Goal: Task Accomplishment & Management: Use online tool/utility

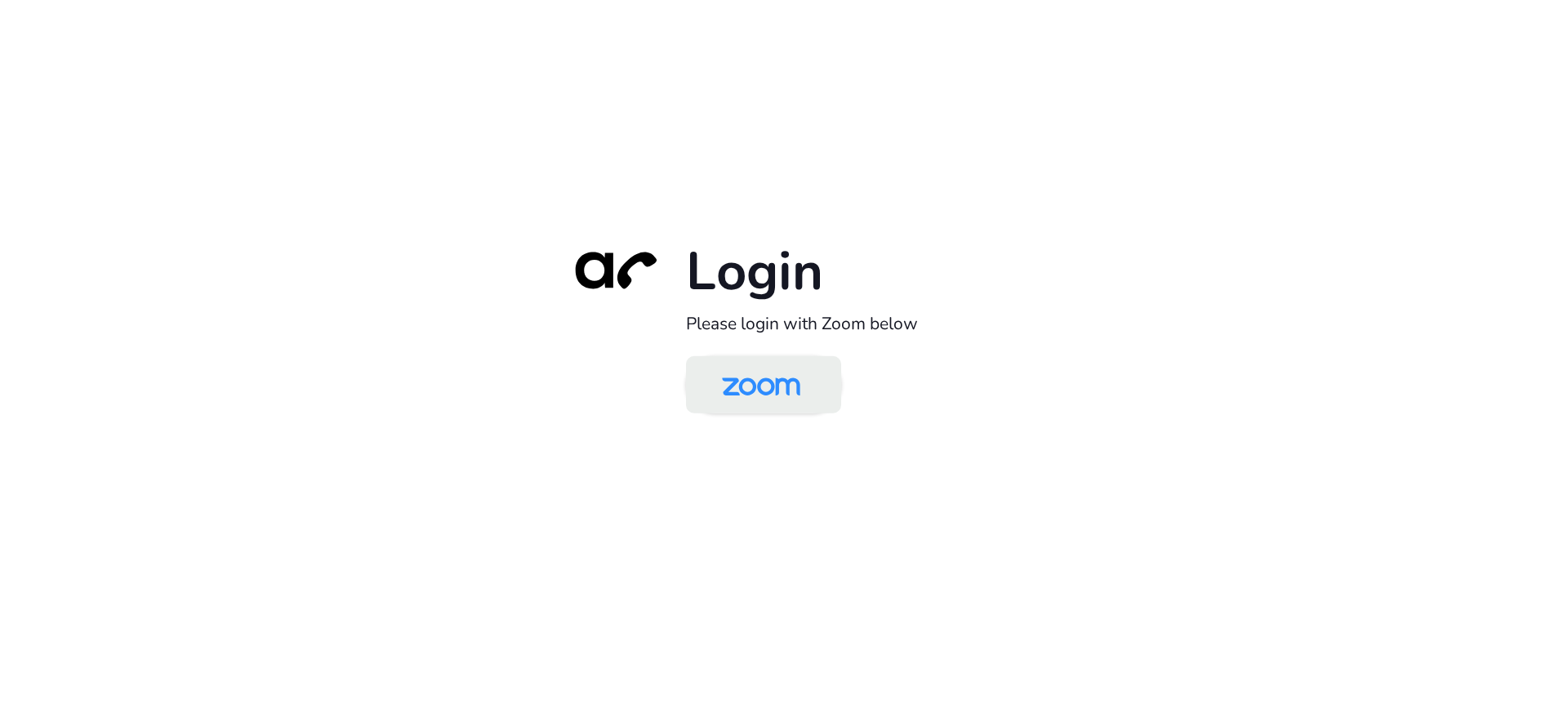
click at [730, 387] on img at bounding box center [761, 386] width 113 height 53
click at [739, 368] on img at bounding box center [761, 386] width 113 height 53
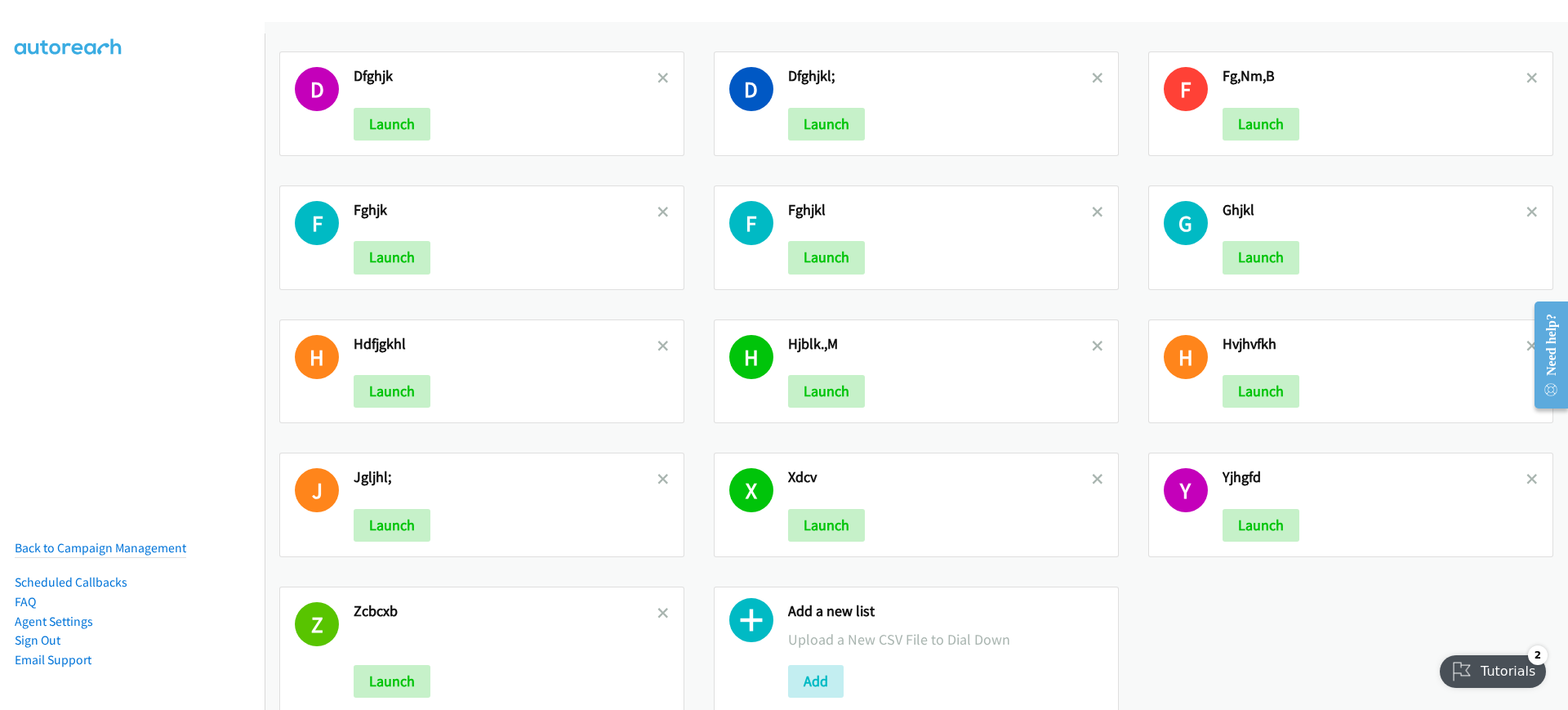
click at [659, 87] on link at bounding box center [663, 78] width 11 height 19
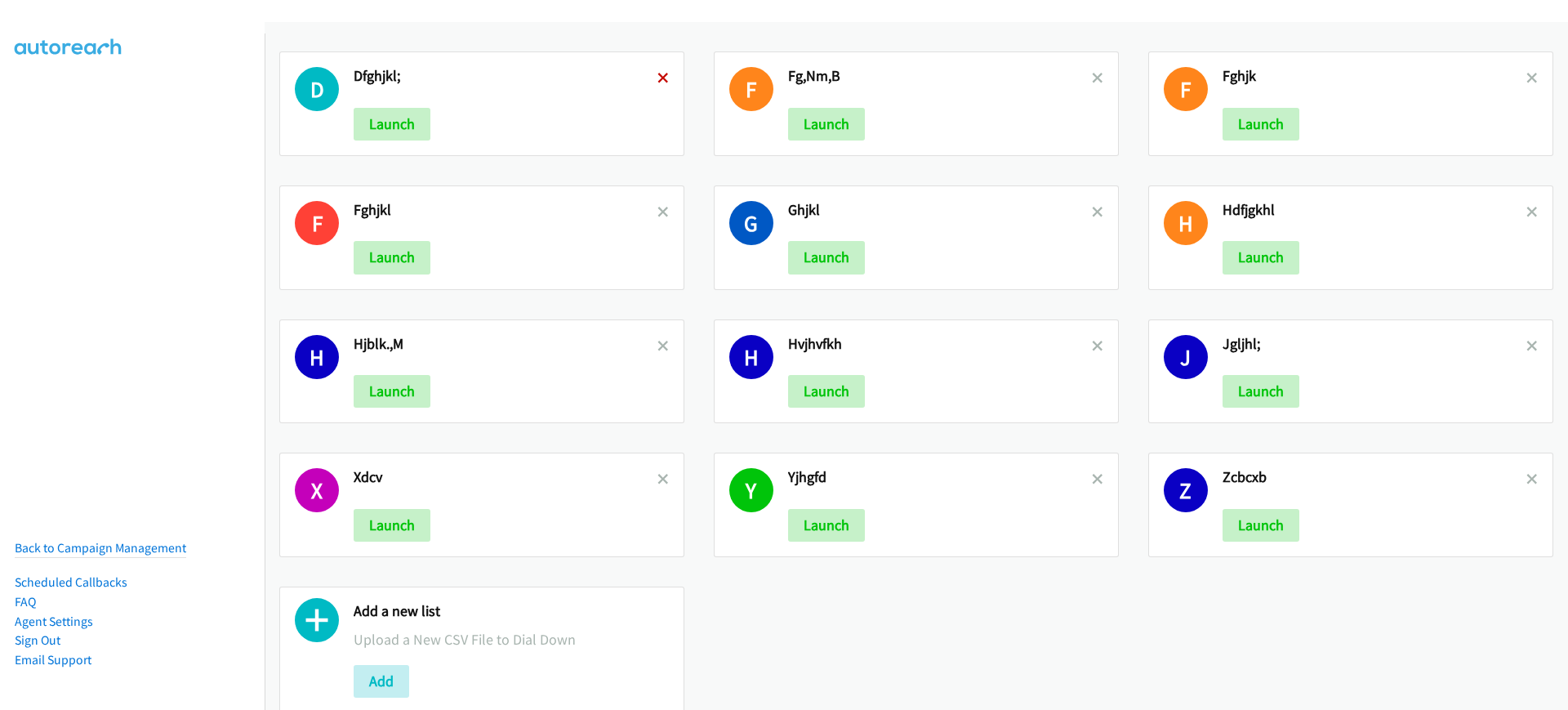
click at [659, 78] on icon at bounding box center [663, 79] width 11 height 11
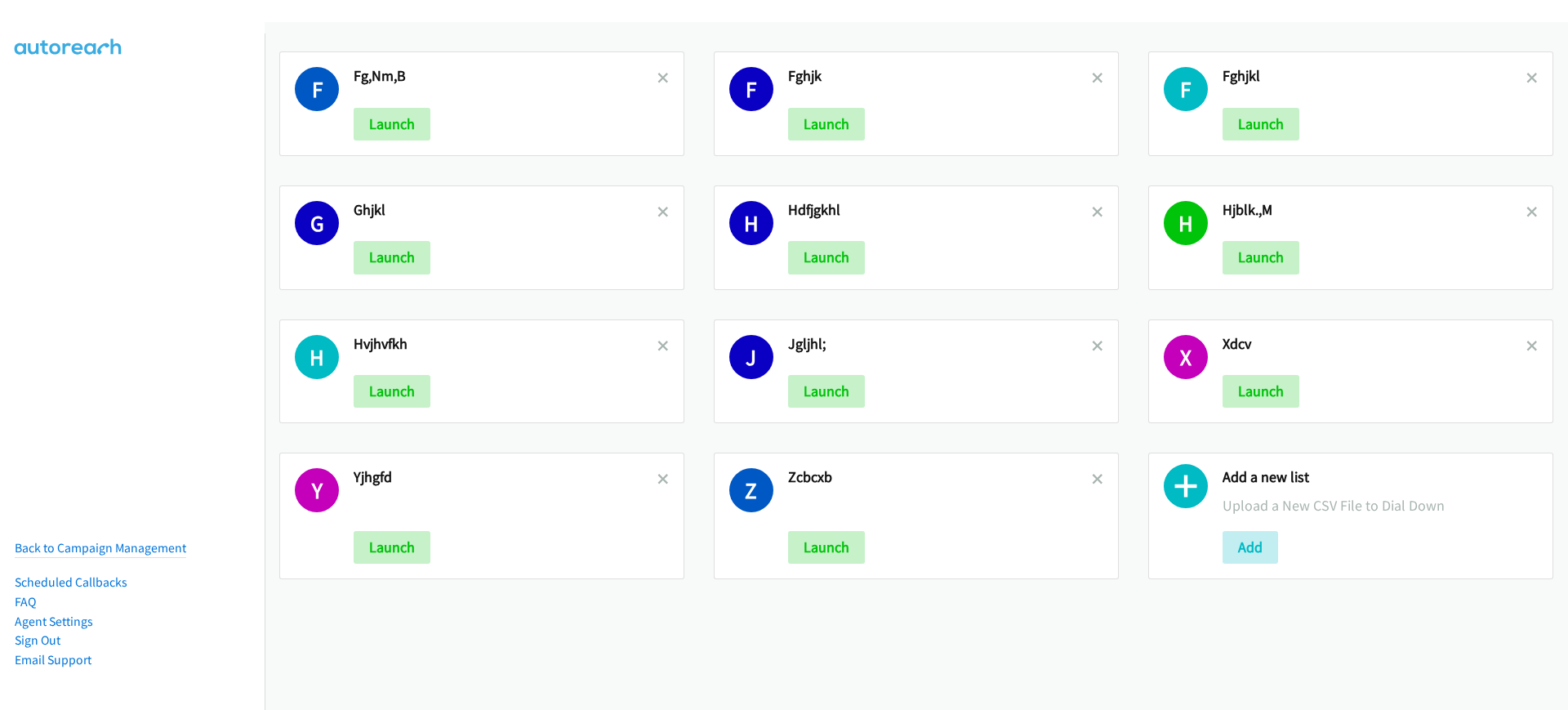
click at [659, 78] on icon at bounding box center [663, 79] width 11 height 11
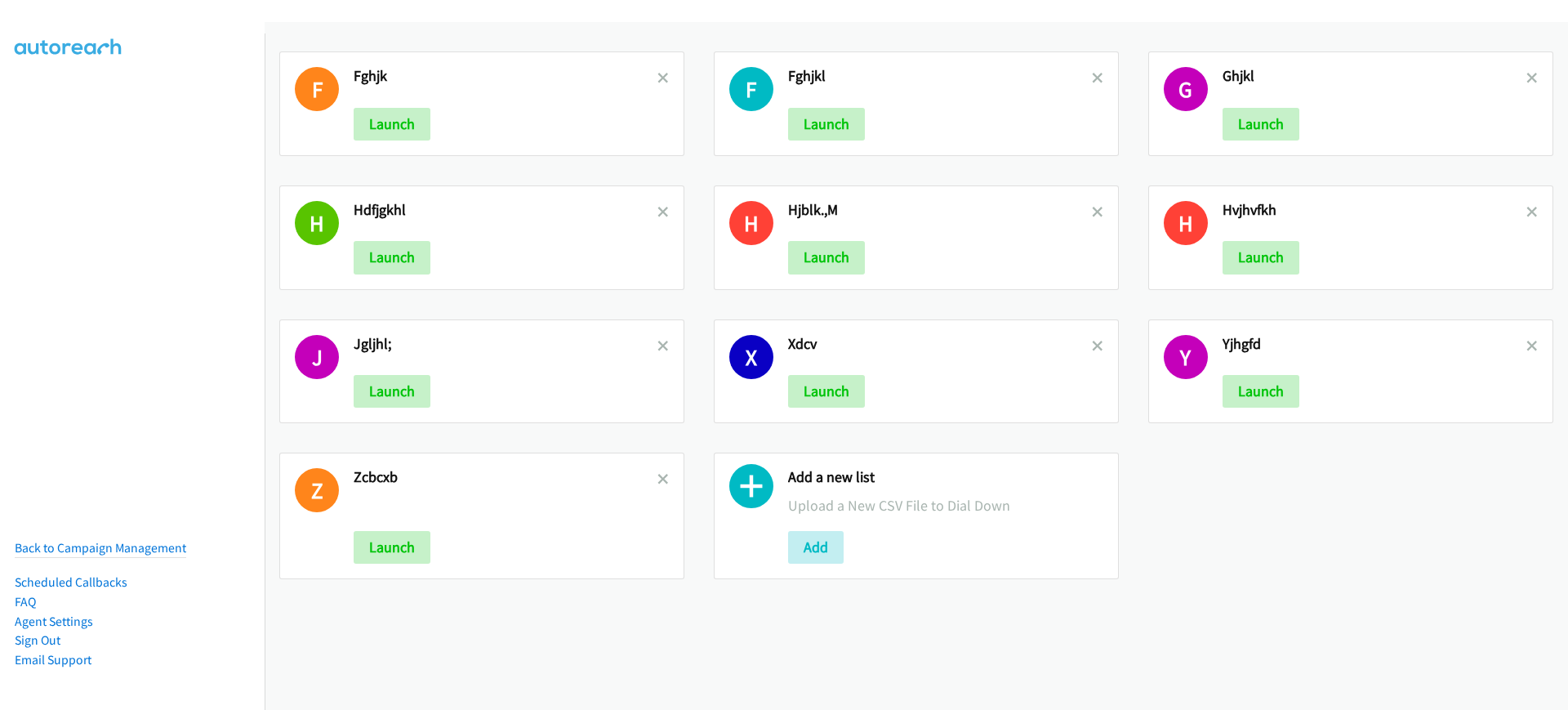
click at [659, 78] on icon at bounding box center [663, 79] width 11 height 11
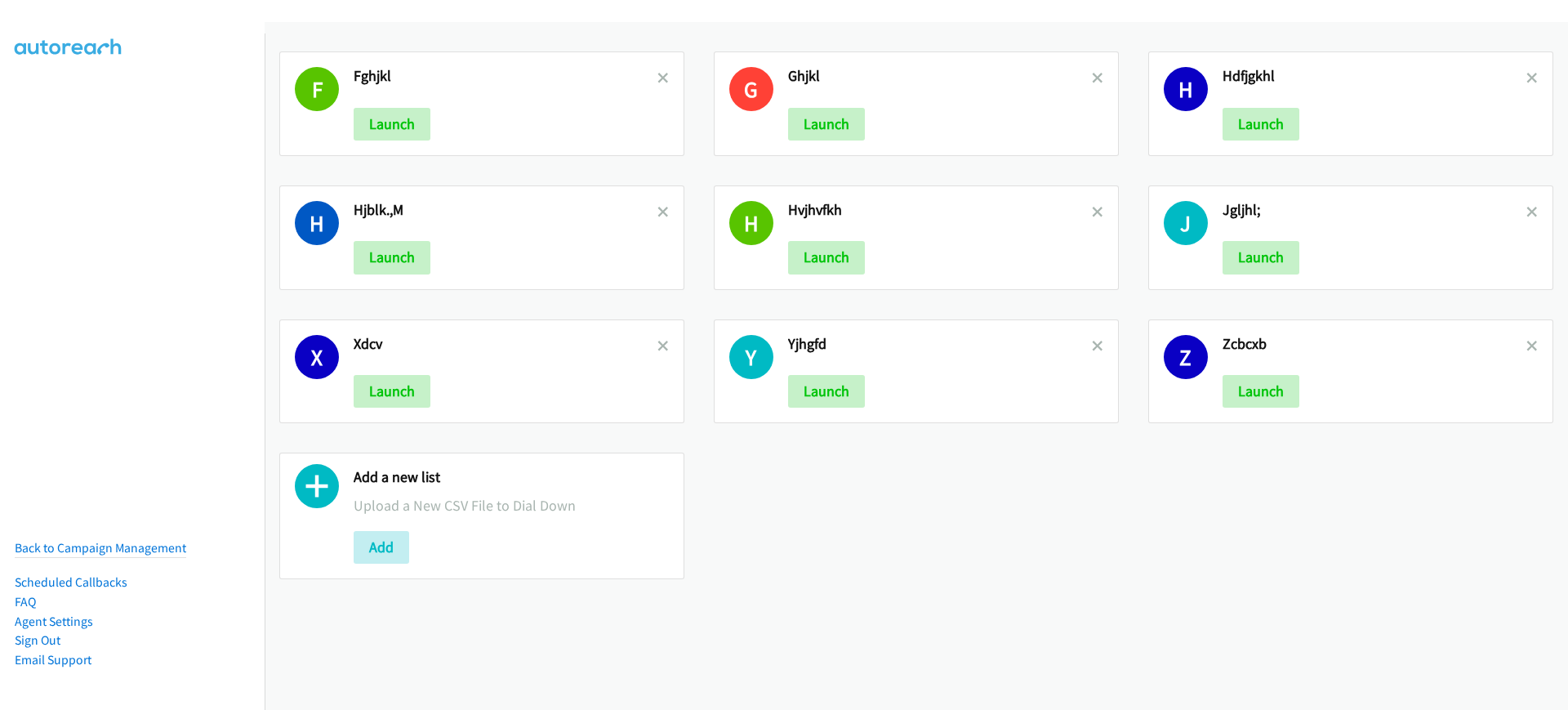
click at [659, 78] on icon at bounding box center [663, 79] width 11 height 11
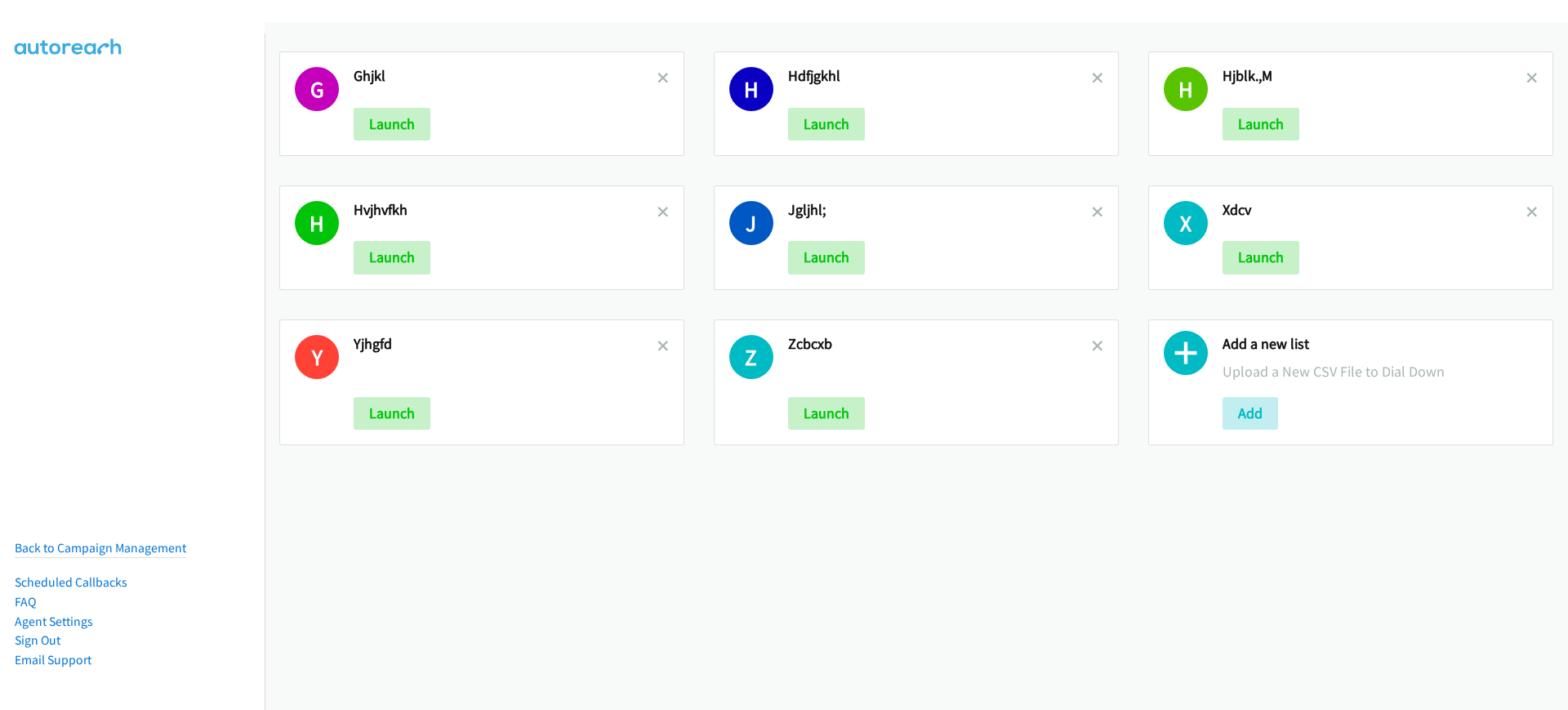
click at [659, 78] on icon at bounding box center [663, 79] width 11 height 11
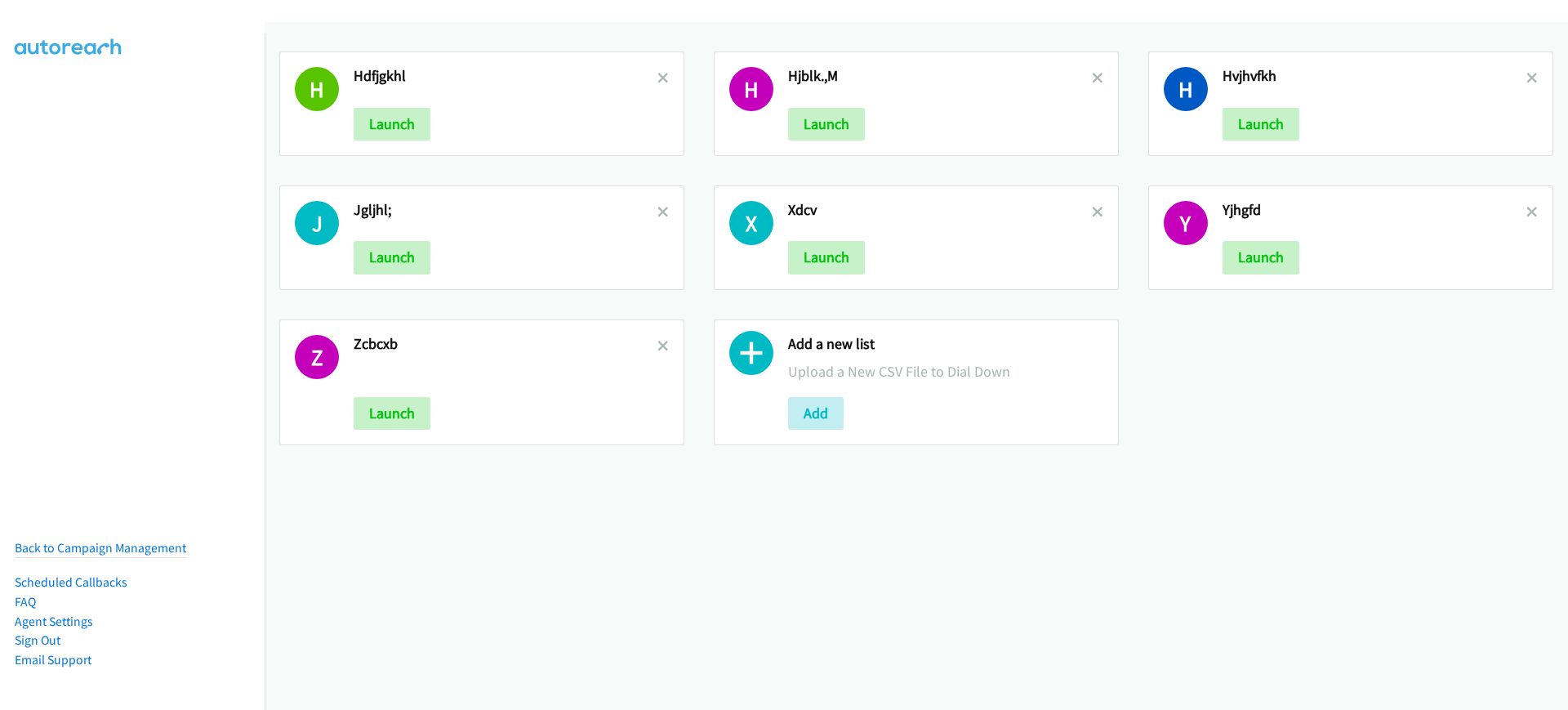
click at [659, 78] on icon at bounding box center [663, 79] width 11 height 11
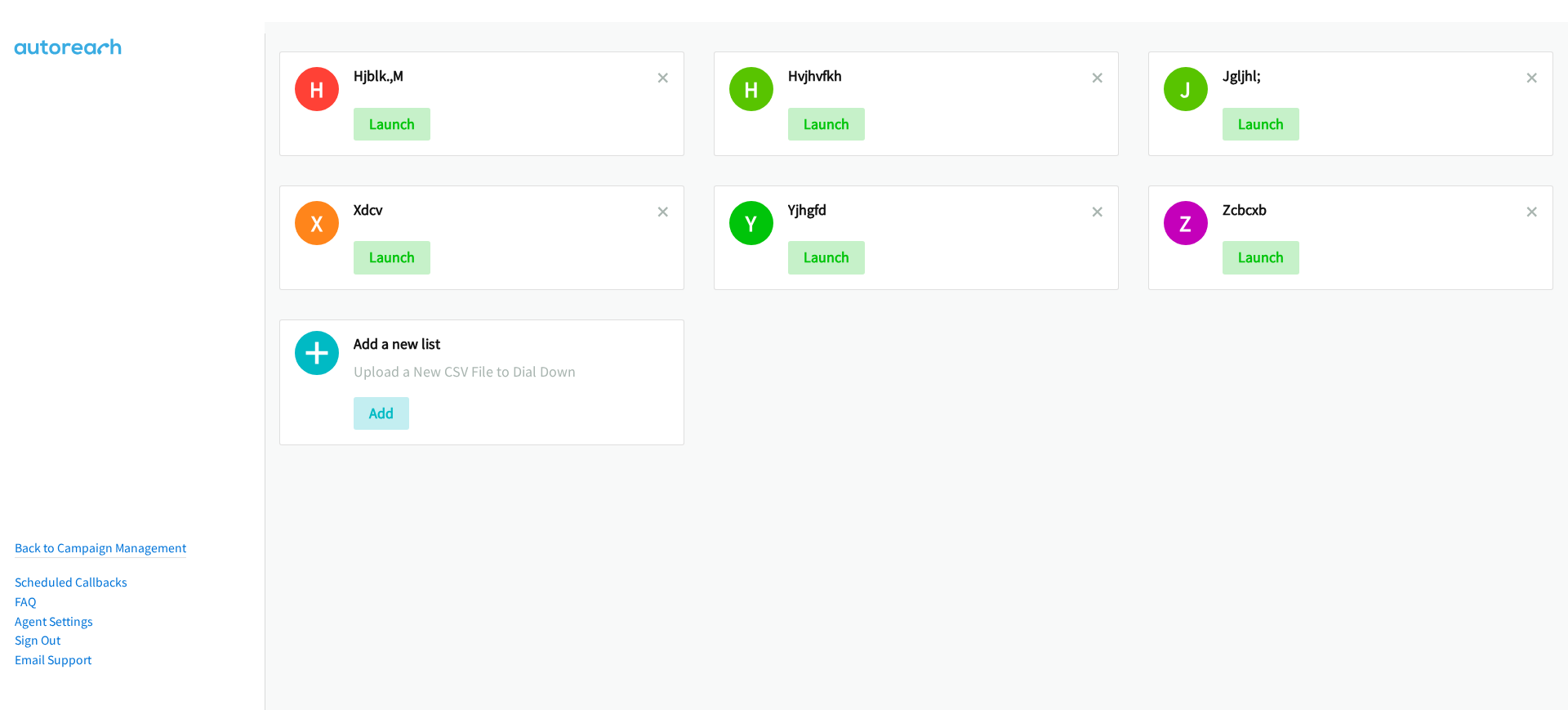
click at [659, 78] on icon at bounding box center [663, 79] width 11 height 11
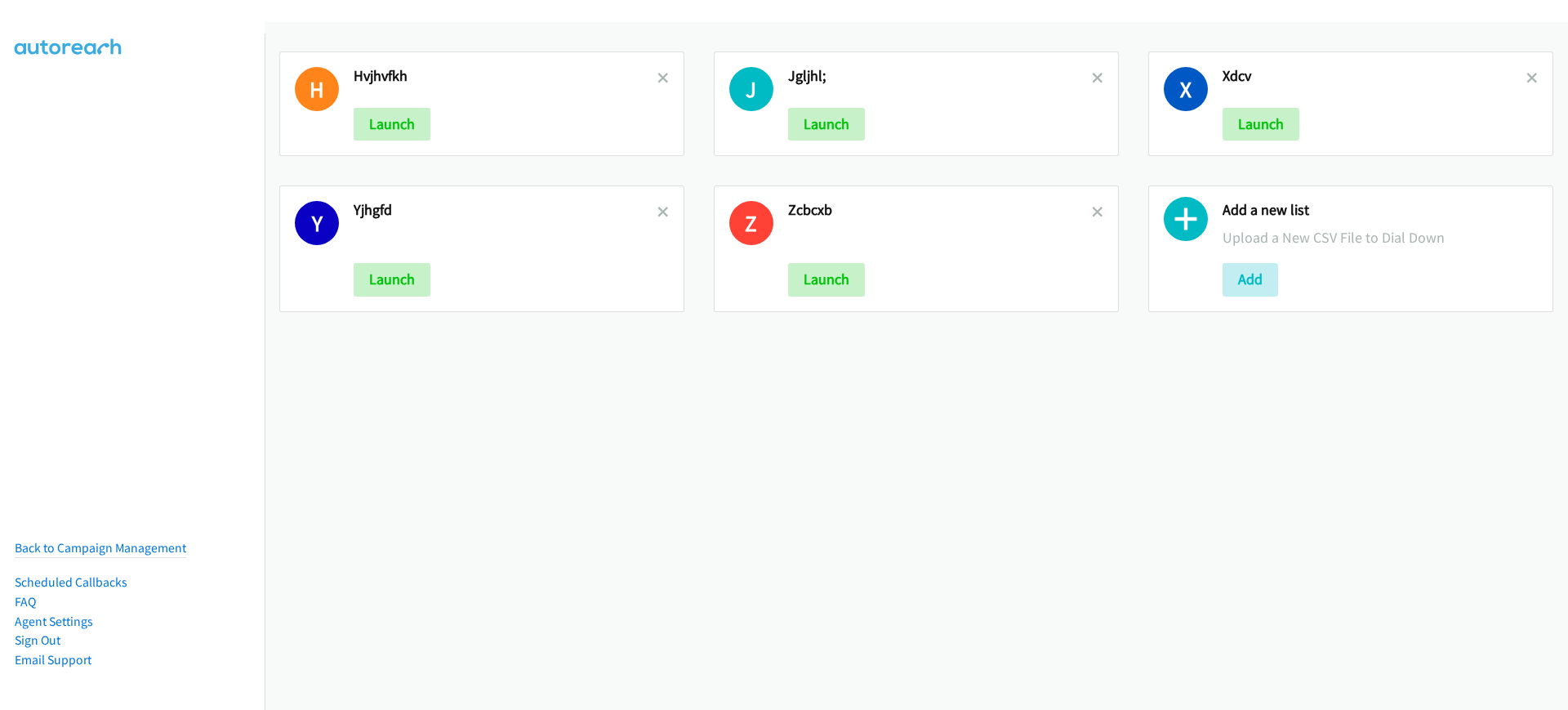
click at [659, 78] on icon at bounding box center [663, 79] width 11 height 11
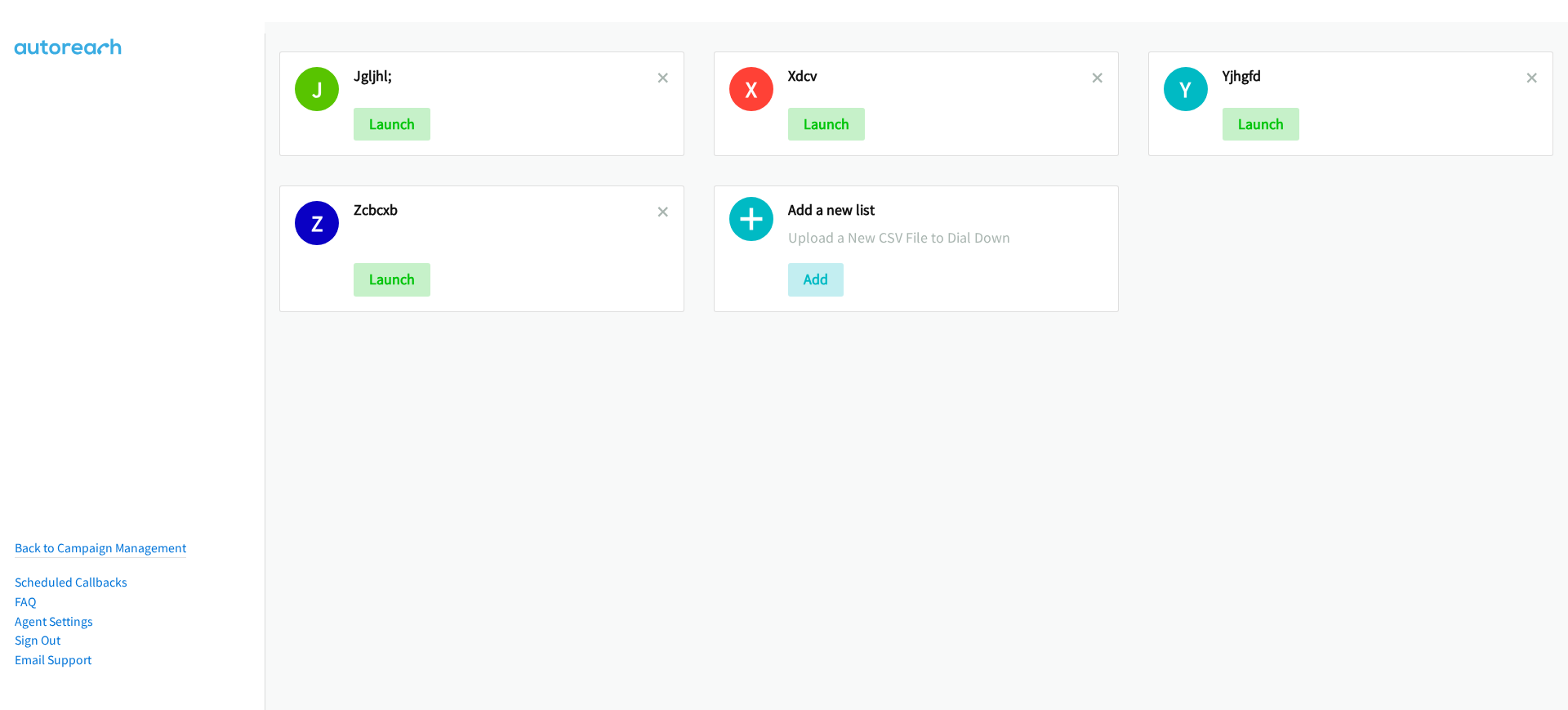
click at [659, 78] on icon at bounding box center [663, 79] width 11 height 11
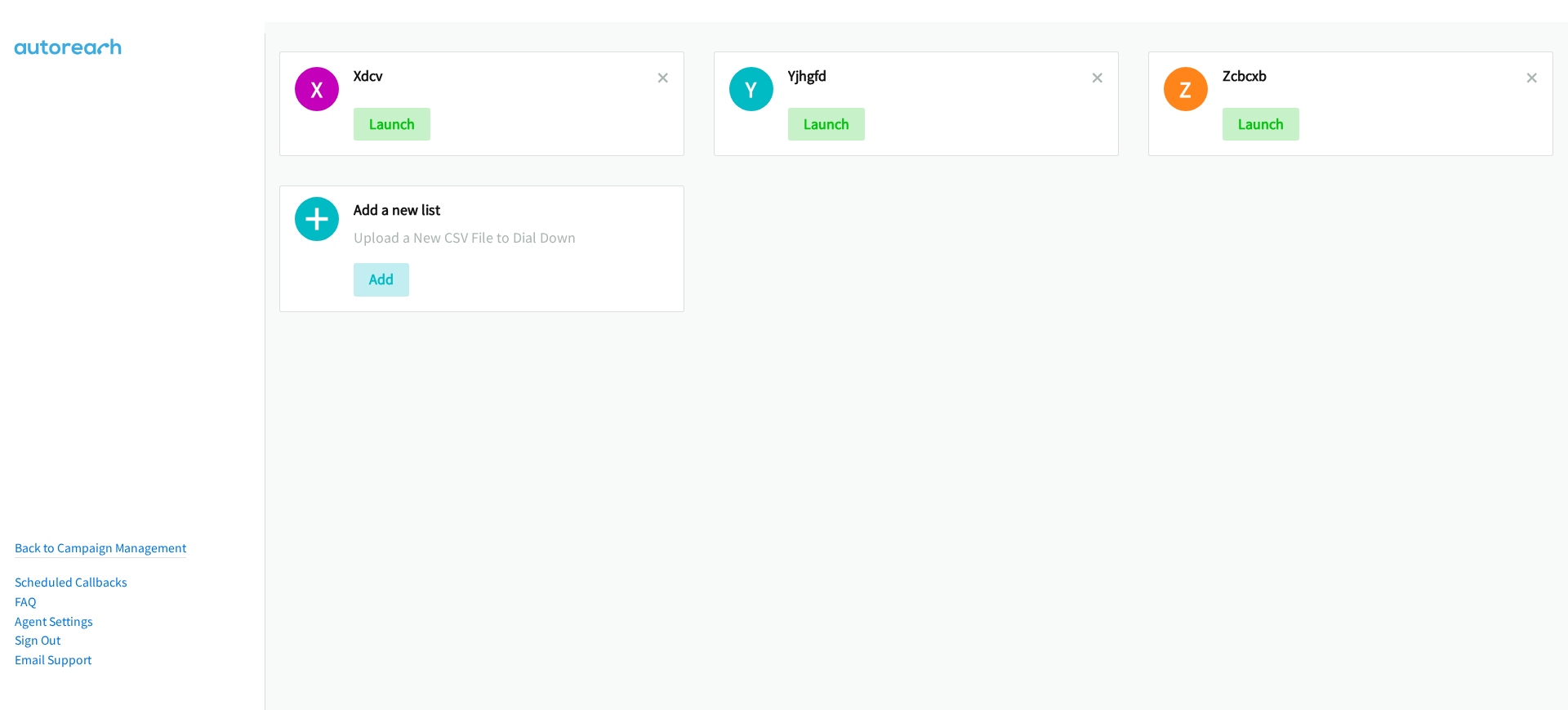
click at [659, 78] on icon at bounding box center [663, 79] width 11 height 11
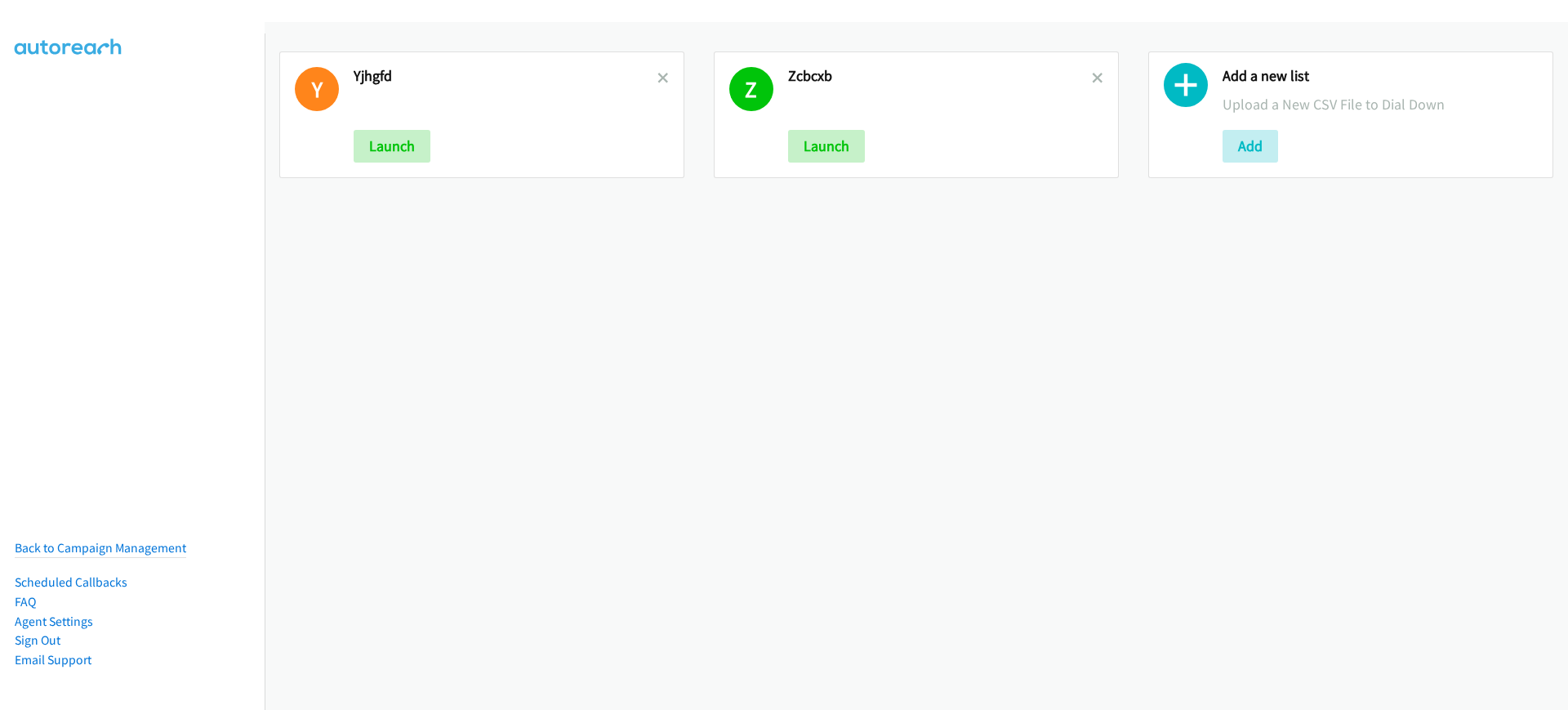
click at [659, 78] on icon at bounding box center [663, 79] width 11 height 11
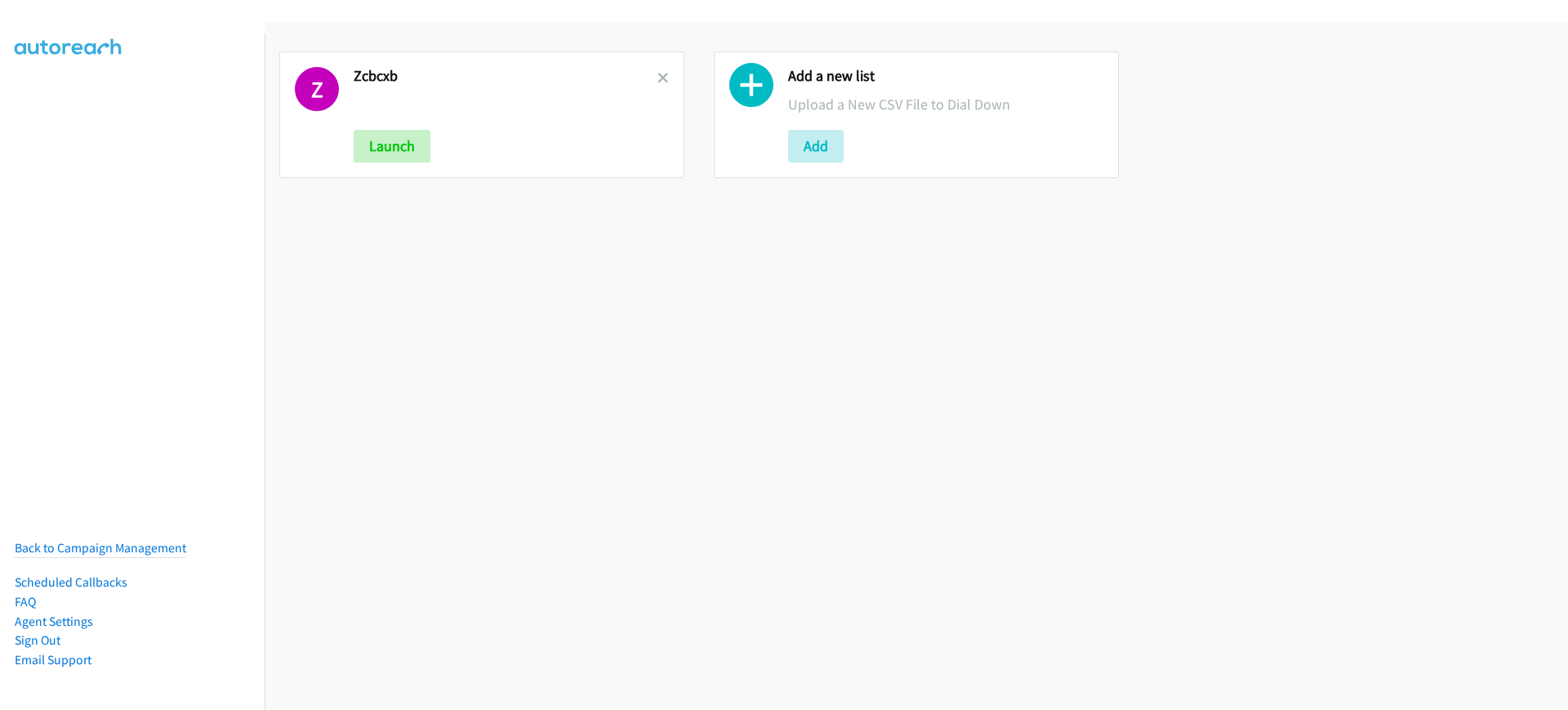
click at [659, 78] on icon at bounding box center [663, 79] width 11 height 11
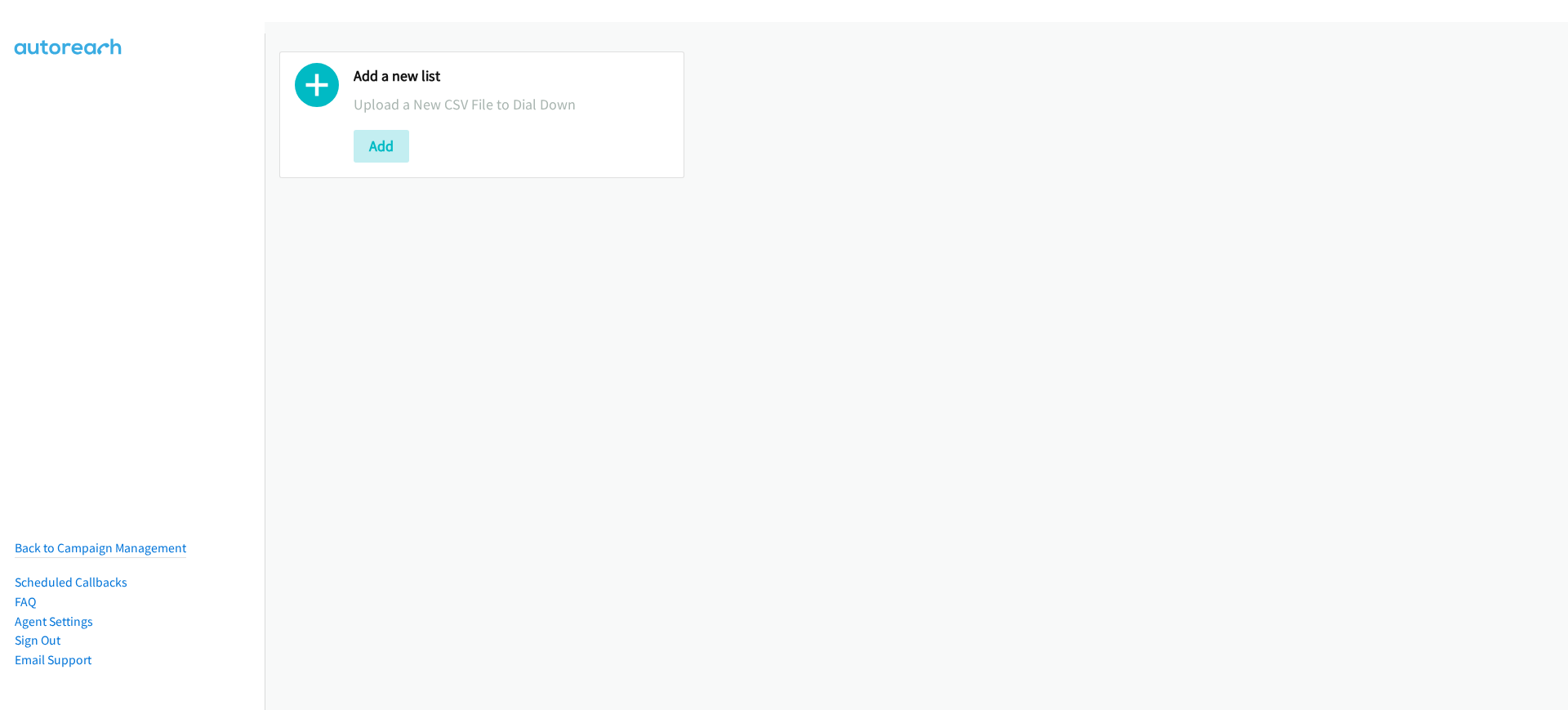
click at [327, 143] on div at bounding box center [316, 115] width 44 height 96
click at [361, 142] on button "Add" at bounding box center [382, 145] width 56 height 33
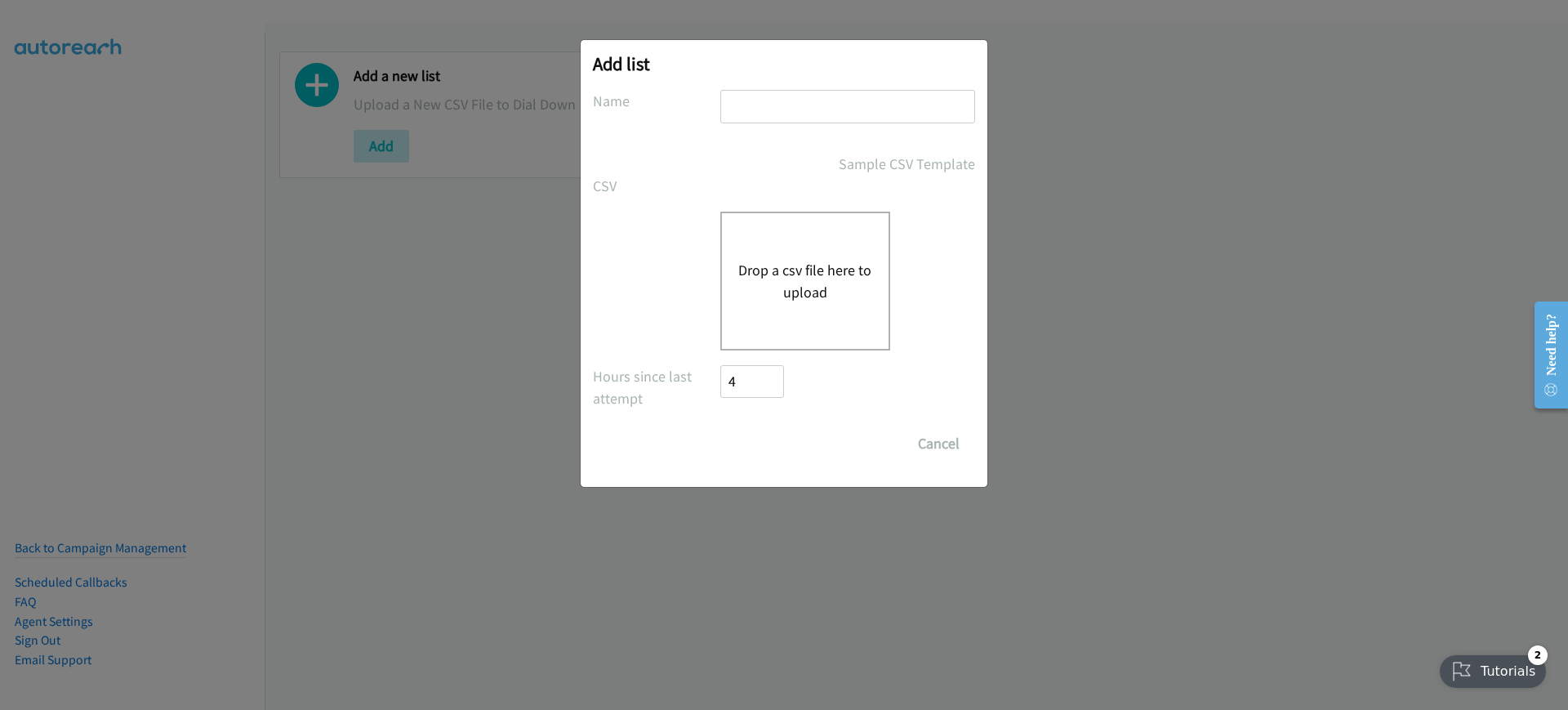
click at [818, 279] on button "Drop a csv file here to upload" at bounding box center [806, 280] width 134 height 44
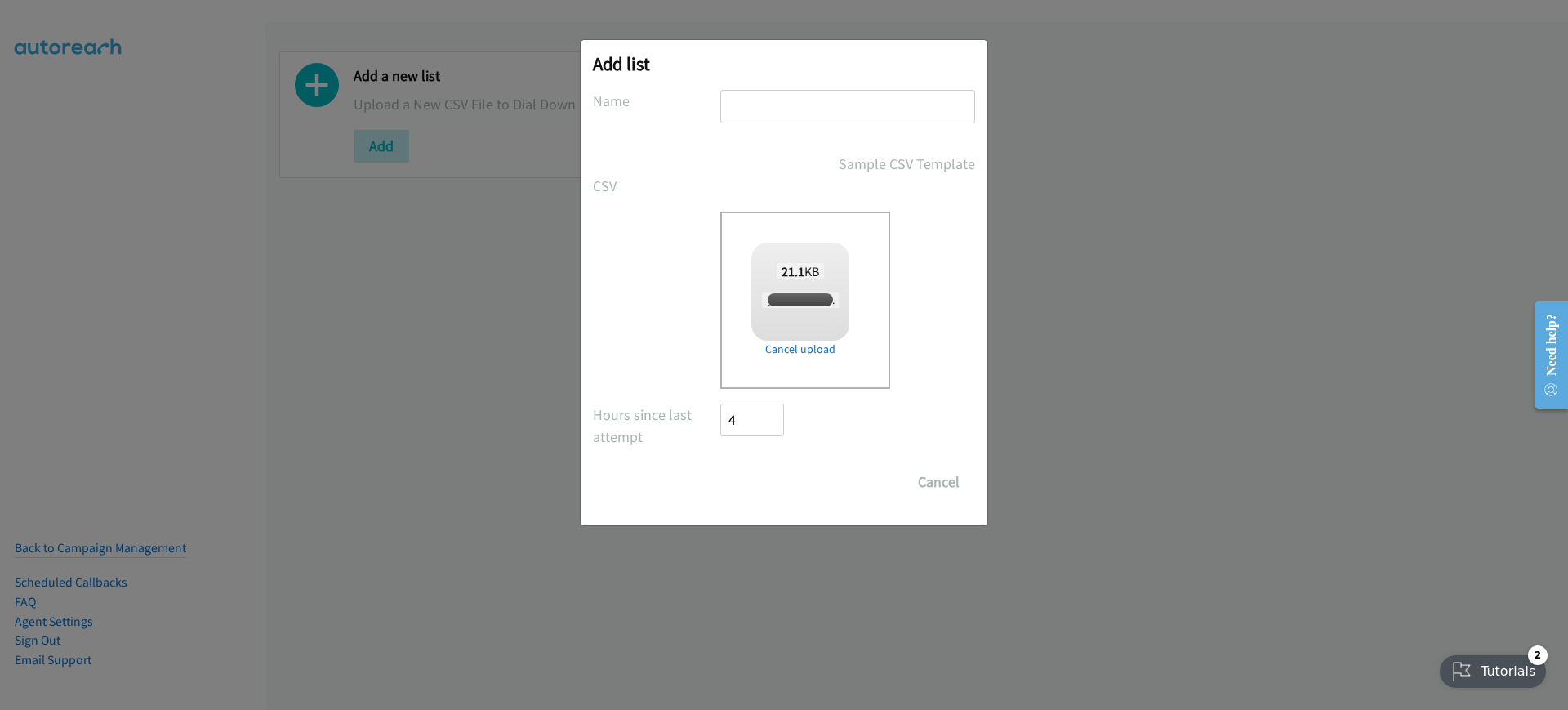
checkbox input "true"
click at [816, 121] on input "text" at bounding box center [848, 106] width 255 height 34
type input "kjhgfds"
click at [783, 503] on div "Add list No phone fields were returned for that Report or List View Please uplo…" at bounding box center [784, 282] width 407 height 485
click at [792, 470] on input "Save List" at bounding box center [763, 482] width 86 height 33
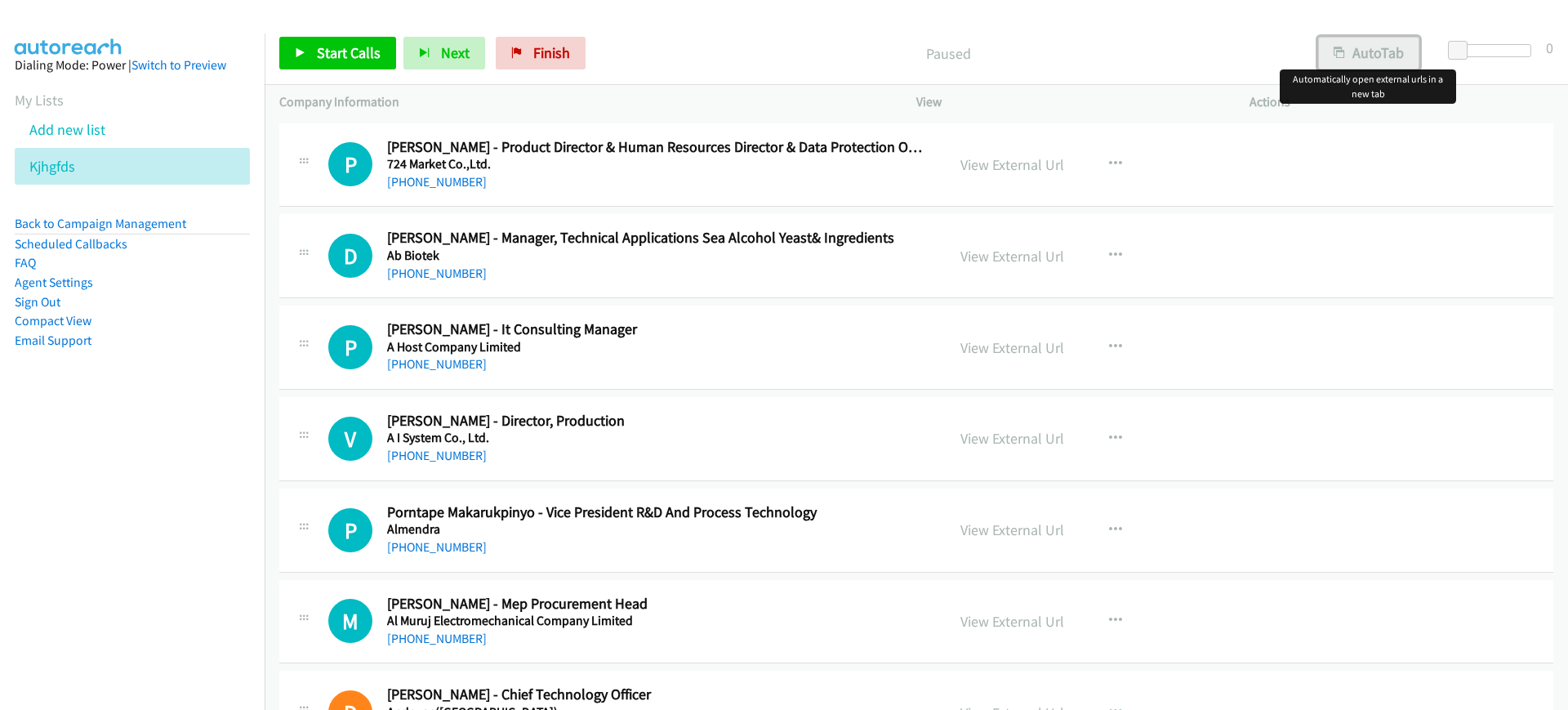
click at [1352, 58] on button "AutoTab" at bounding box center [1369, 52] width 102 height 33
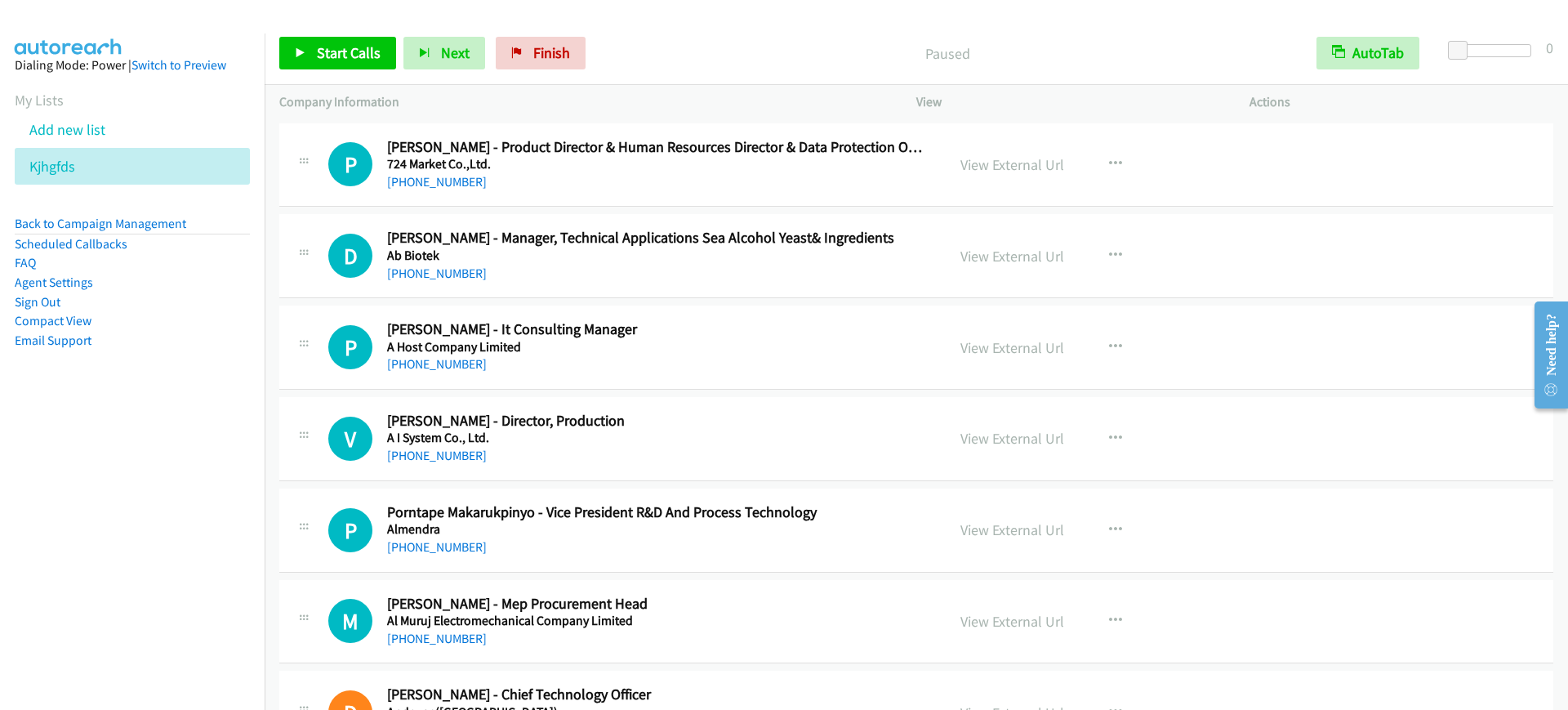
drag, startPoint x: 154, startPoint y: 471, endPoint x: 205, endPoint y: 368, distance: 114.9
click at [155, 470] on nav "Dialing Mode: Power | Switch to Preview My Lists Add new list Kjhgfds Back to C…" at bounding box center [132, 389] width 266 height 710
click at [317, 63] on link "Start Calls" at bounding box center [337, 52] width 116 height 33
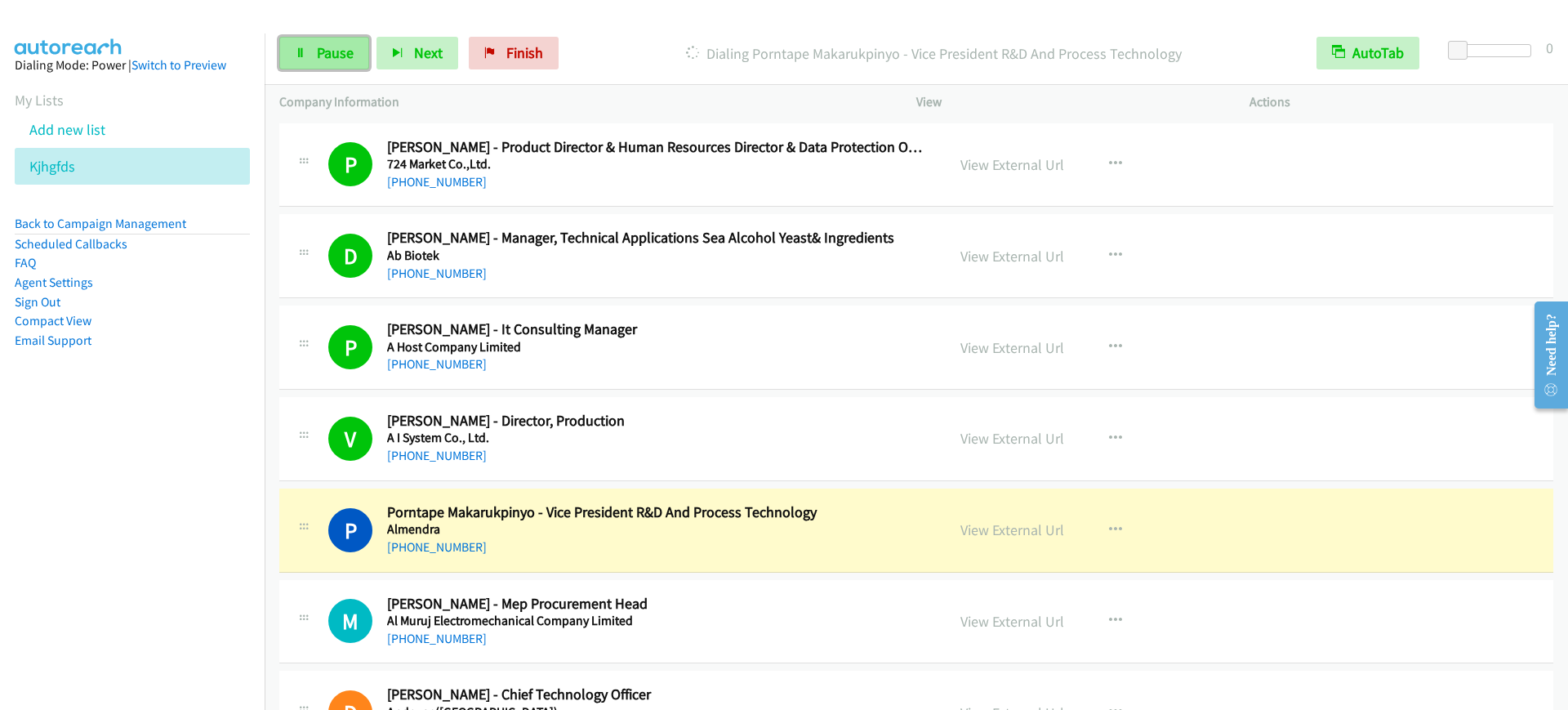
click at [312, 53] on link "Pause" at bounding box center [324, 52] width 89 height 33
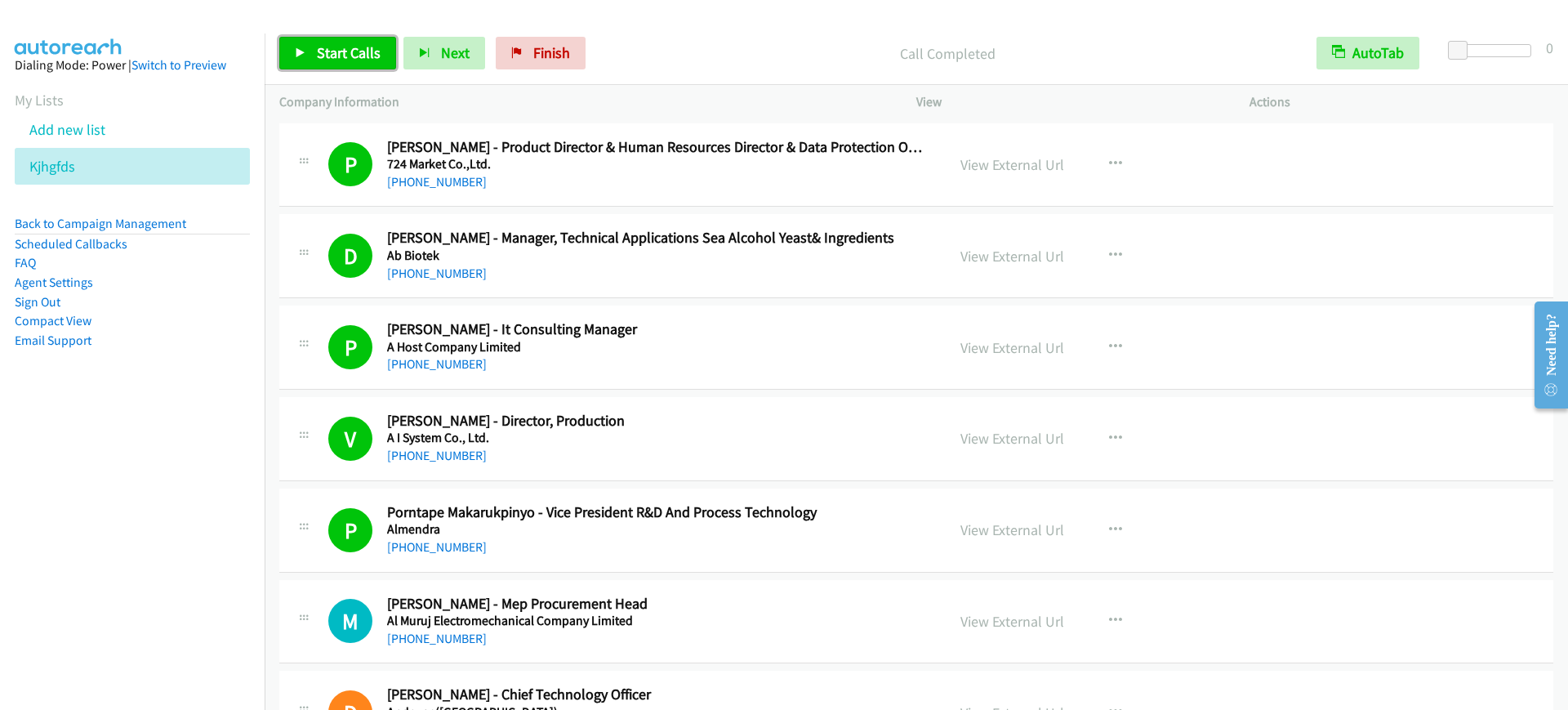
click at [359, 59] on span "Start Calls" at bounding box center [348, 52] width 63 height 19
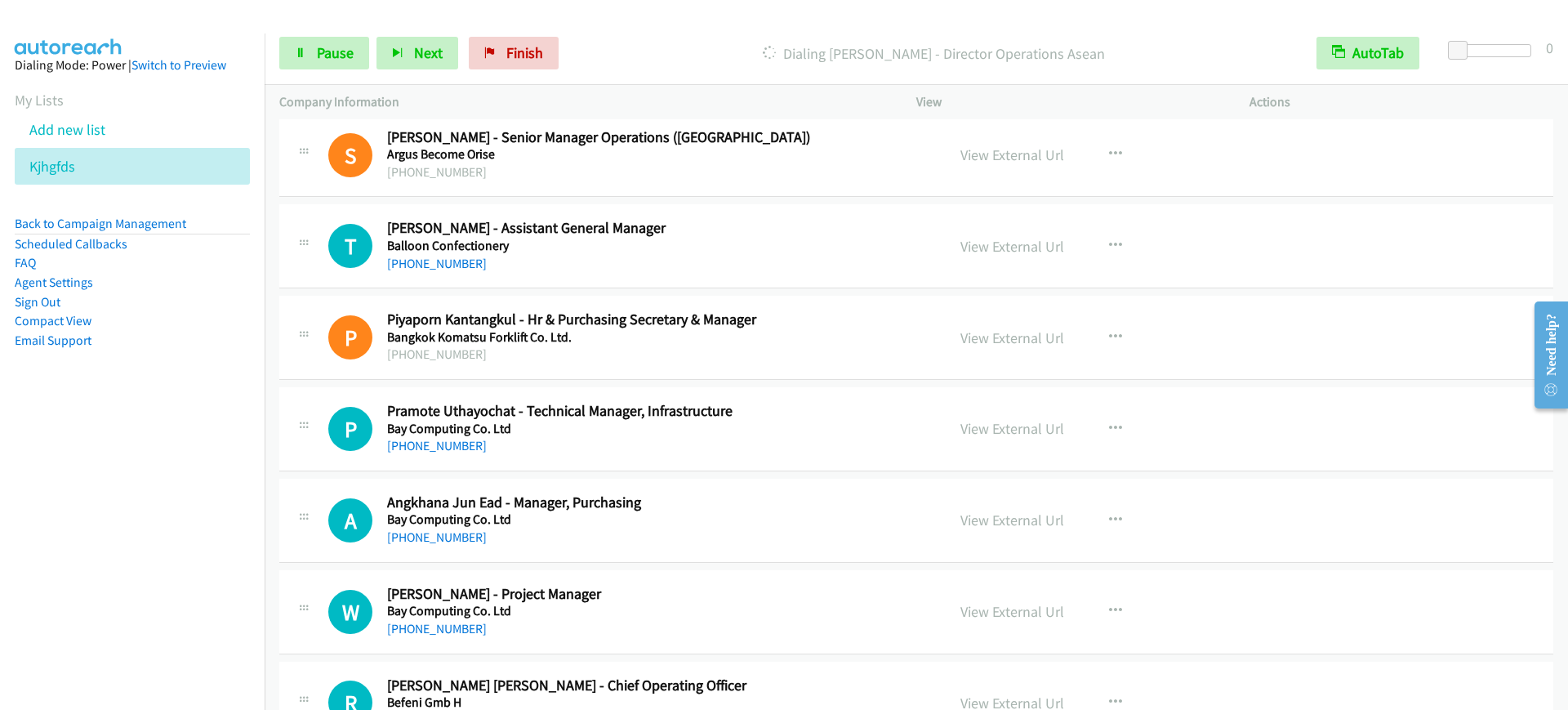
scroll to position [817, 0]
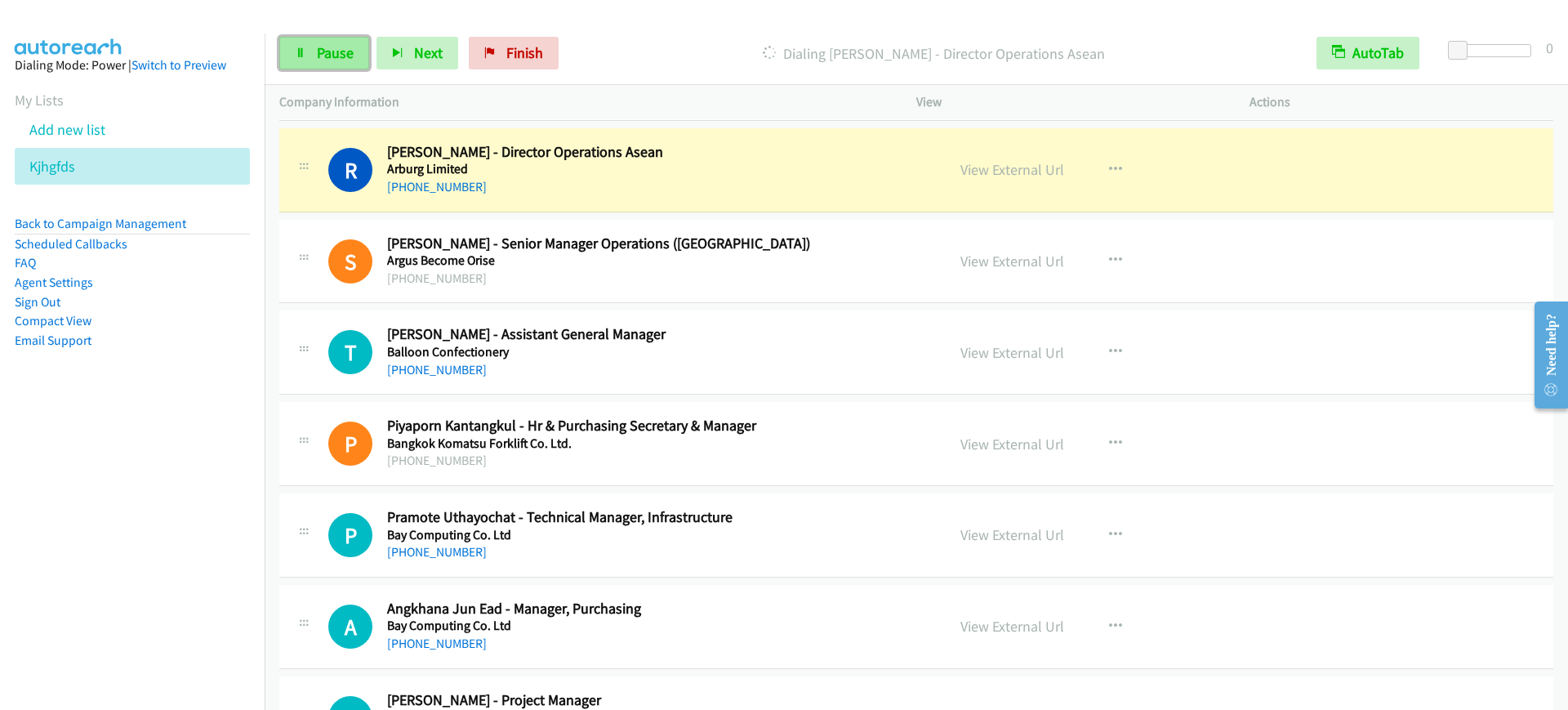
click at [308, 49] on link "Pause" at bounding box center [324, 52] width 89 height 33
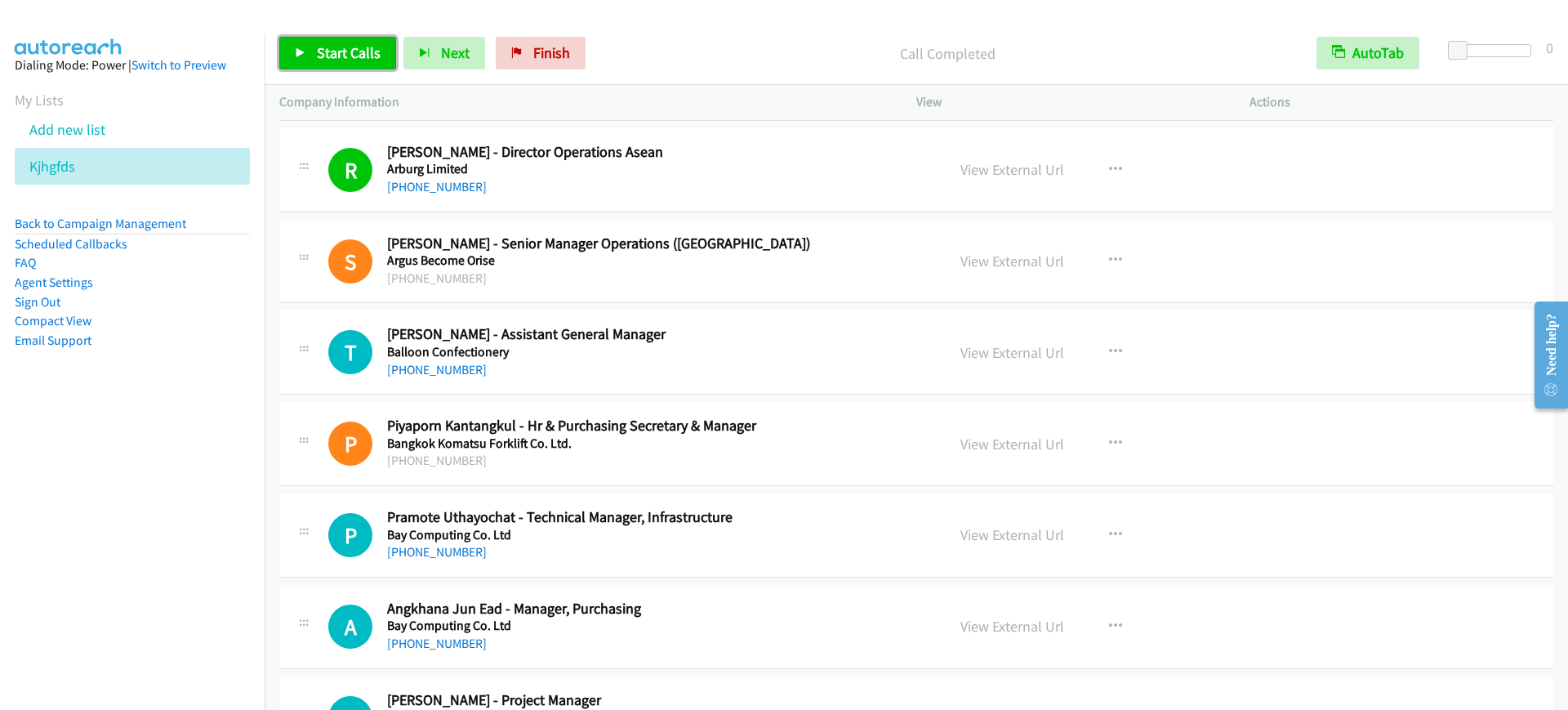
click at [325, 57] on span "Start Calls" at bounding box center [348, 52] width 63 height 19
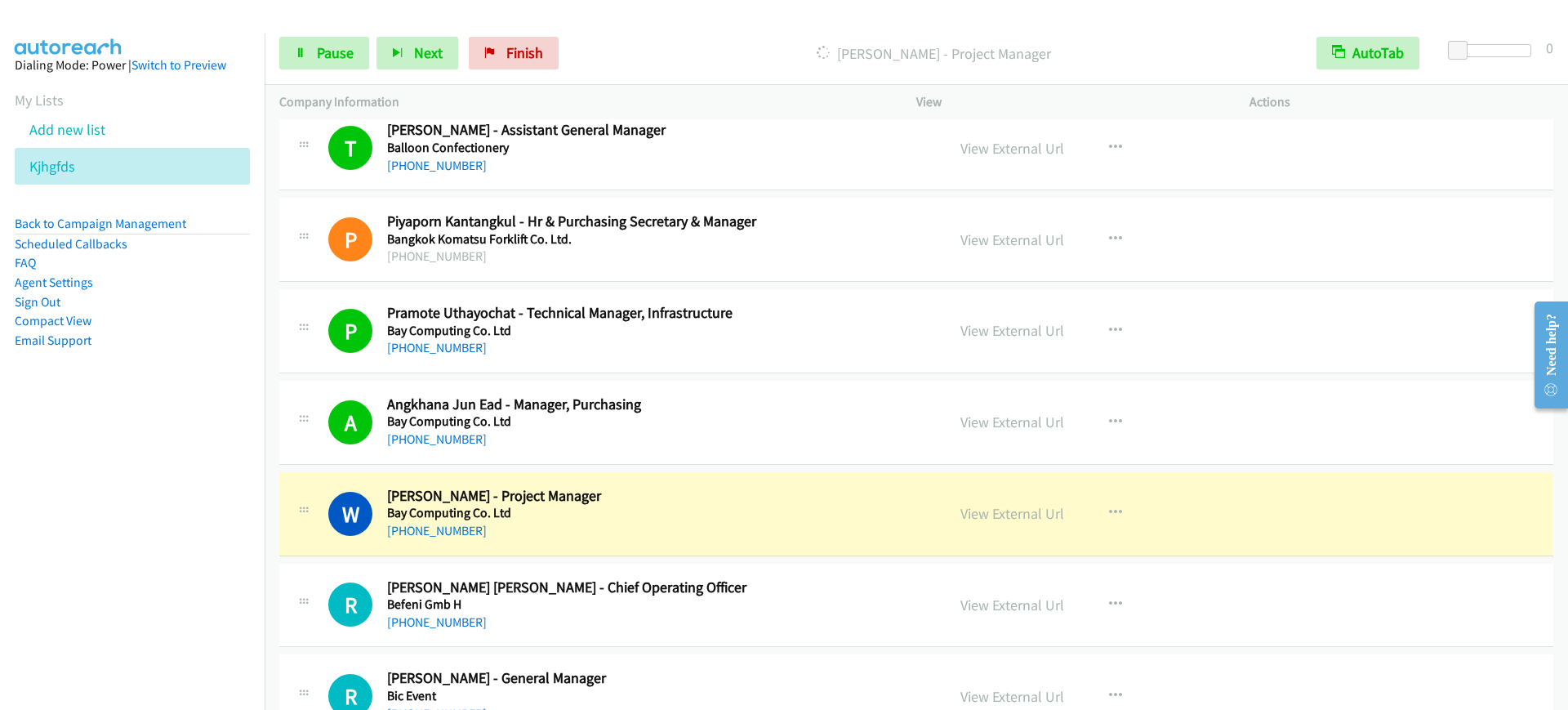
scroll to position [1328, 0]
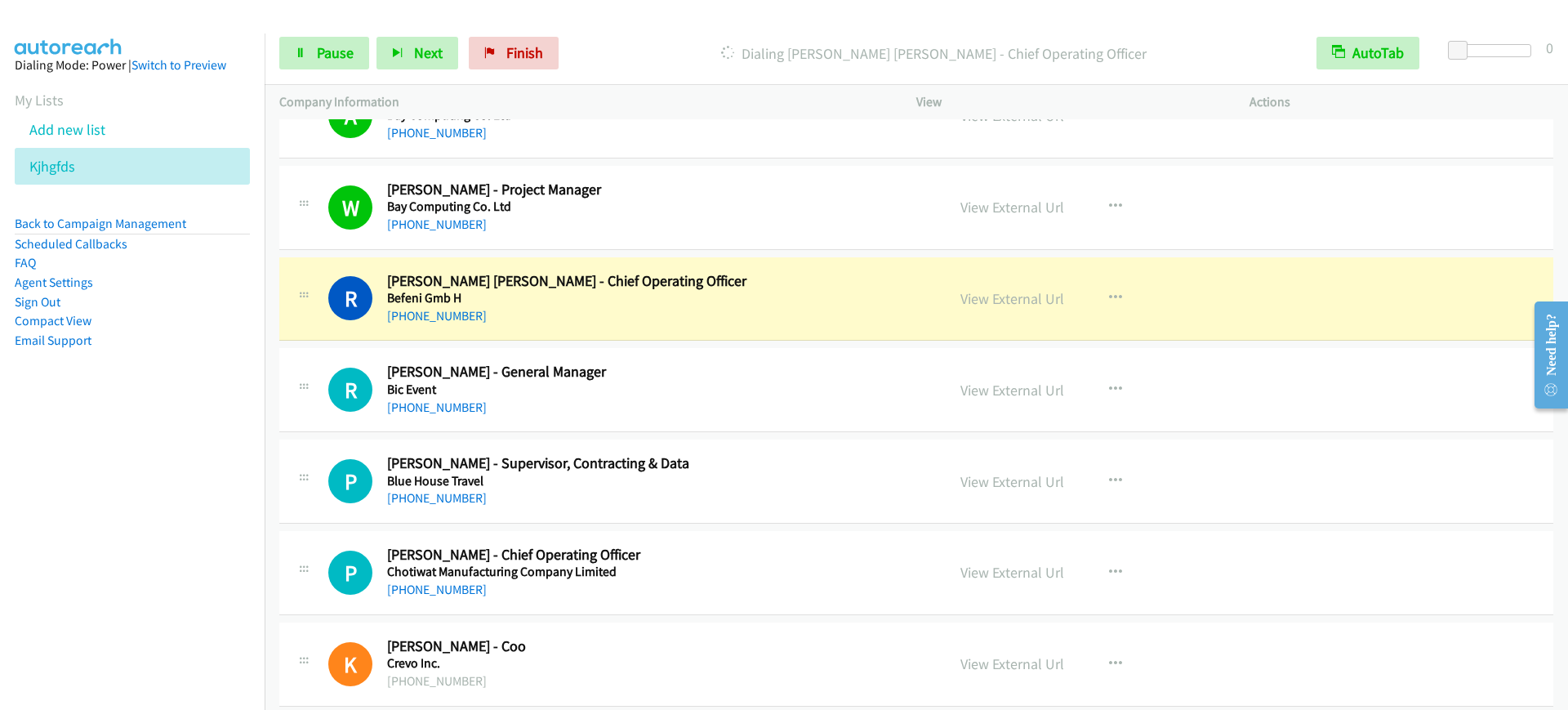
click at [211, 469] on nav "Dialing Mode: Power | Switch to Preview My Lists Add new list Kjhgfds Back to C…" at bounding box center [132, 389] width 266 height 710
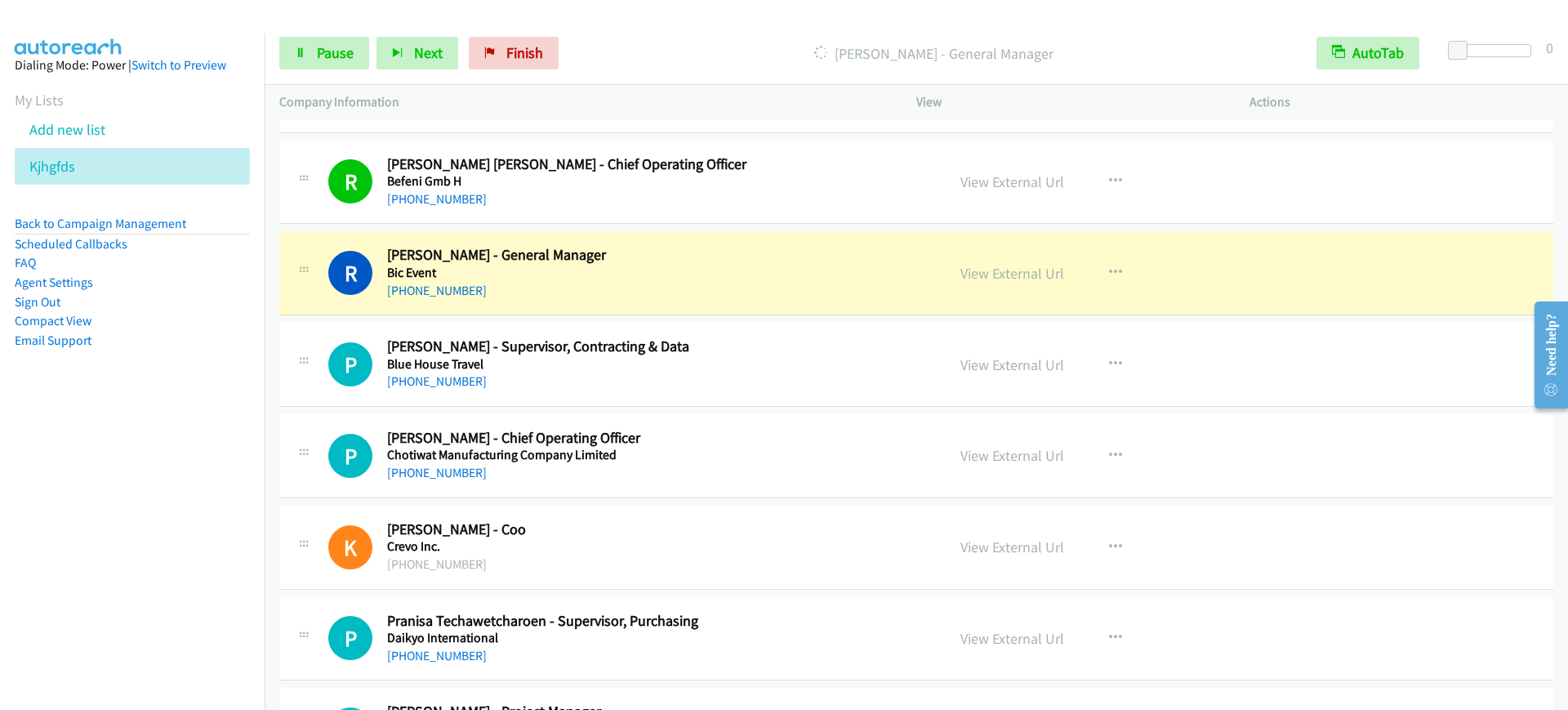
scroll to position [1532, 0]
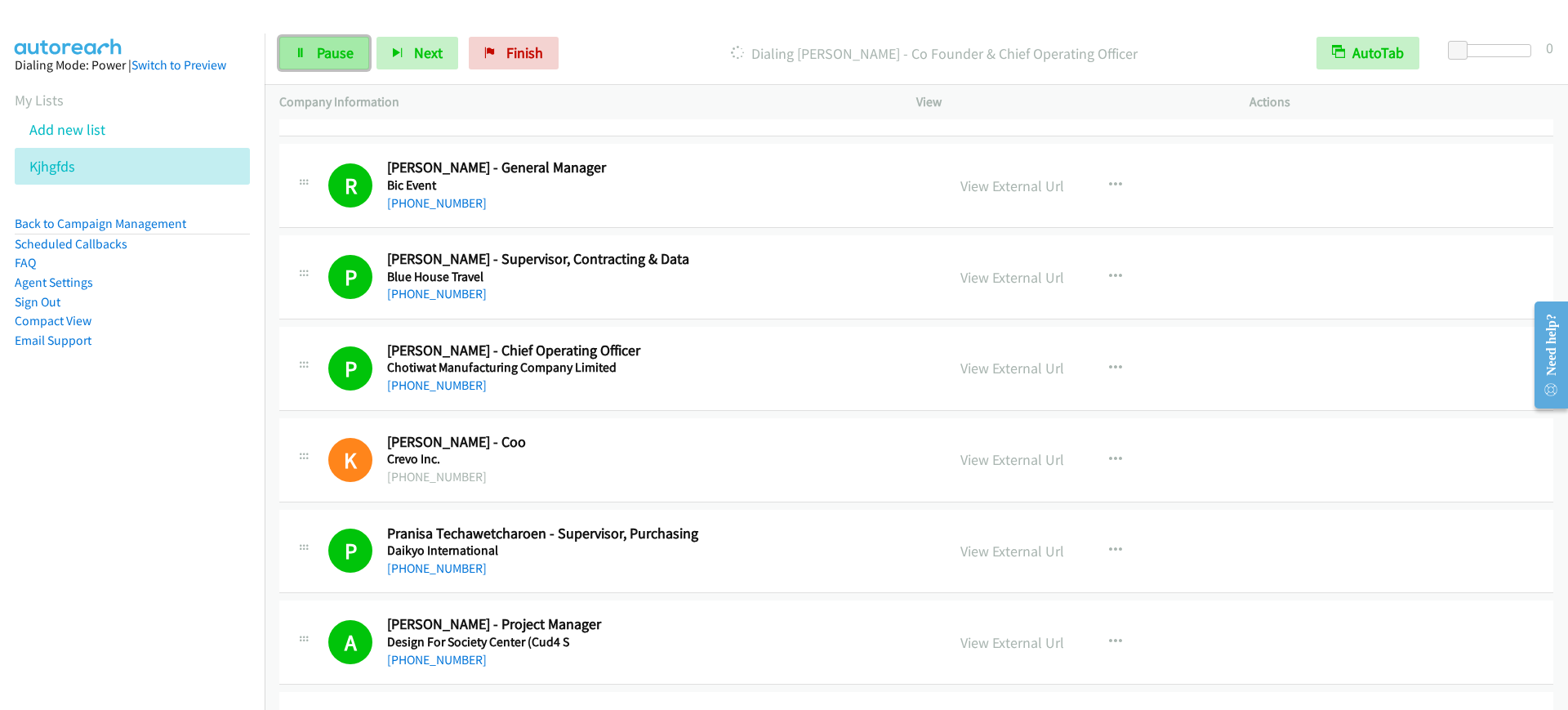
click at [319, 36] on link "Pause" at bounding box center [324, 52] width 89 height 33
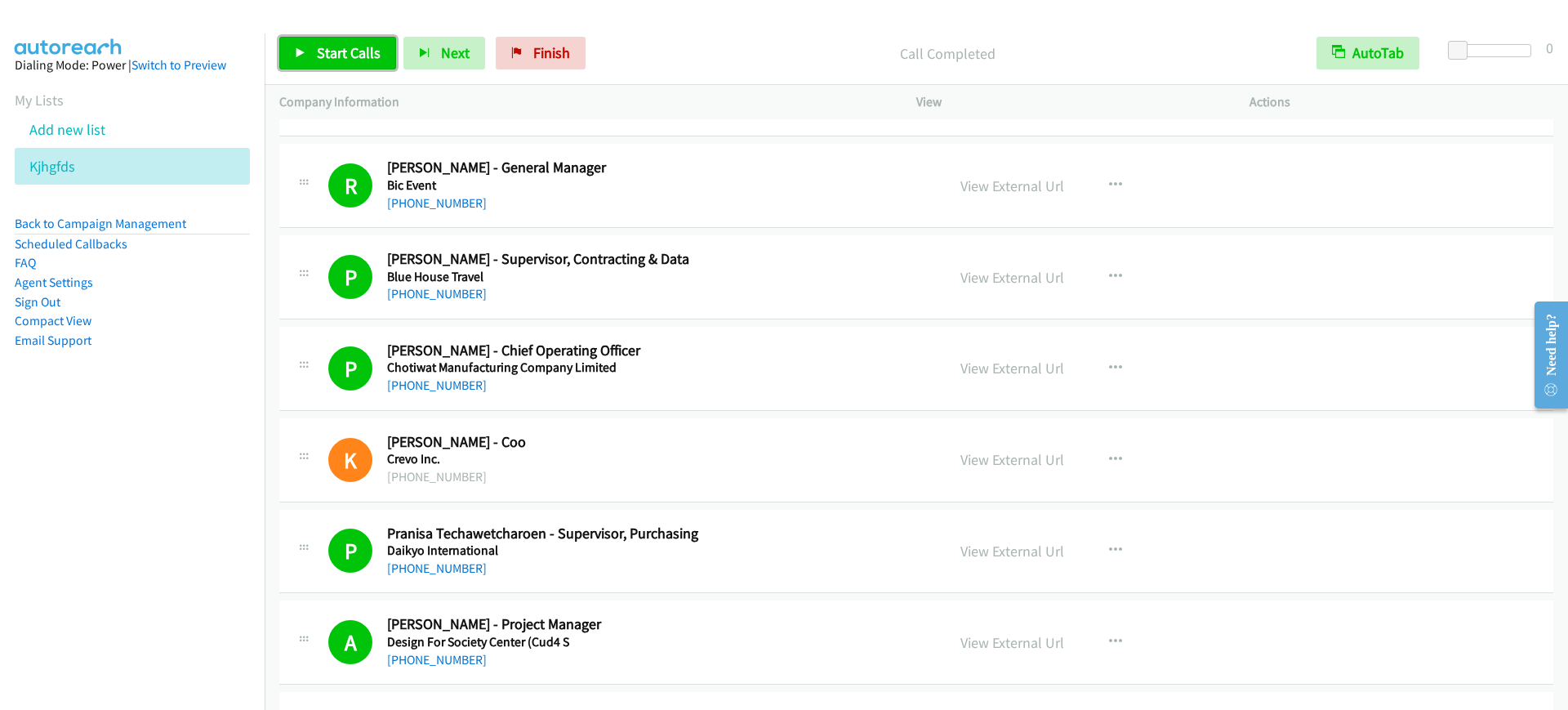
click at [313, 65] on link "Start Calls" at bounding box center [337, 52] width 116 height 33
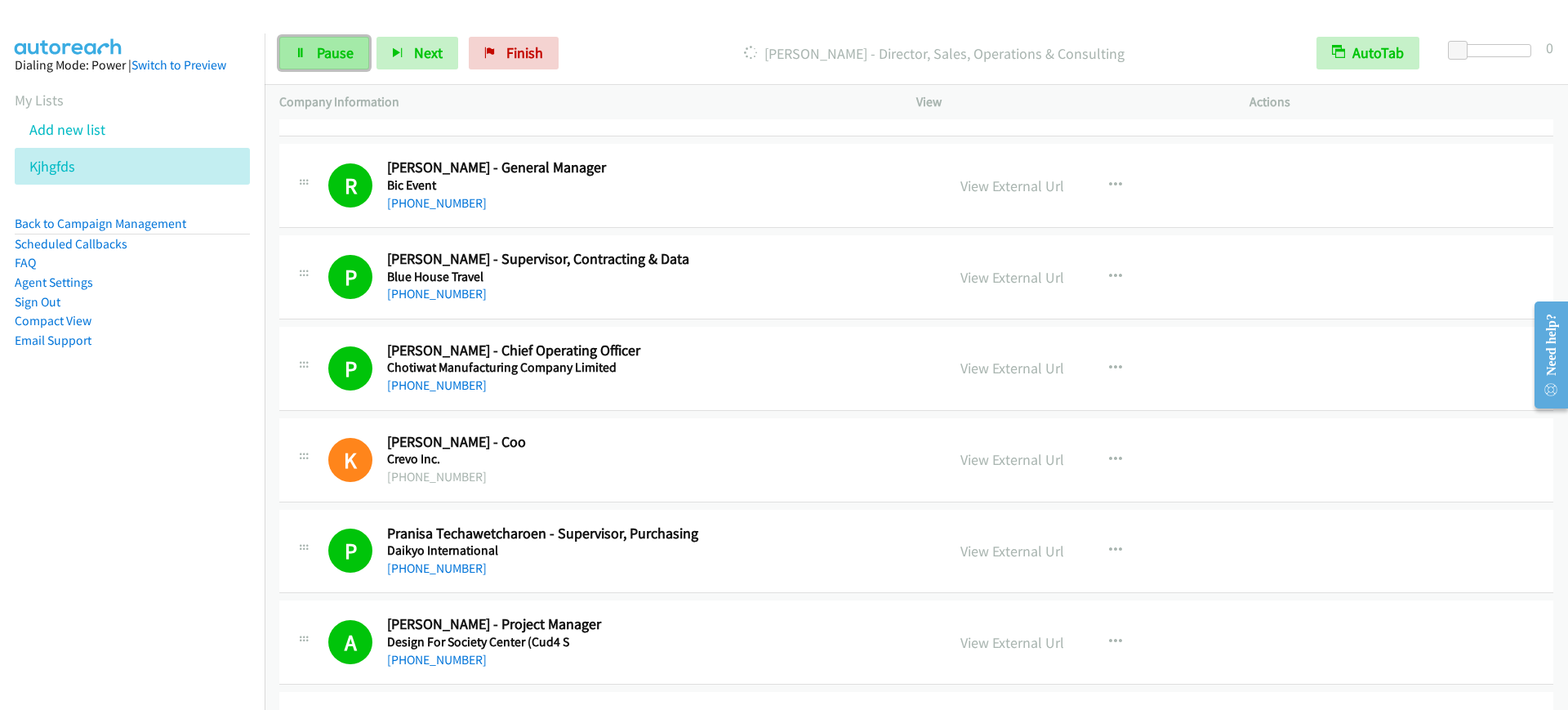
click at [350, 55] on span "Pause" at bounding box center [334, 52] width 36 height 19
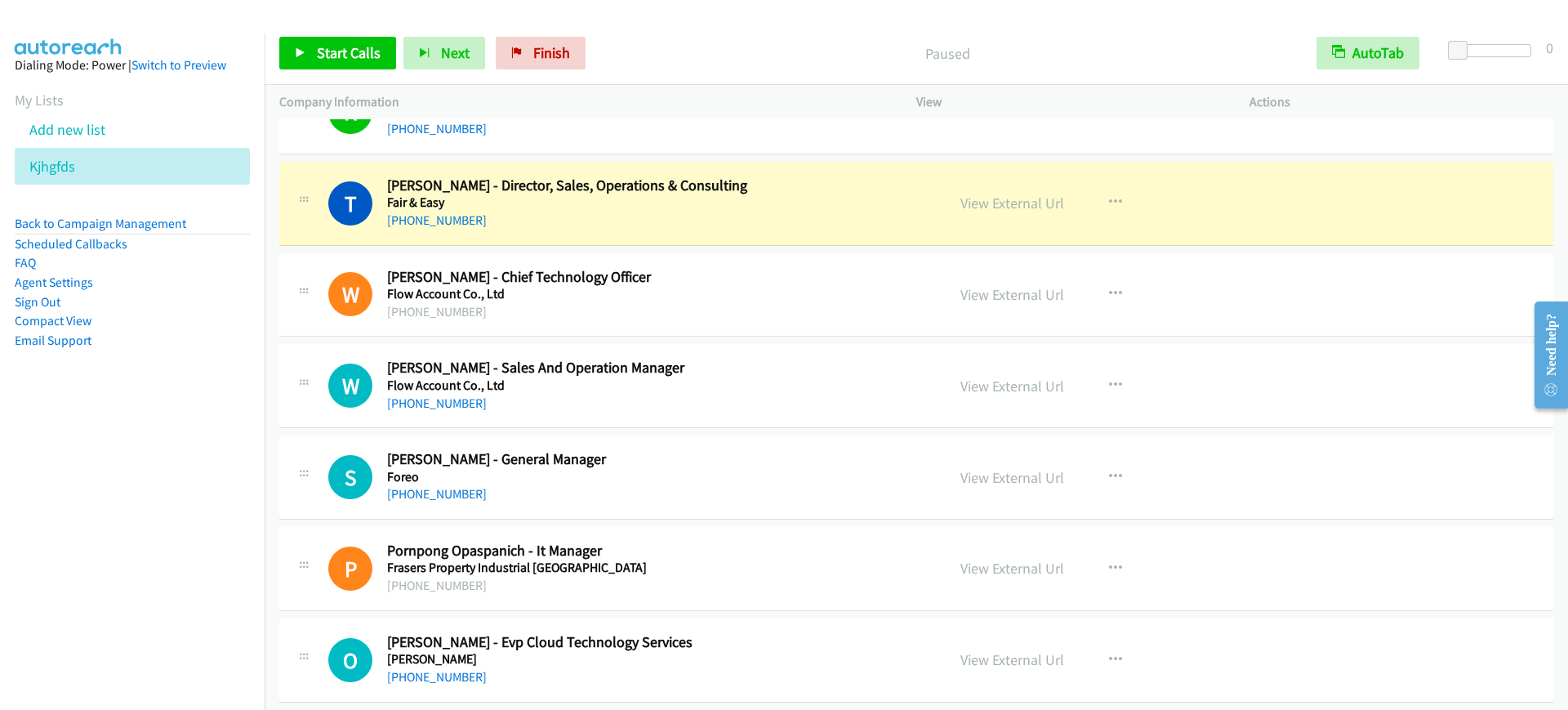
scroll to position [2757, 0]
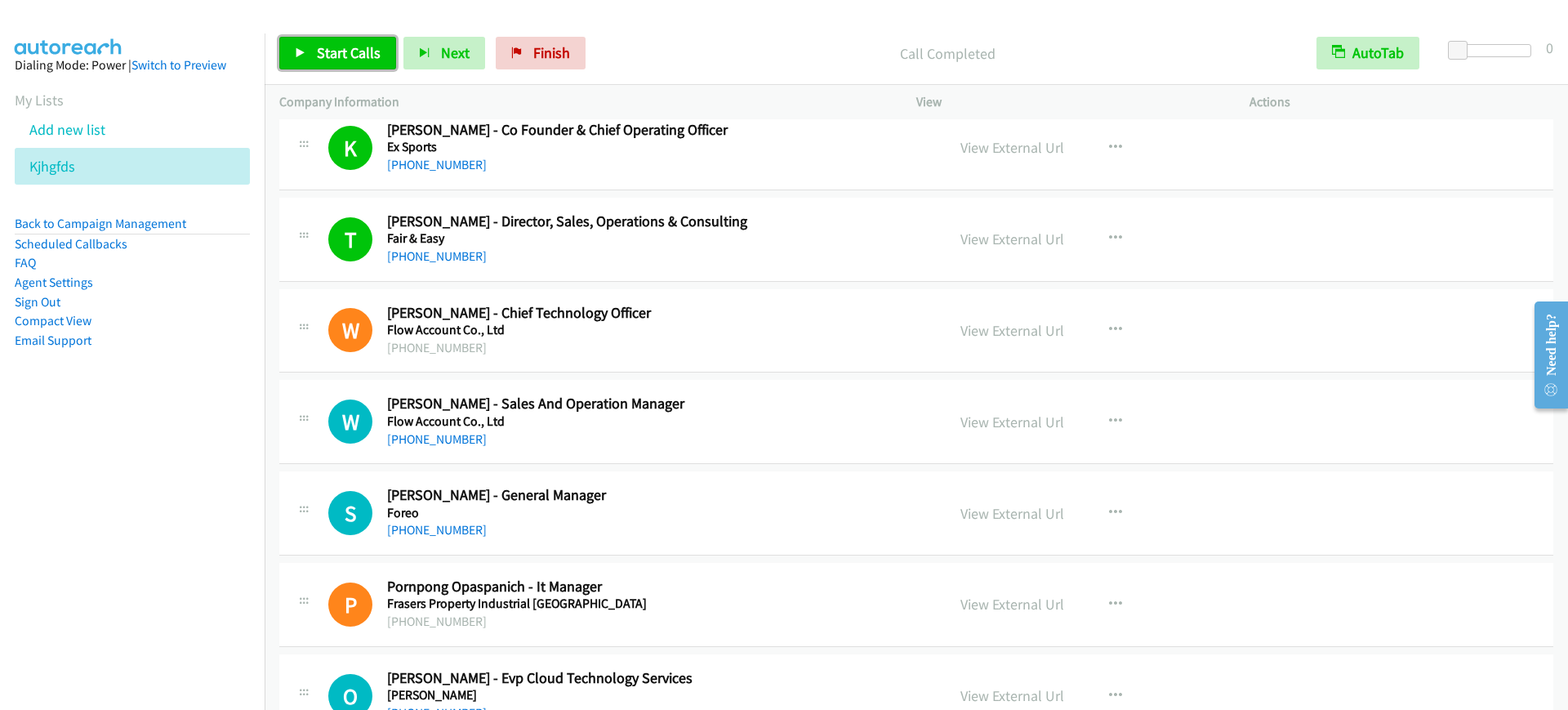
click at [322, 43] on span "Start Calls" at bounding box center [348, 52] width 63 height 19
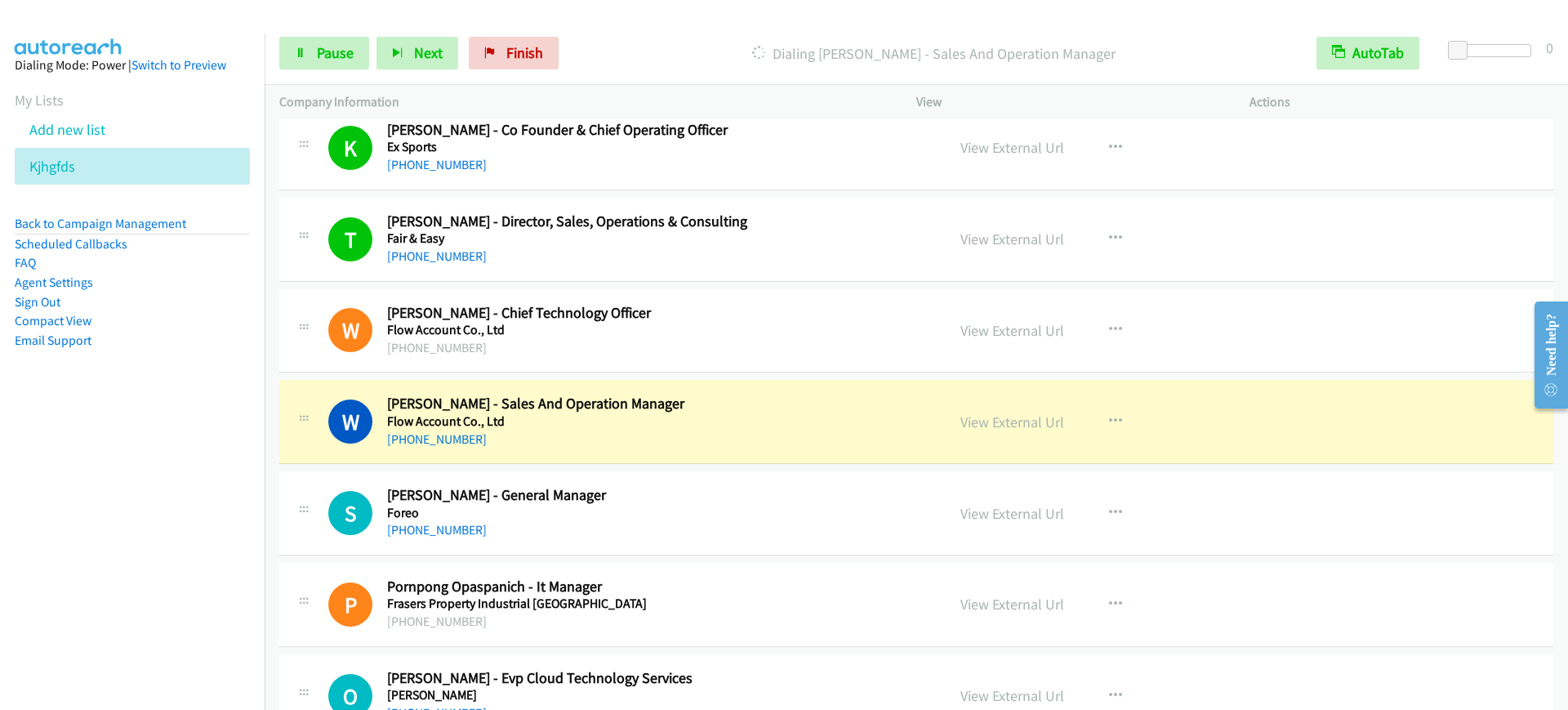
scroll to position [2859, 0]
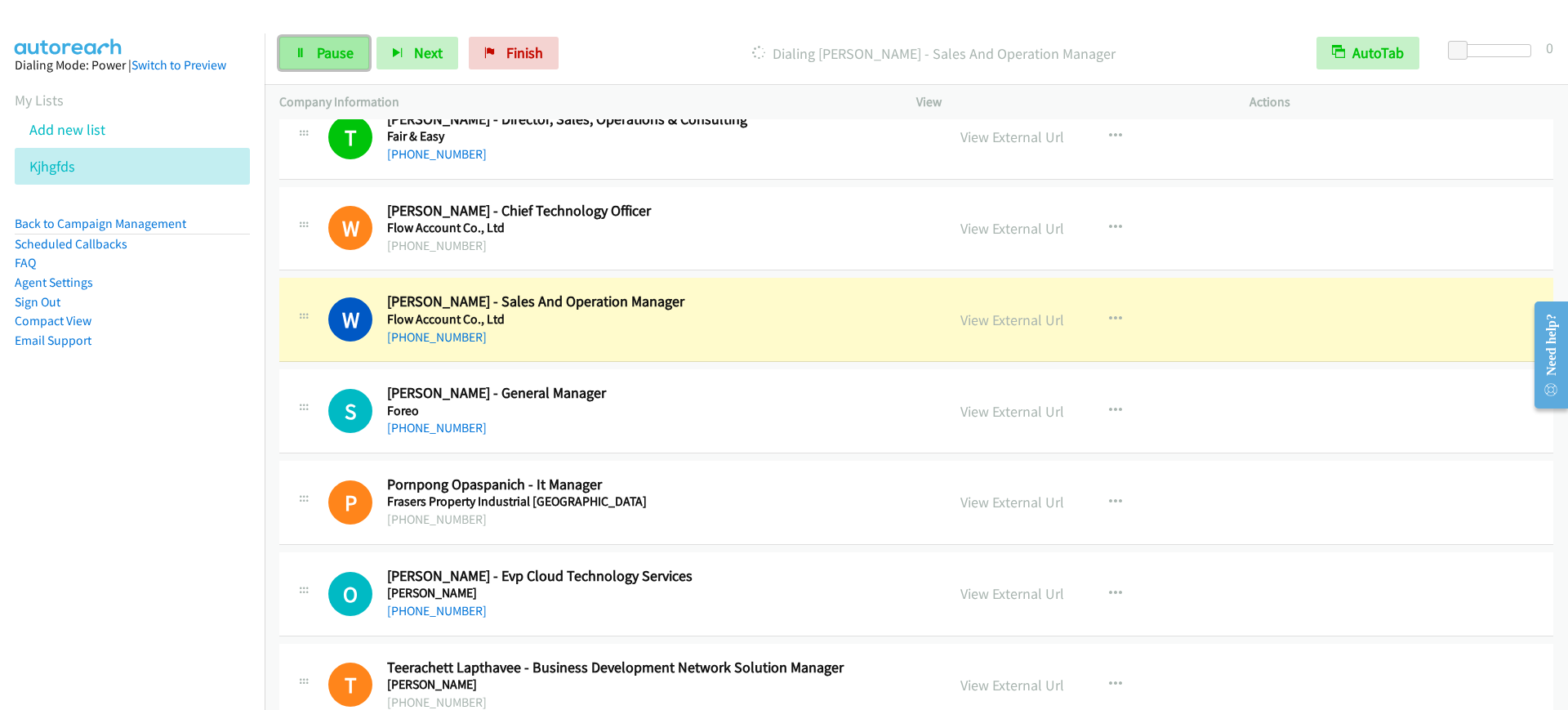
click at [348, 54] on span "Pause" at bounding box center [334, 52] width 36 height 19
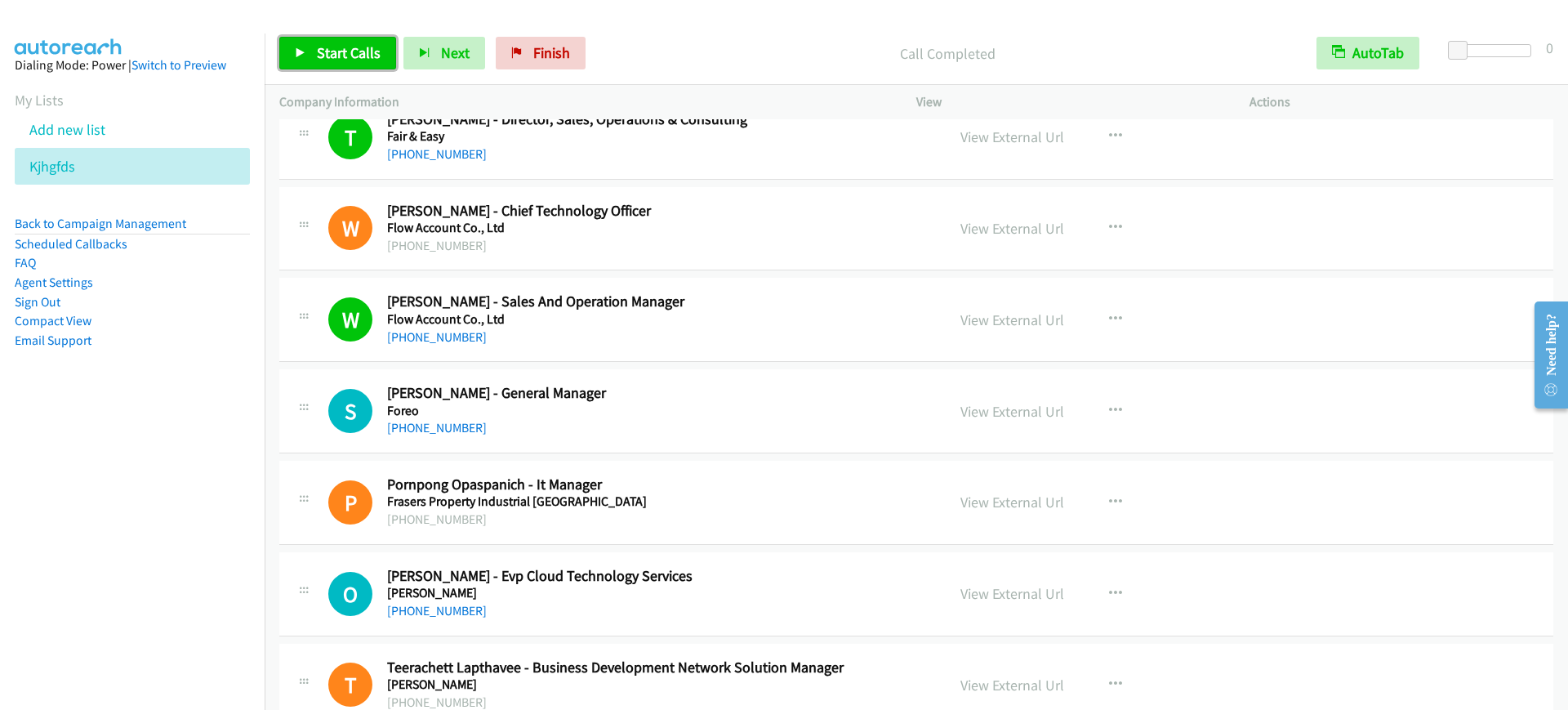
click at [323, 54] on span "Start Calls" at bounding box center [348, 52] width 63 height 19
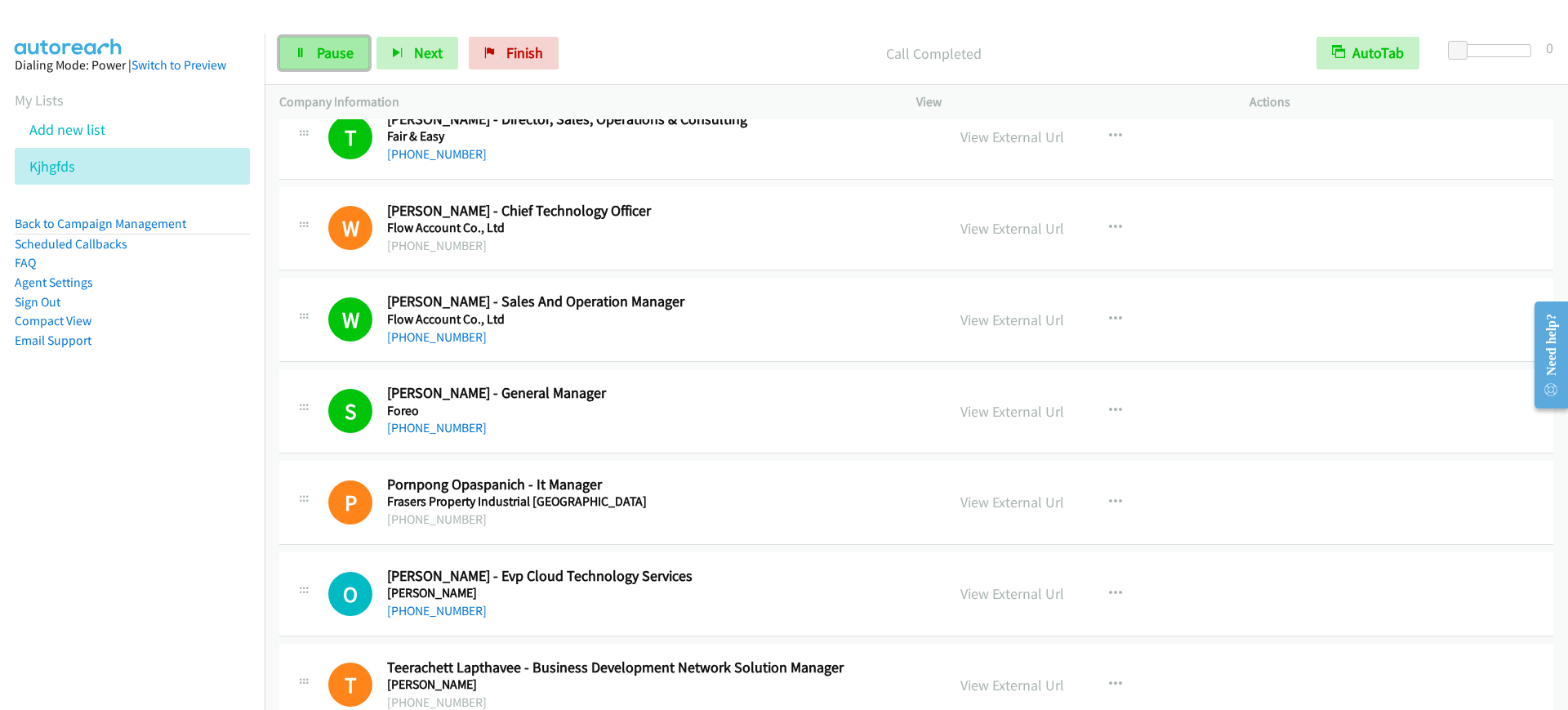
click at [339, 48] on span "Pause" at bounding box center [334, 52] width 36 height 19
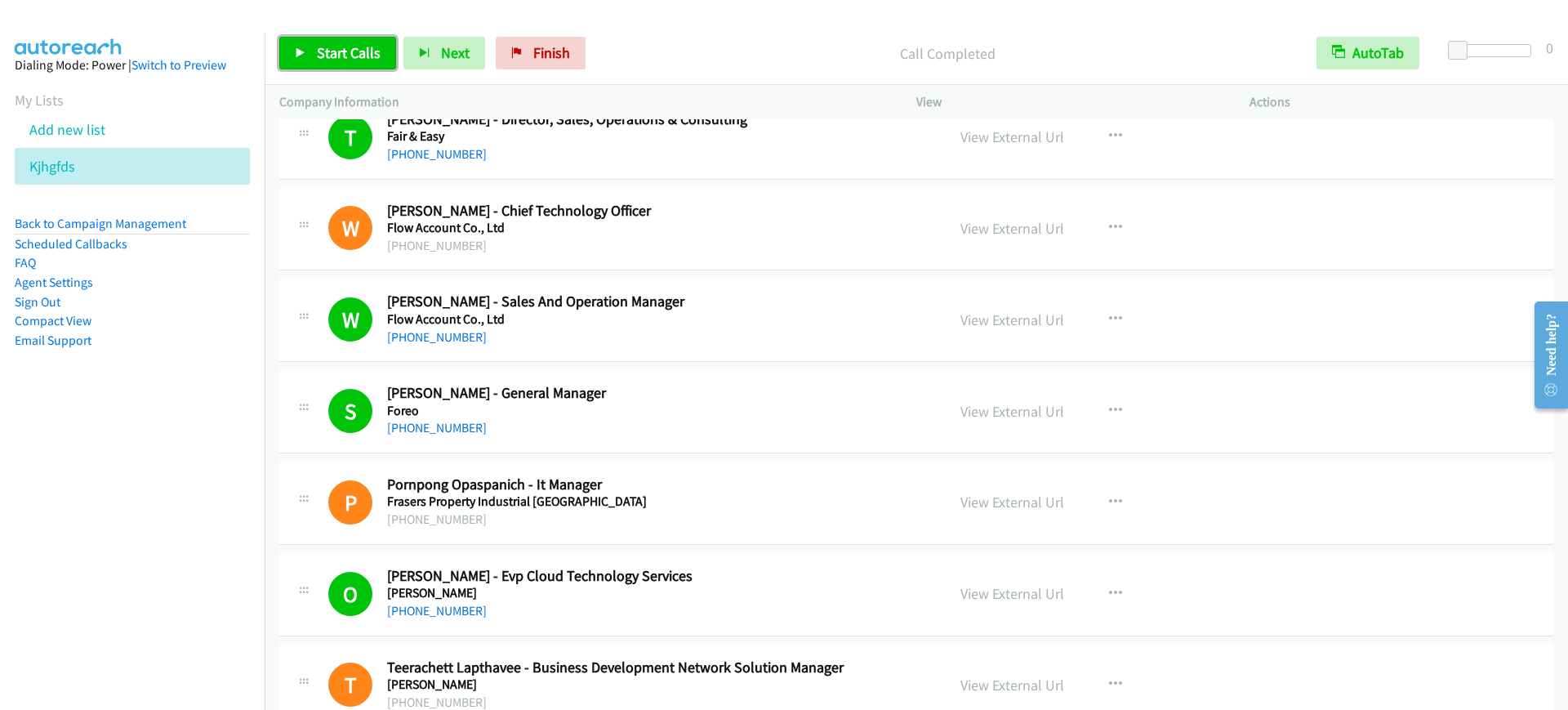
click at [382, 49] on link "Start Calls" at bounding box center [337, 52] width 116 height 33
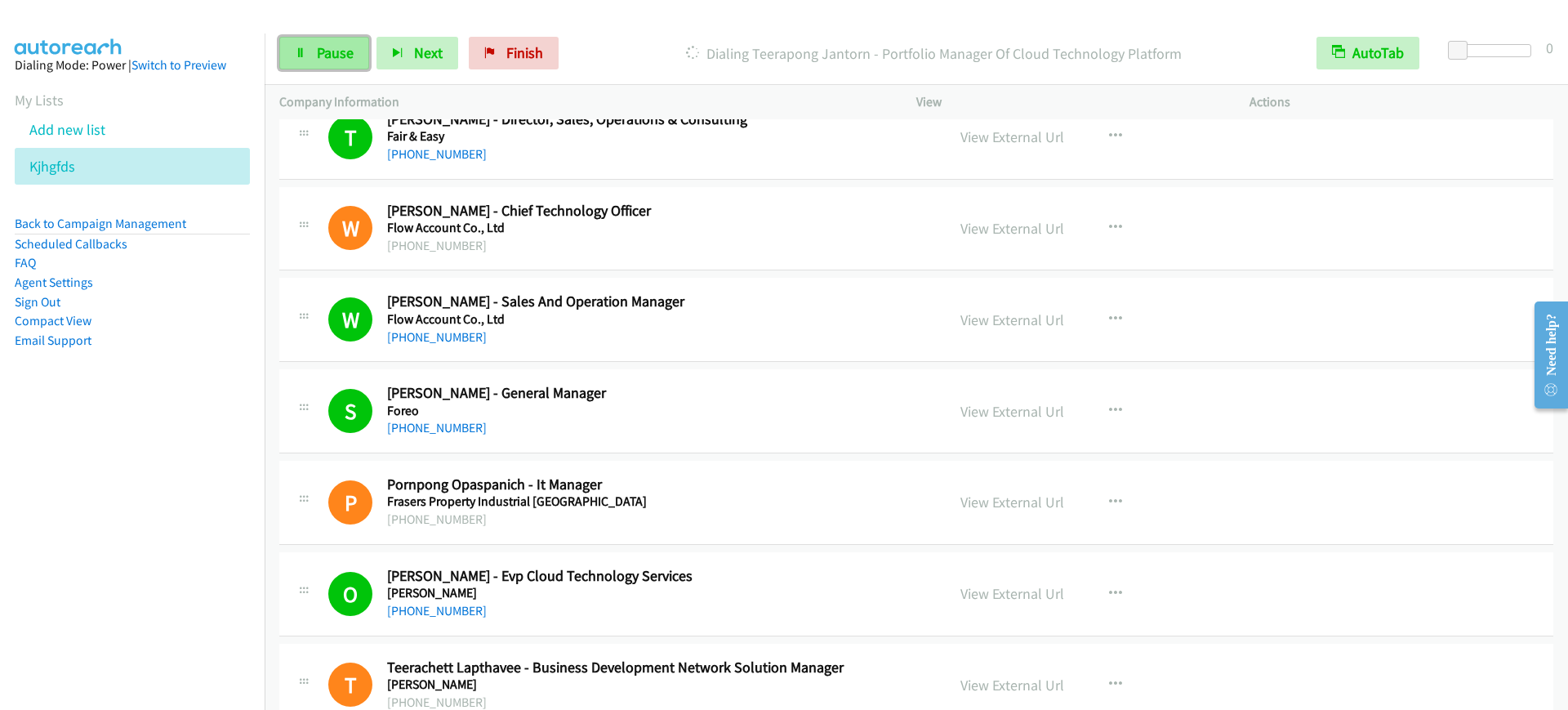
click at [312, 47] on link "Pause" at bounding box center [324, 52] width 89 height 33
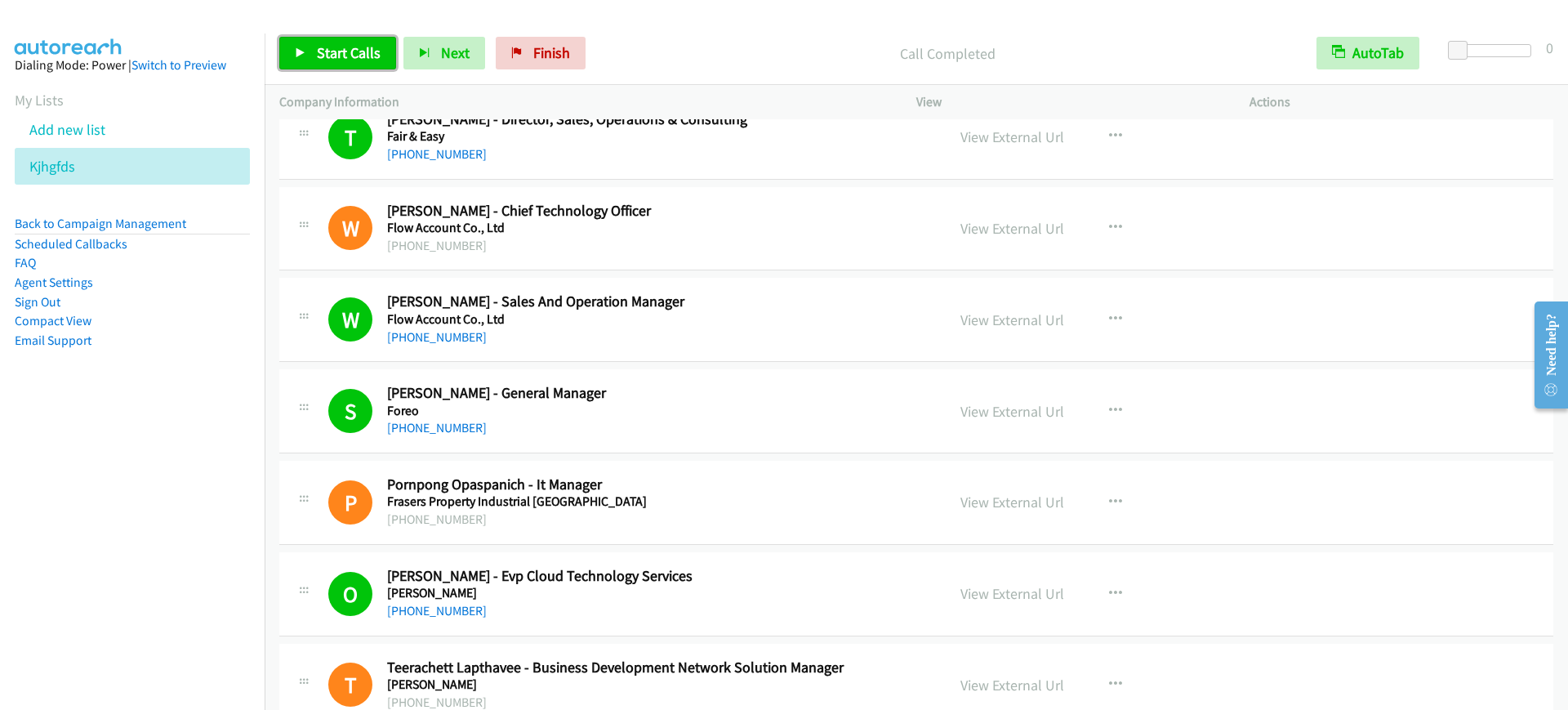
click at [323, 56] on span "Start Calls" at bounding box center [348, 52] width 63 height 19
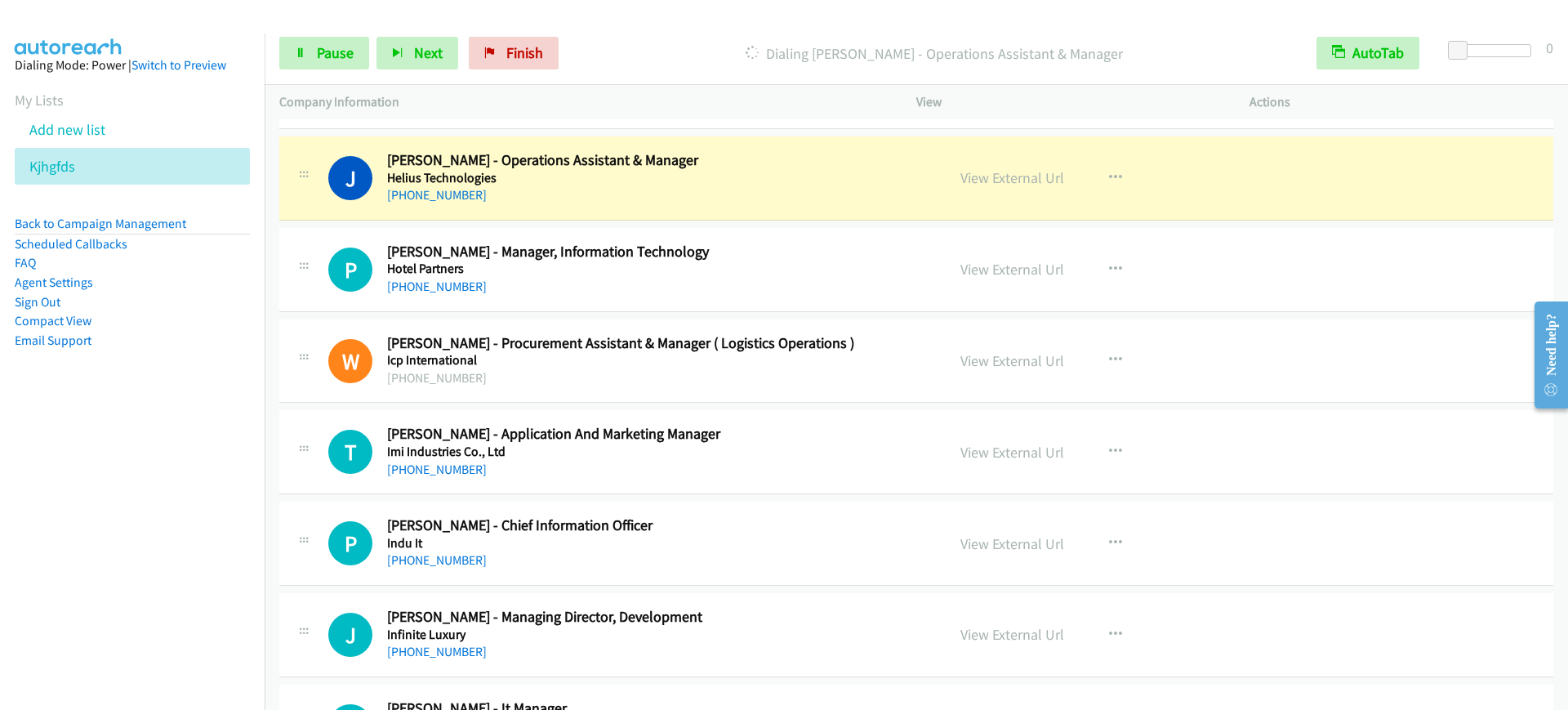
scroll to position [3676, 0]
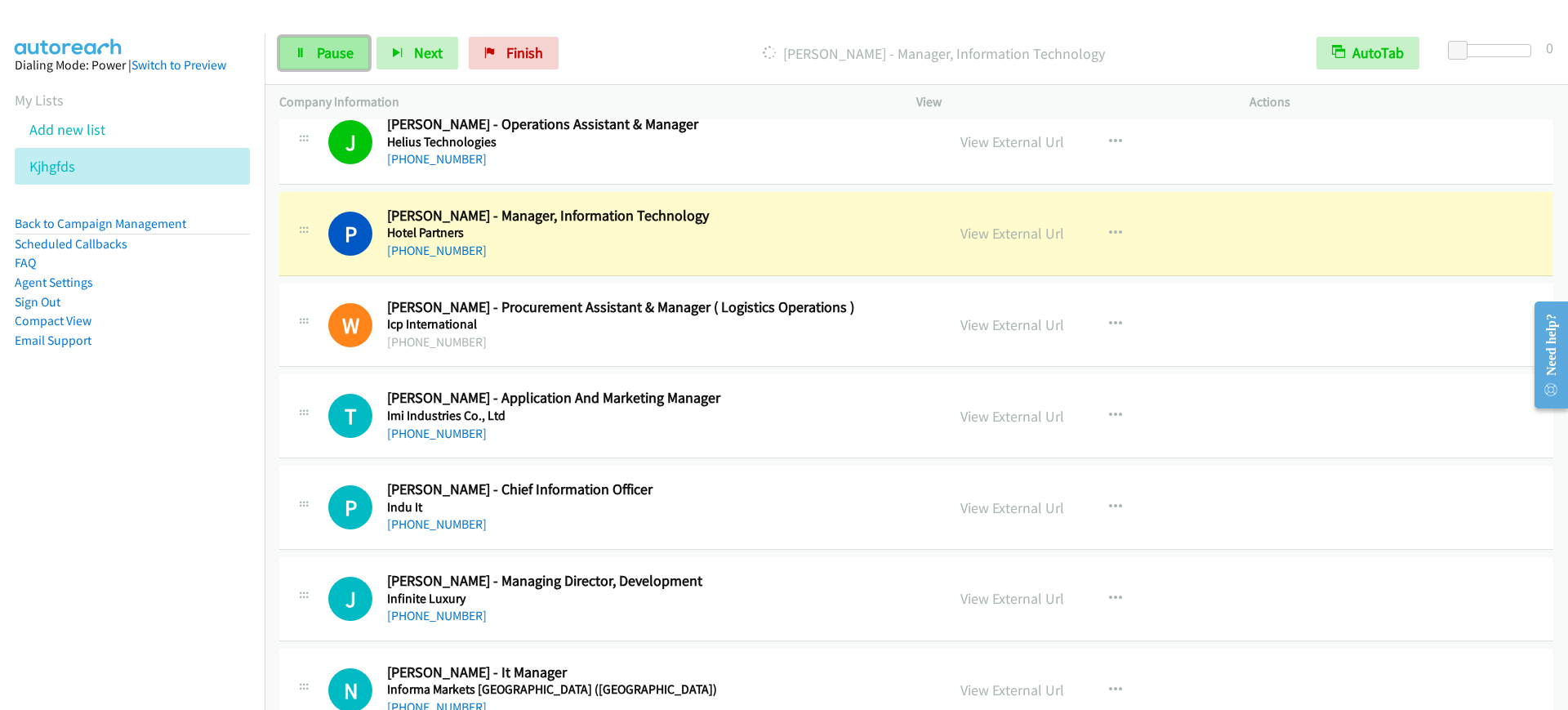
click at [336, 36] on link "Pause" at bounding box center [324, 52] width 89 height 33
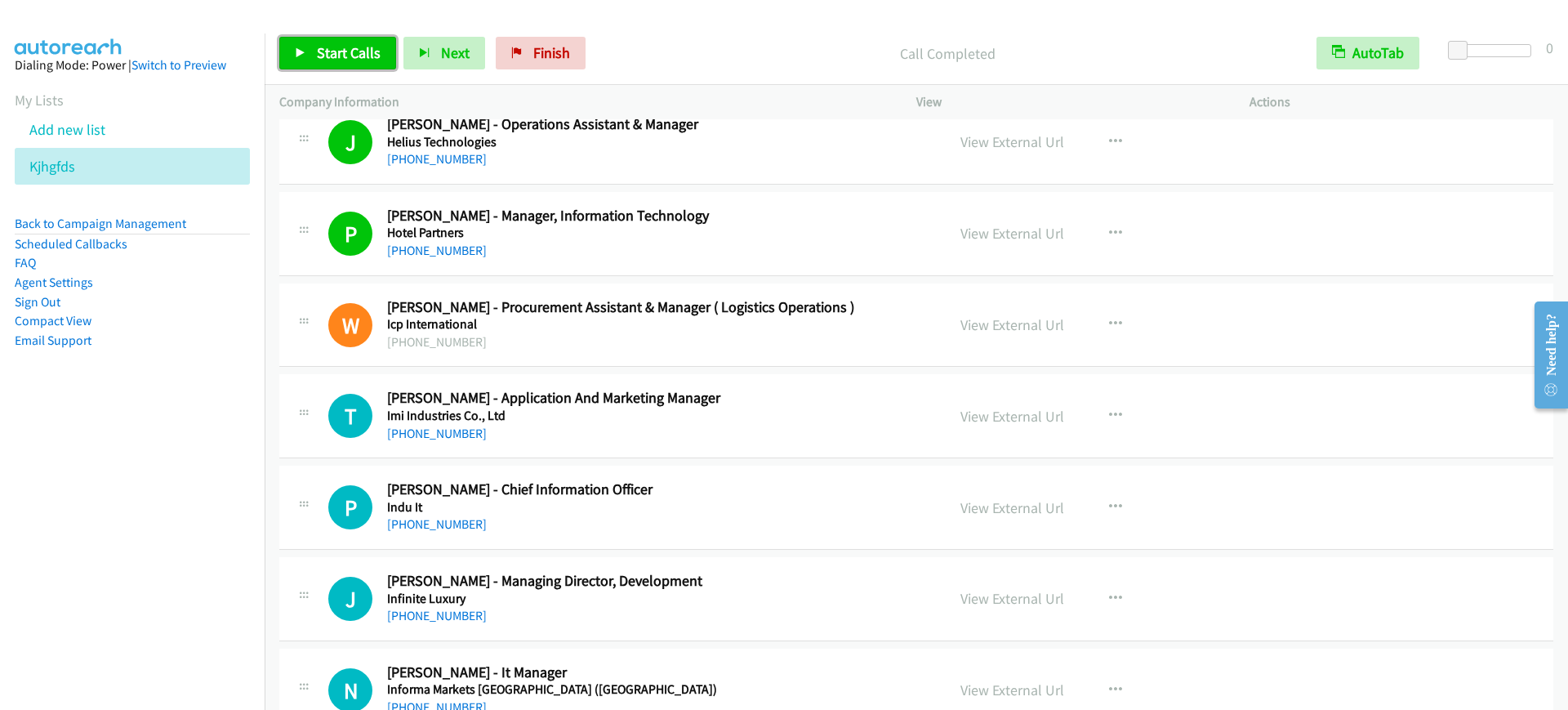
click at [310, 39] on link "Start Calls" at bounding box center [337, 52] width 116 height 33
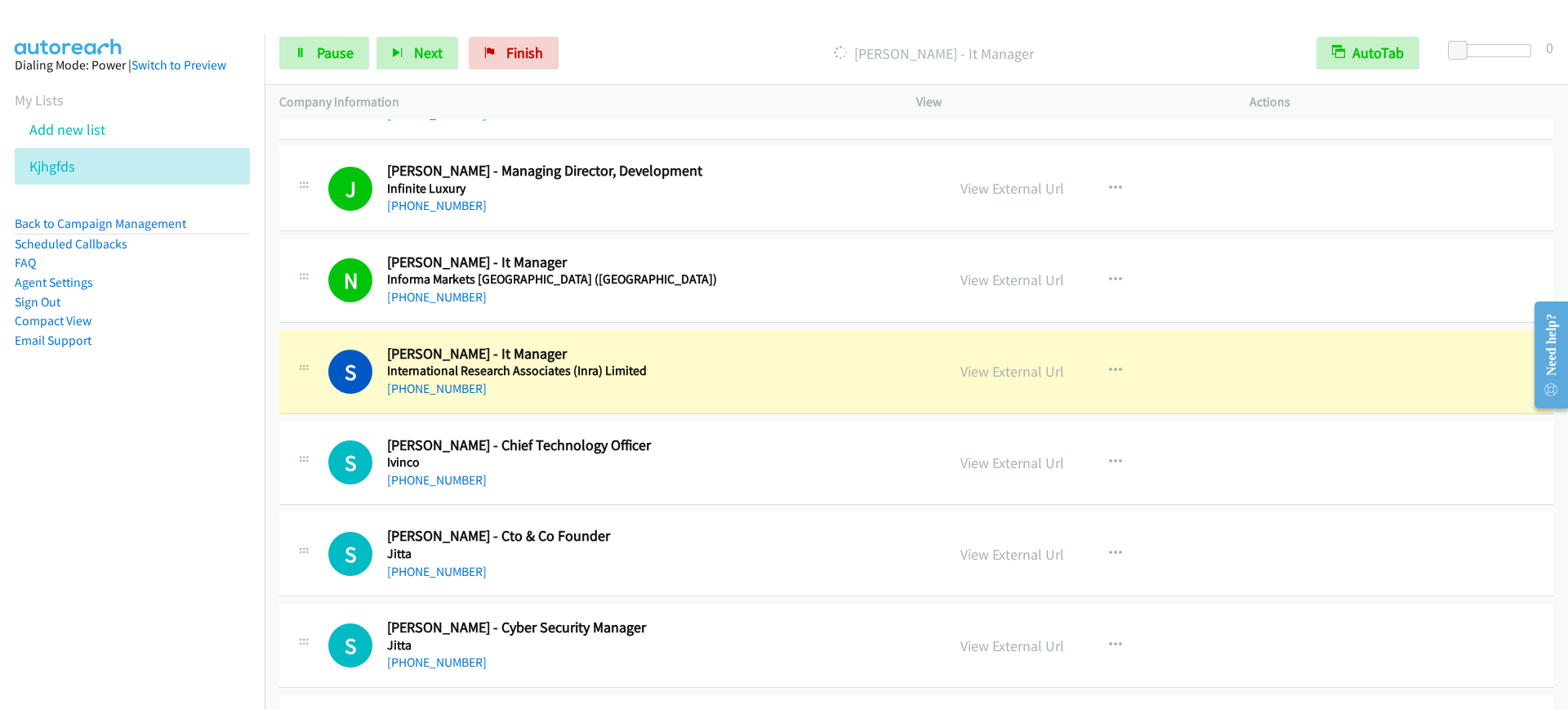
scroll to position [4289, 0]
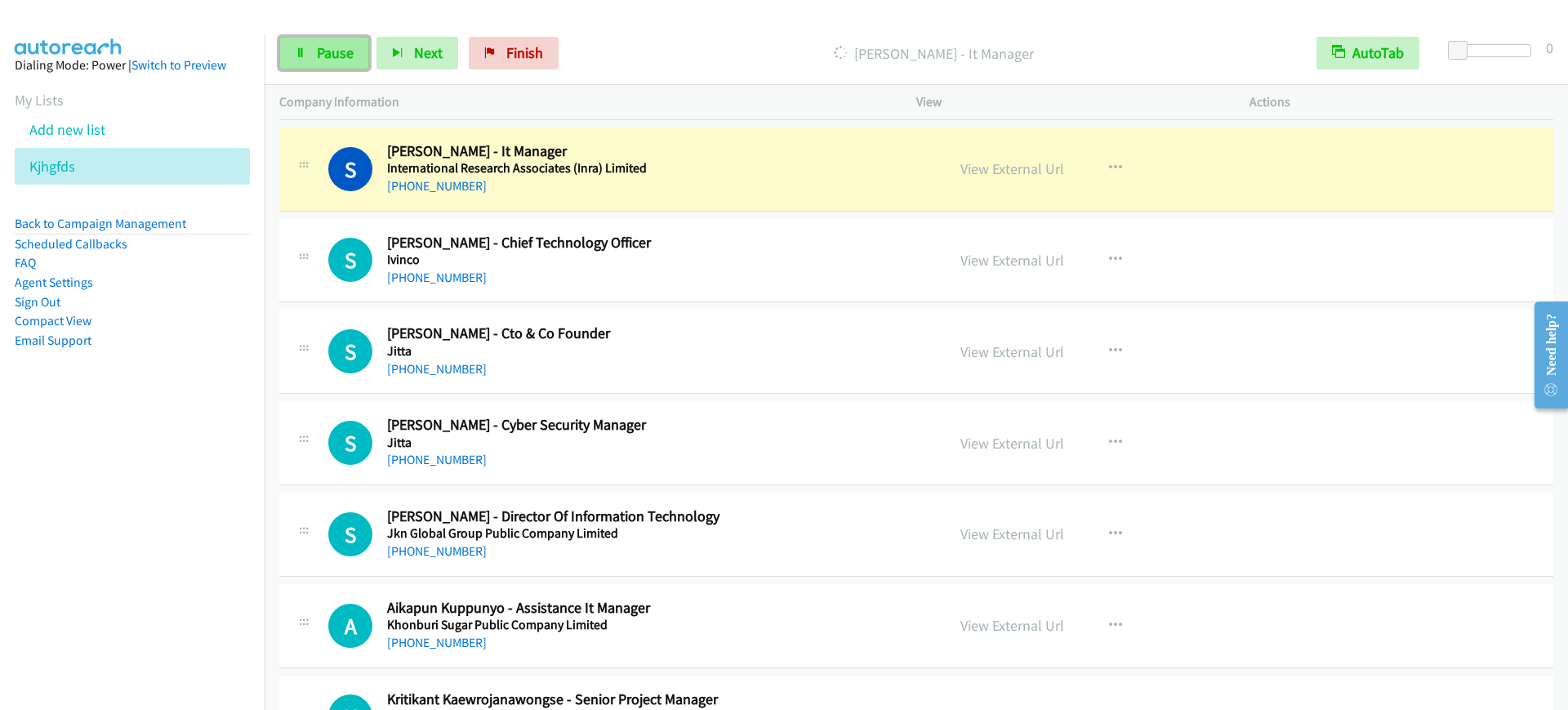
click at [336, 67] on link "Pause" at bounding box center [324, 52] width 89 height 33
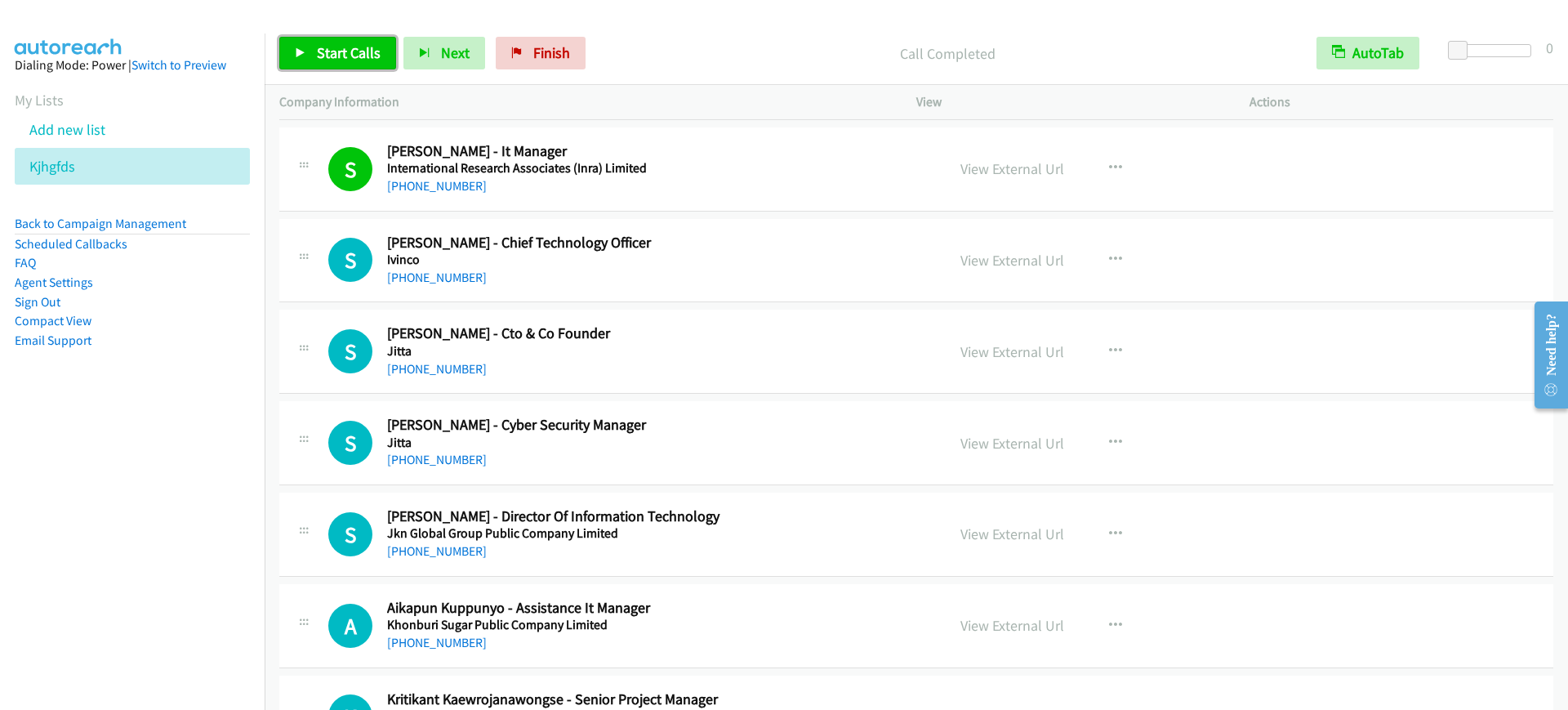
click at [339, 53] on span "Start Calls" at bounding box center [348, 52] width 63 height 19
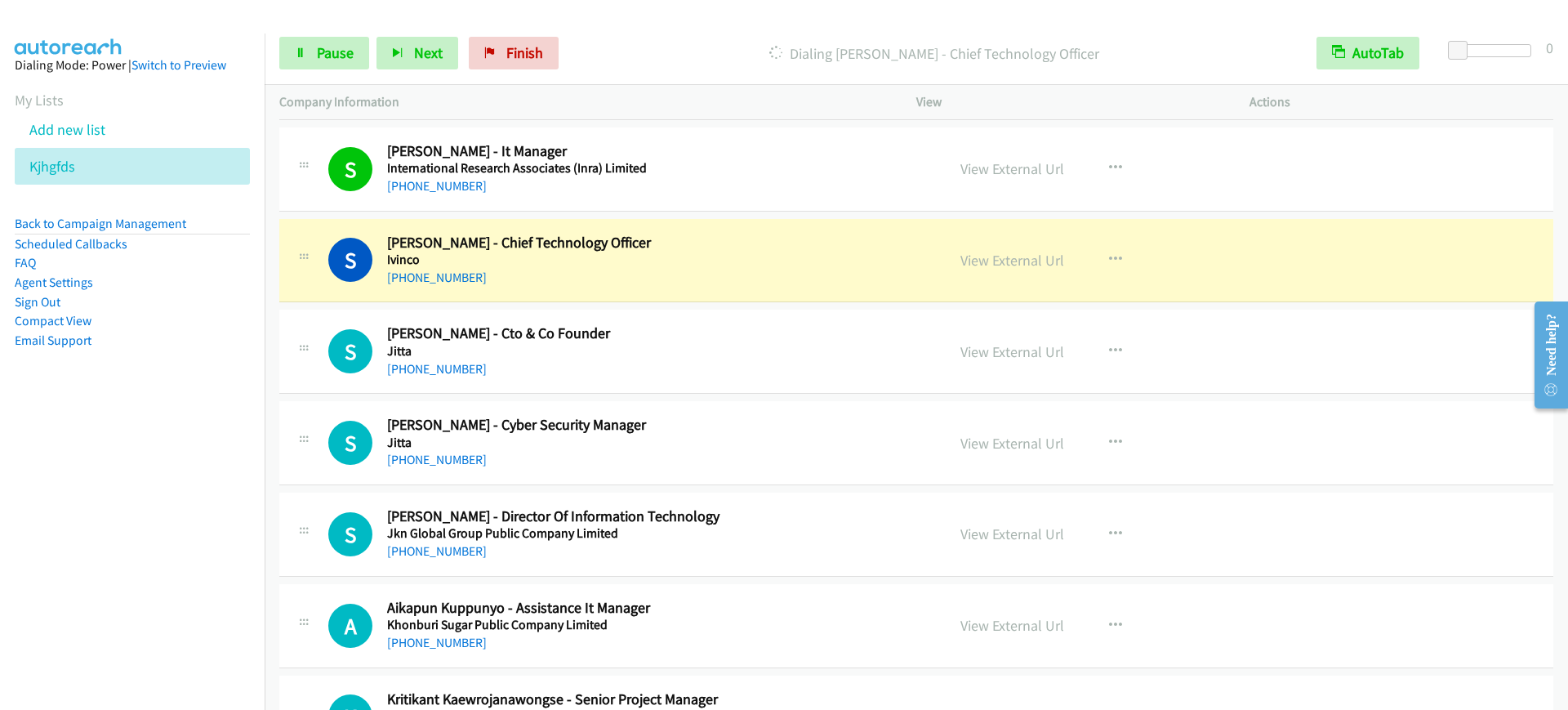
click at [686, 268] on div "+66 88 768 0609" at bounding box center [656, 278] width 537 height 20
click at [1000, 174] on link "View External Url" at bounding box center [1012, 169] width 103 height 19
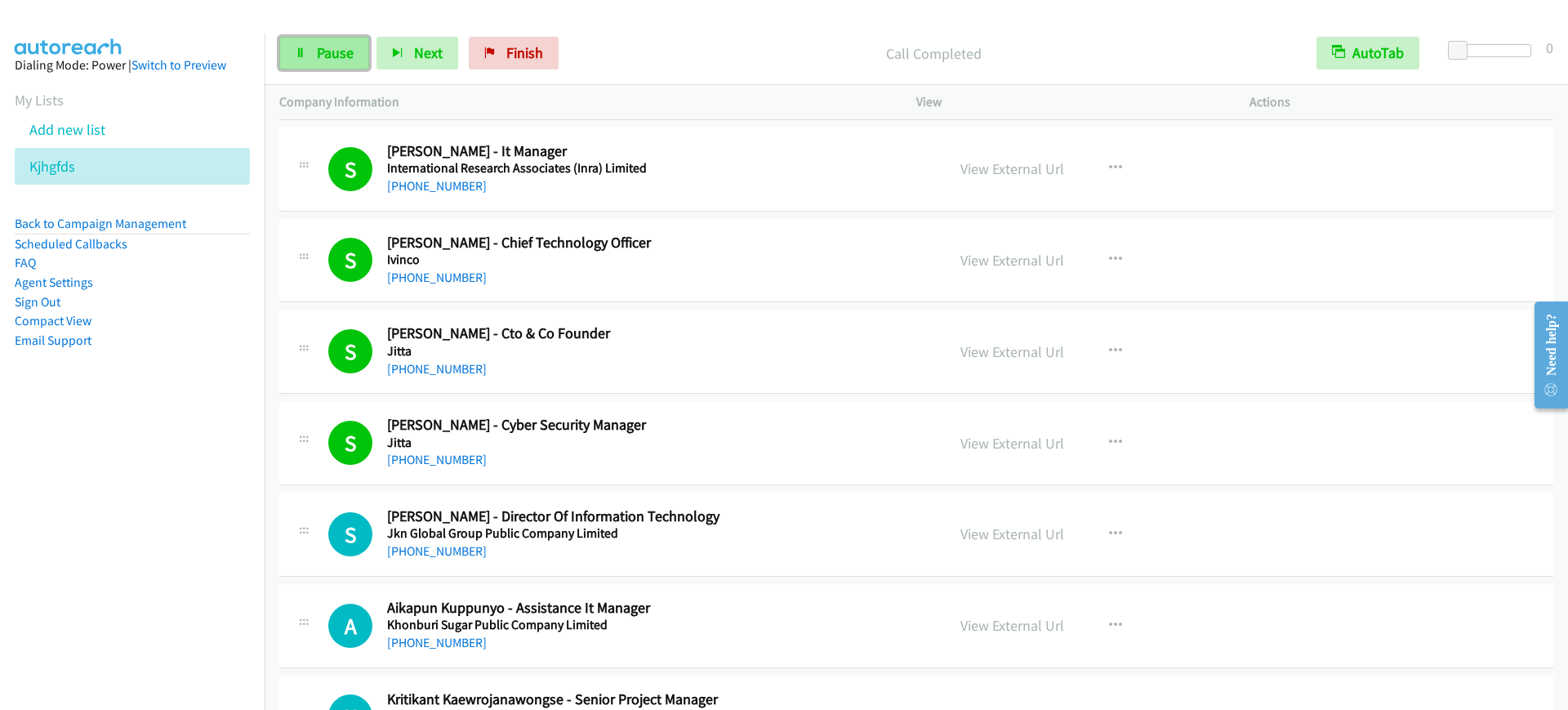
click at [351, 56] on span "Pause" at bounding box center [334, 52] width 36 height 19
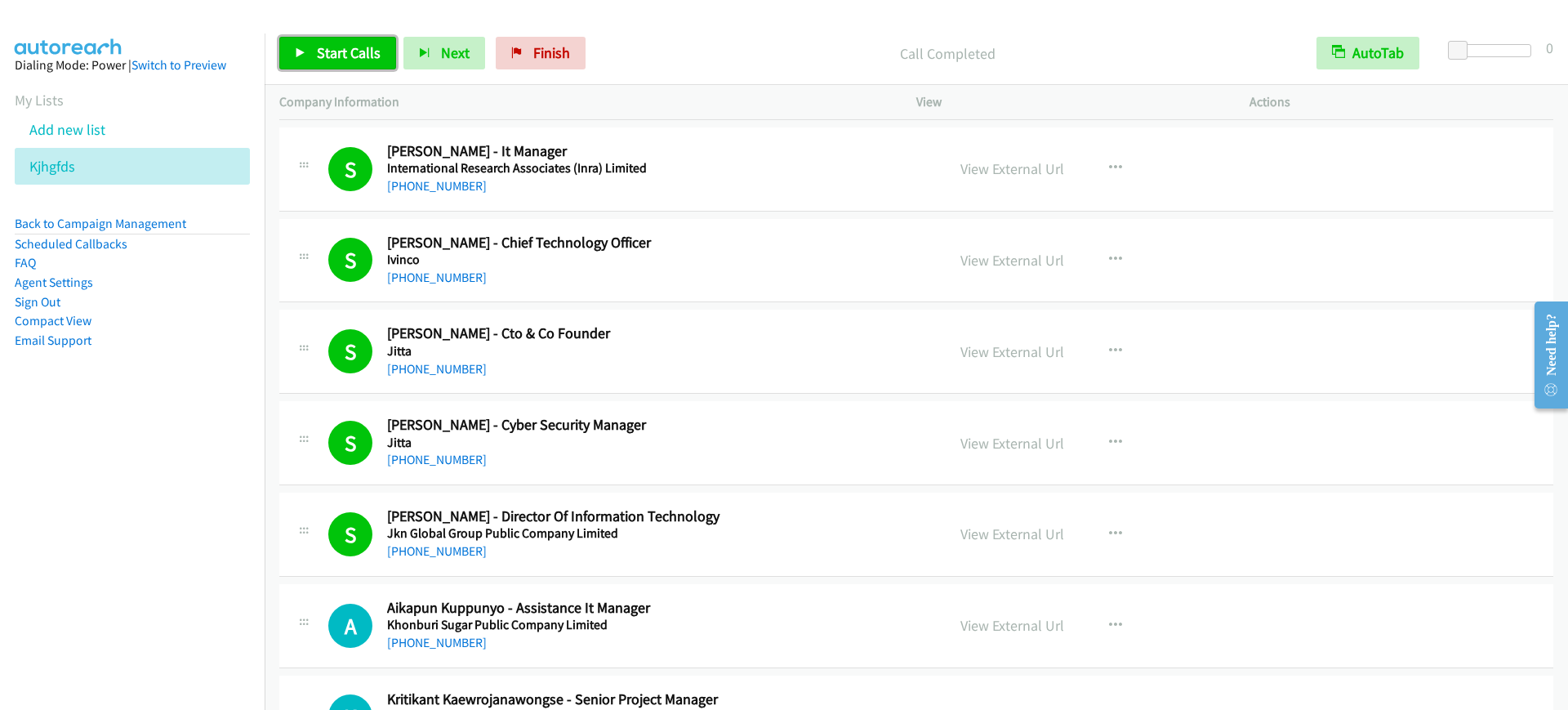
click at [350, 58] on span "Start Calls" at bounding box center [348, 52] width 63 height 19
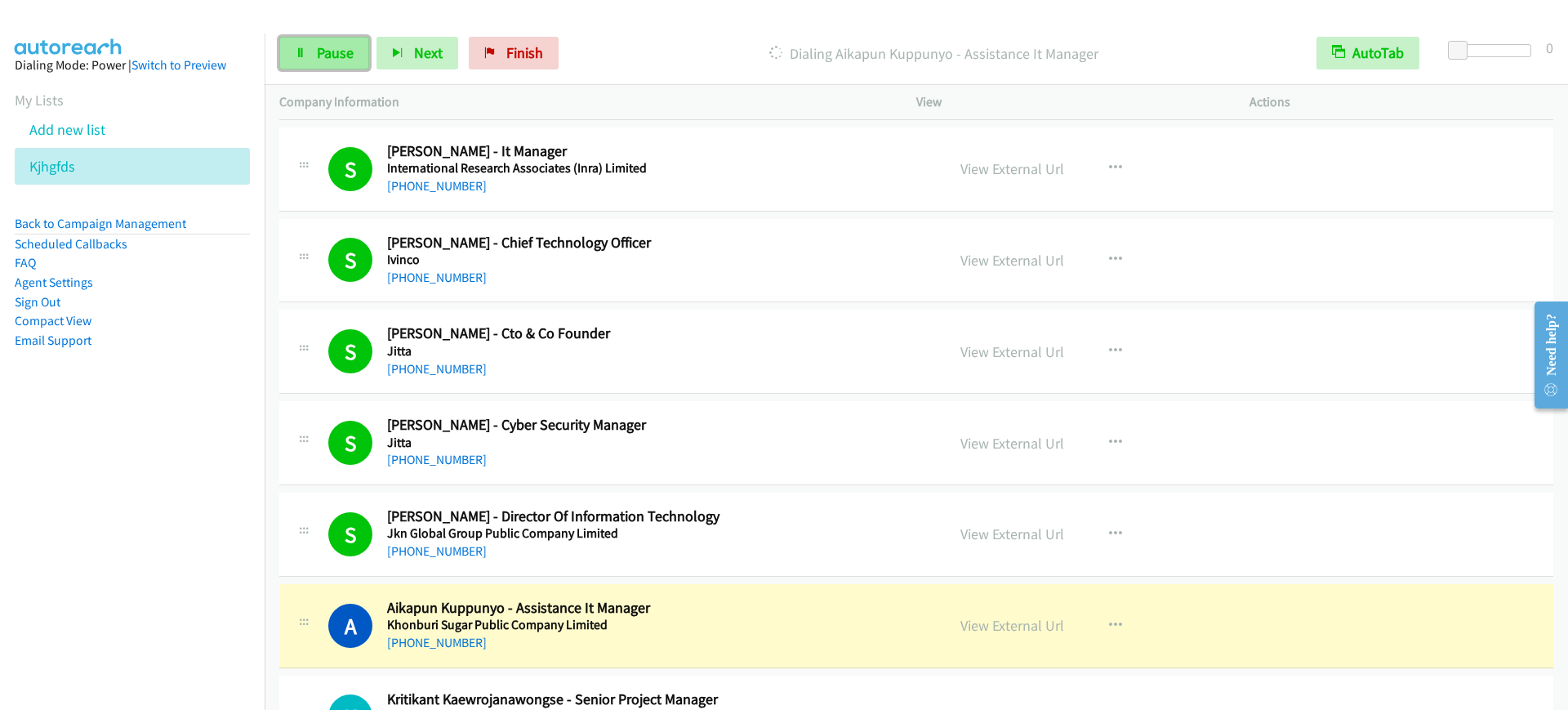
drag, startPoint x: 303, startPoint y: 49, endPoint x: 321, endPoint y: 63, distance: 22.8
click at [303, 49] on icon at bounding box center [300, 54] width 11 height 11
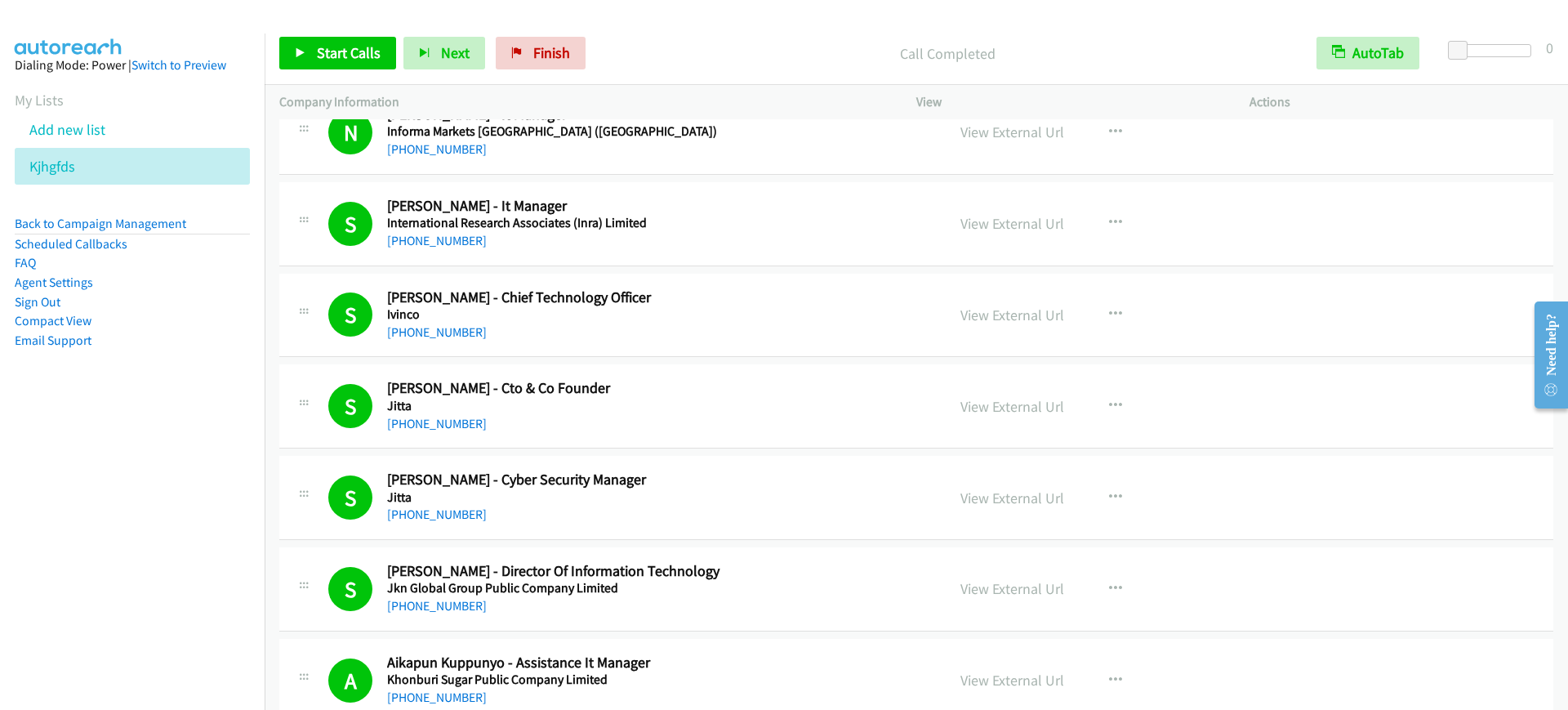
scroll to position [4186, 0]
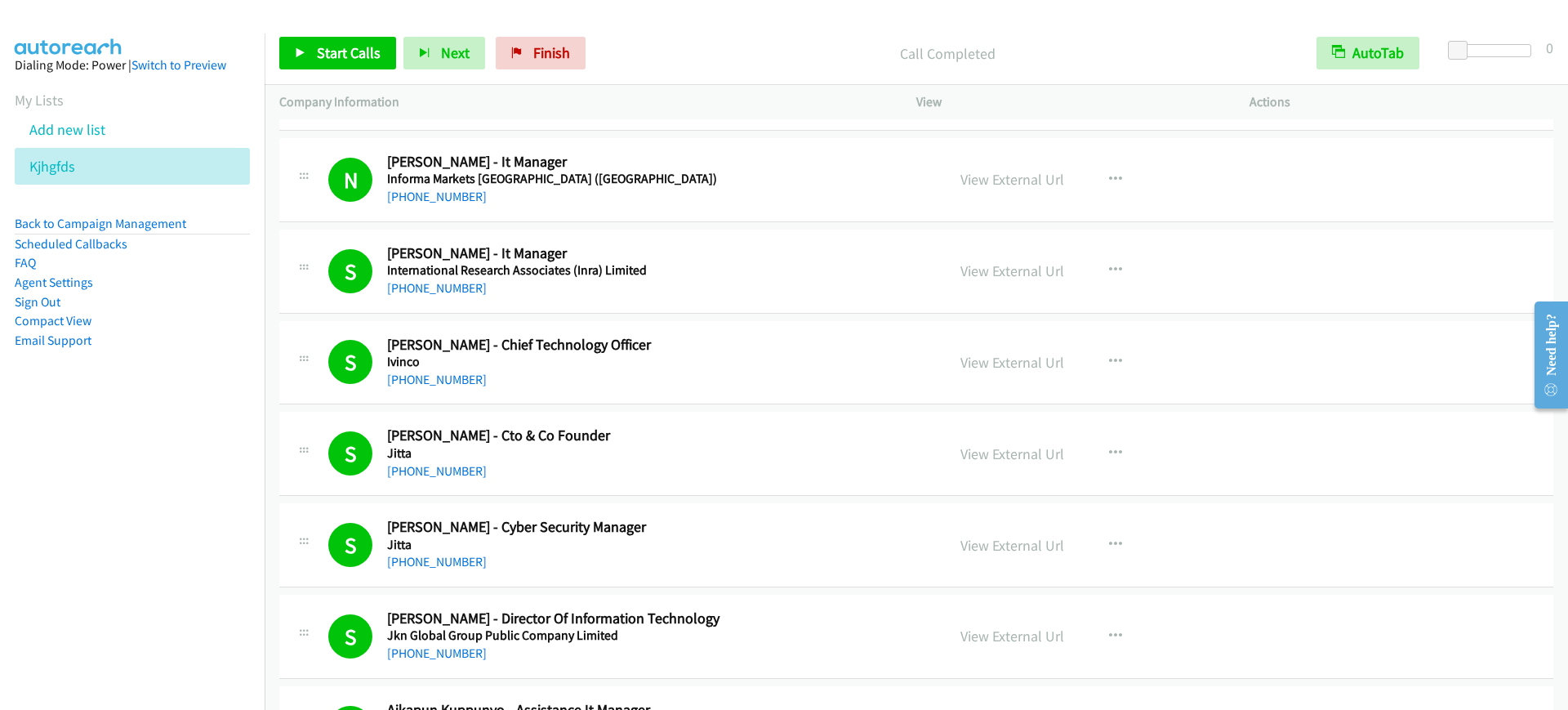
click at [273, 51] on div "Start Calls Pause Next Finish Call Completed AutoTab AutoTab 0" at bounding box center [916, 54] width 1303 height 63
click at [348, 52] on span "Start Calls" at bounding box center [348, 52] width 63 height 19
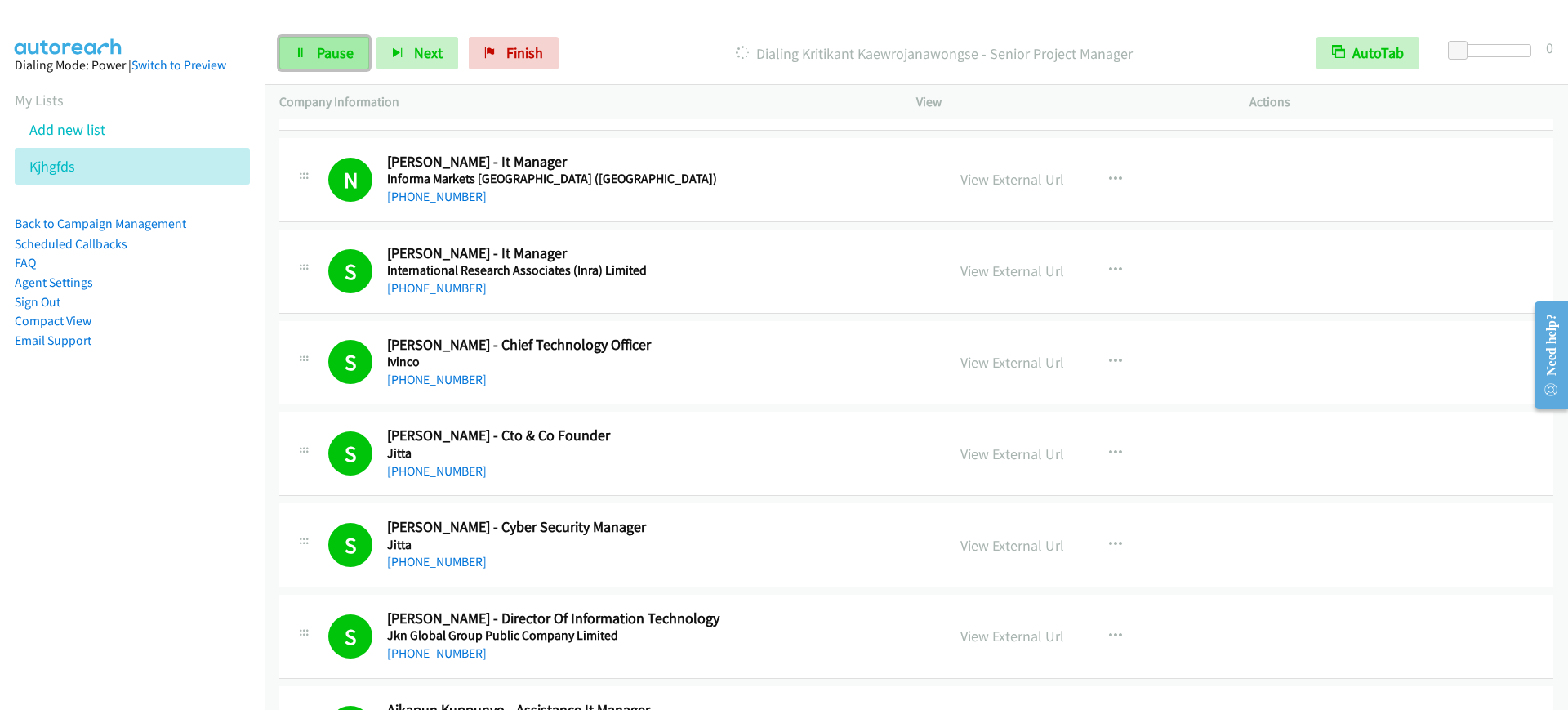
click at [335, 52] on span "Pause" at bounding box center [334, 52] width 36 height 19
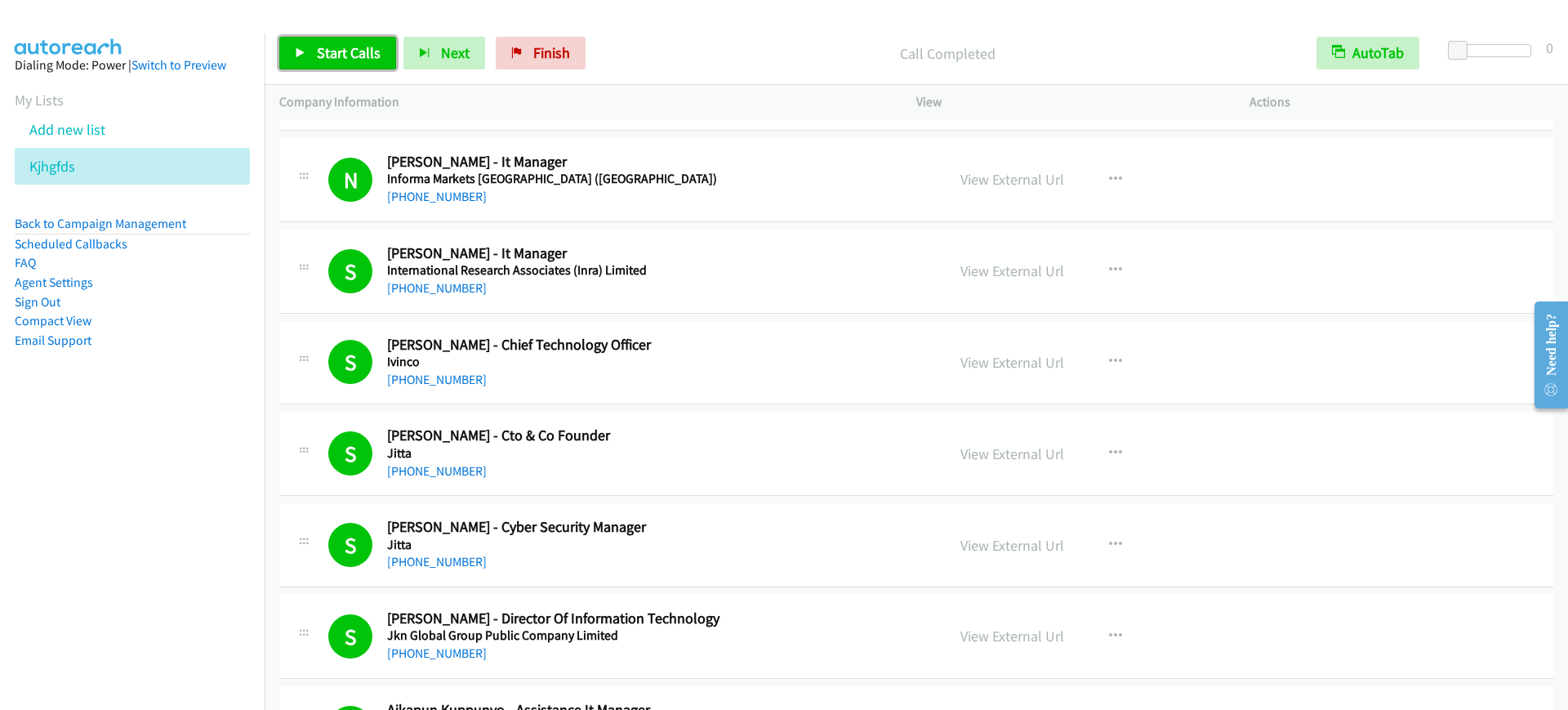
click at [341, 50] on span "Start Calls" at bounding box center [348, 52] width 63 height 19
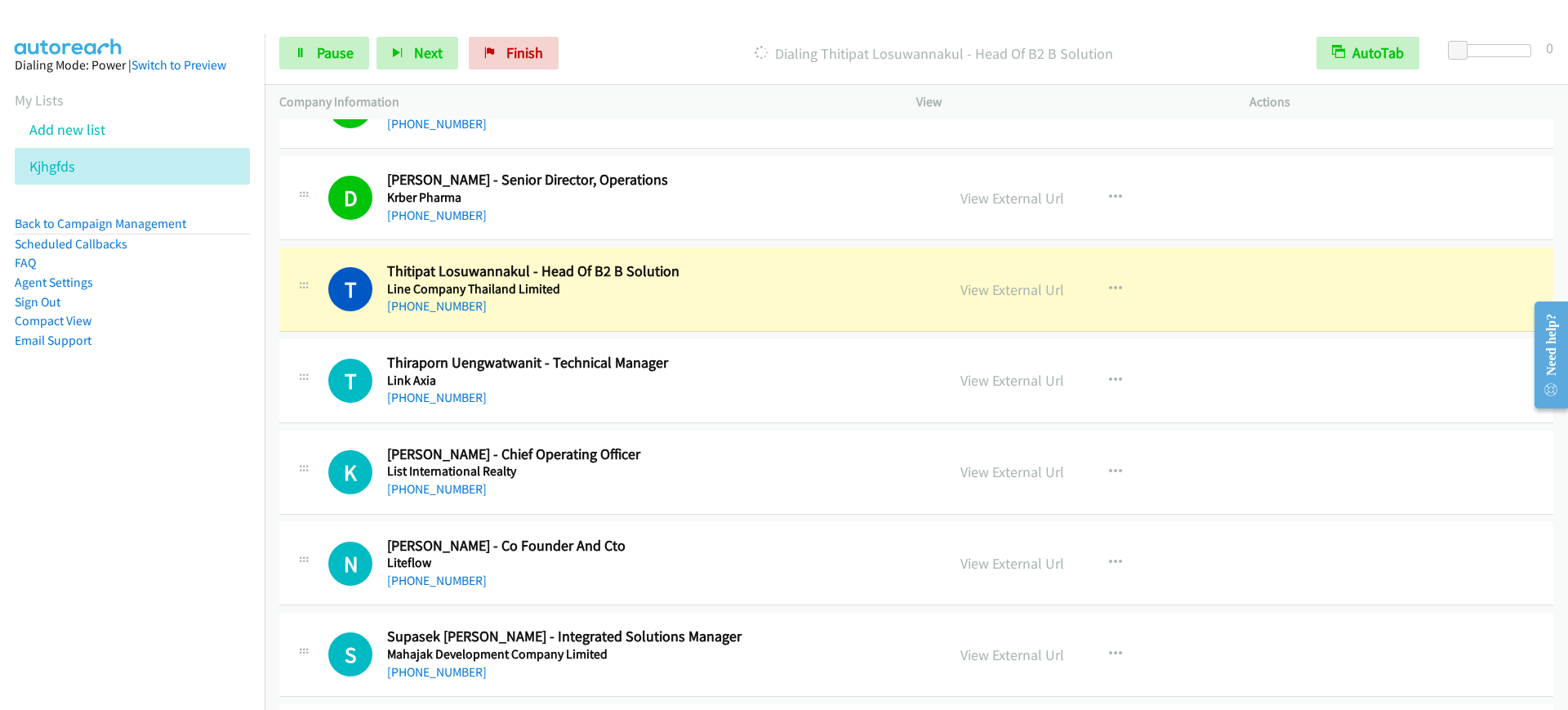
scroll to position [5004, 0]
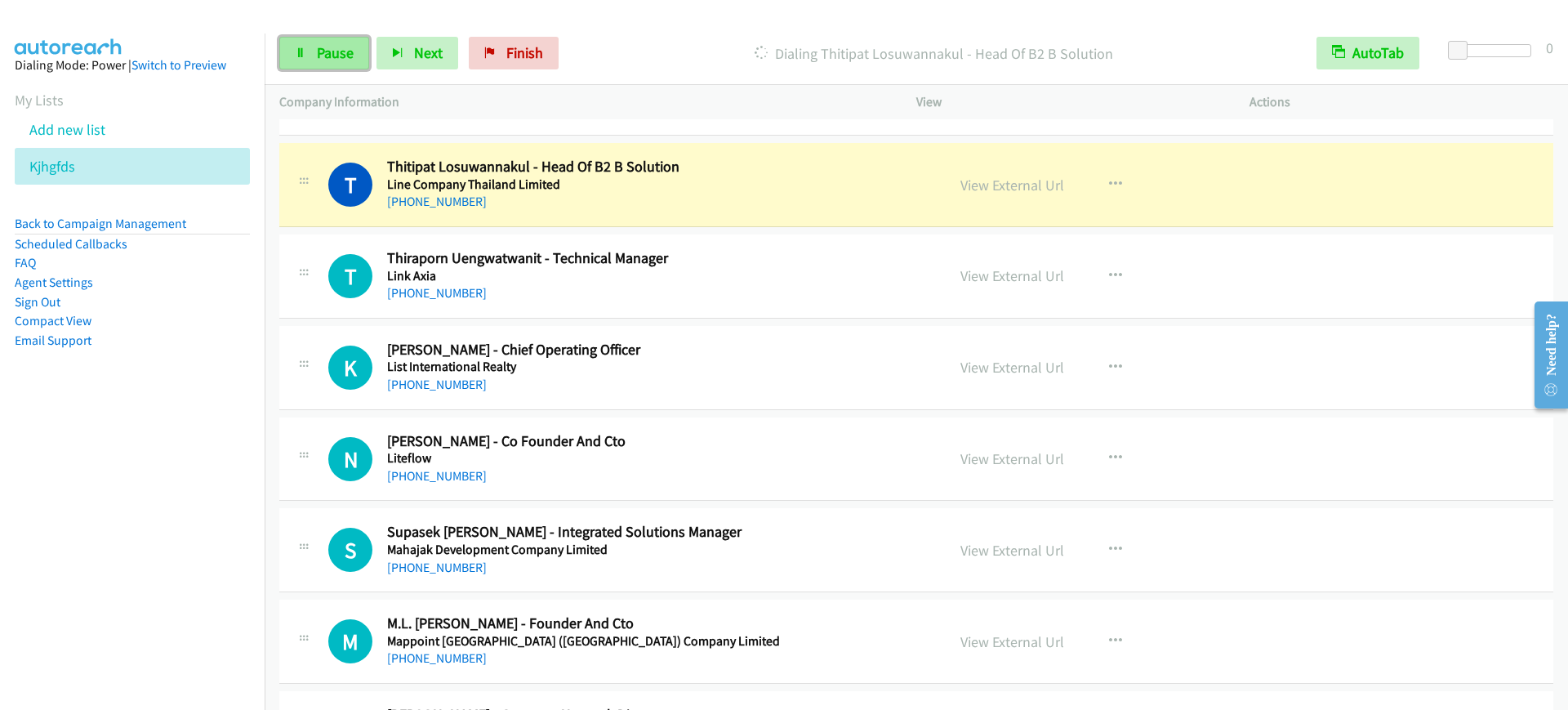
click at [337, 58] on span "Pause" at bounding box center [334, 52] width 36 height 19
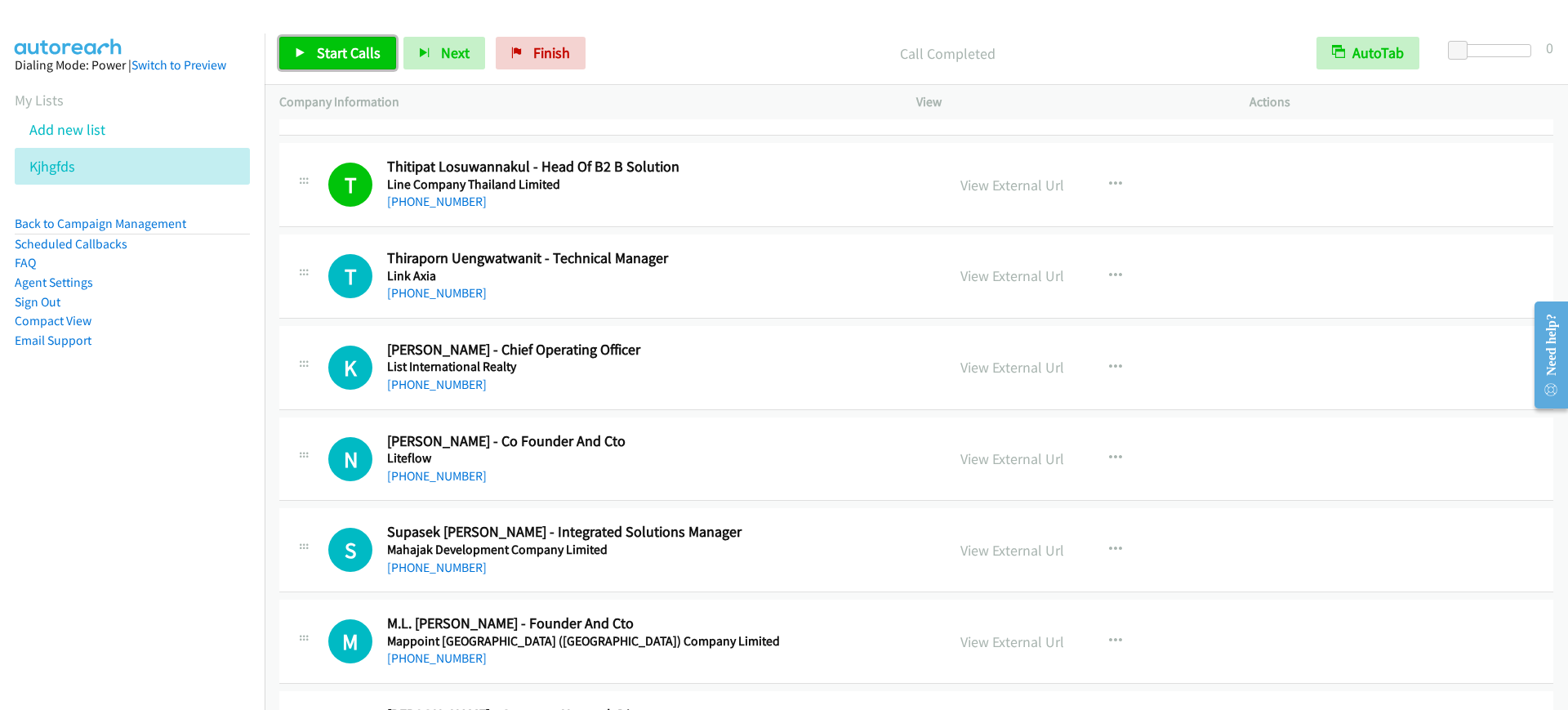
click at [293, 36] on link "Start Calls" at bounding box center [337, 52] width 116 height 33
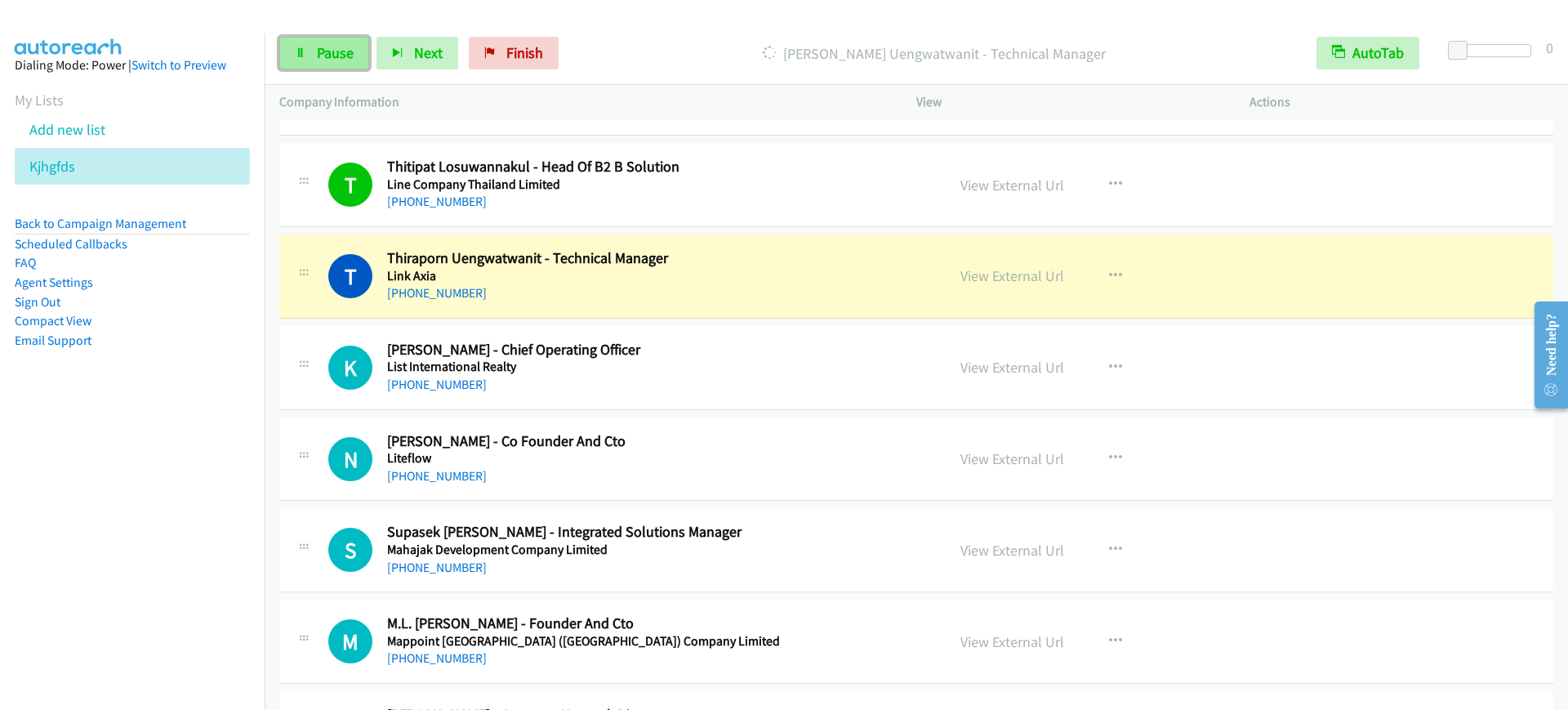
click at [293, 36] on link "Pause" at bounding box center [324, 52] width 89 height 33
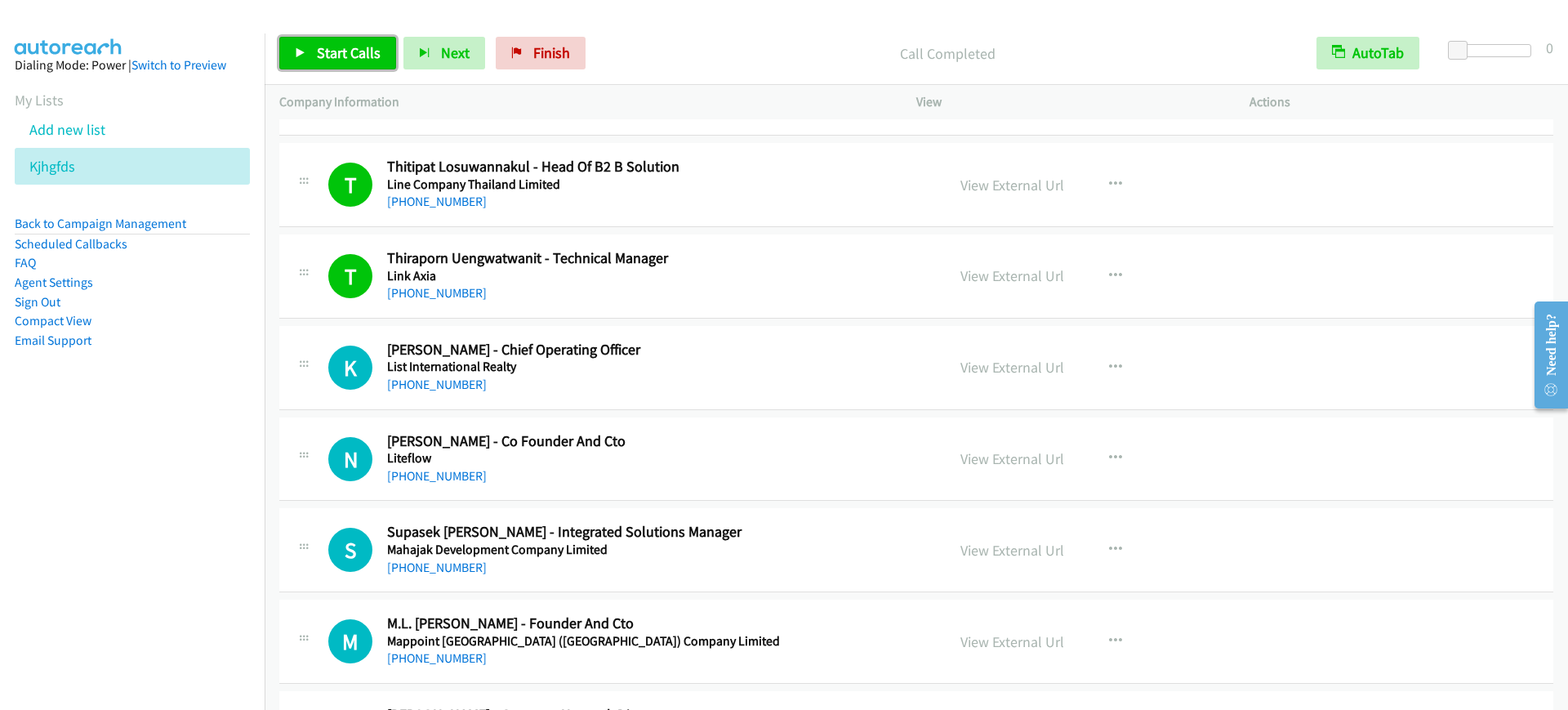
click at [313, 46] on link "Start Calls" at bounding box center [337, 52] width 116 height 33
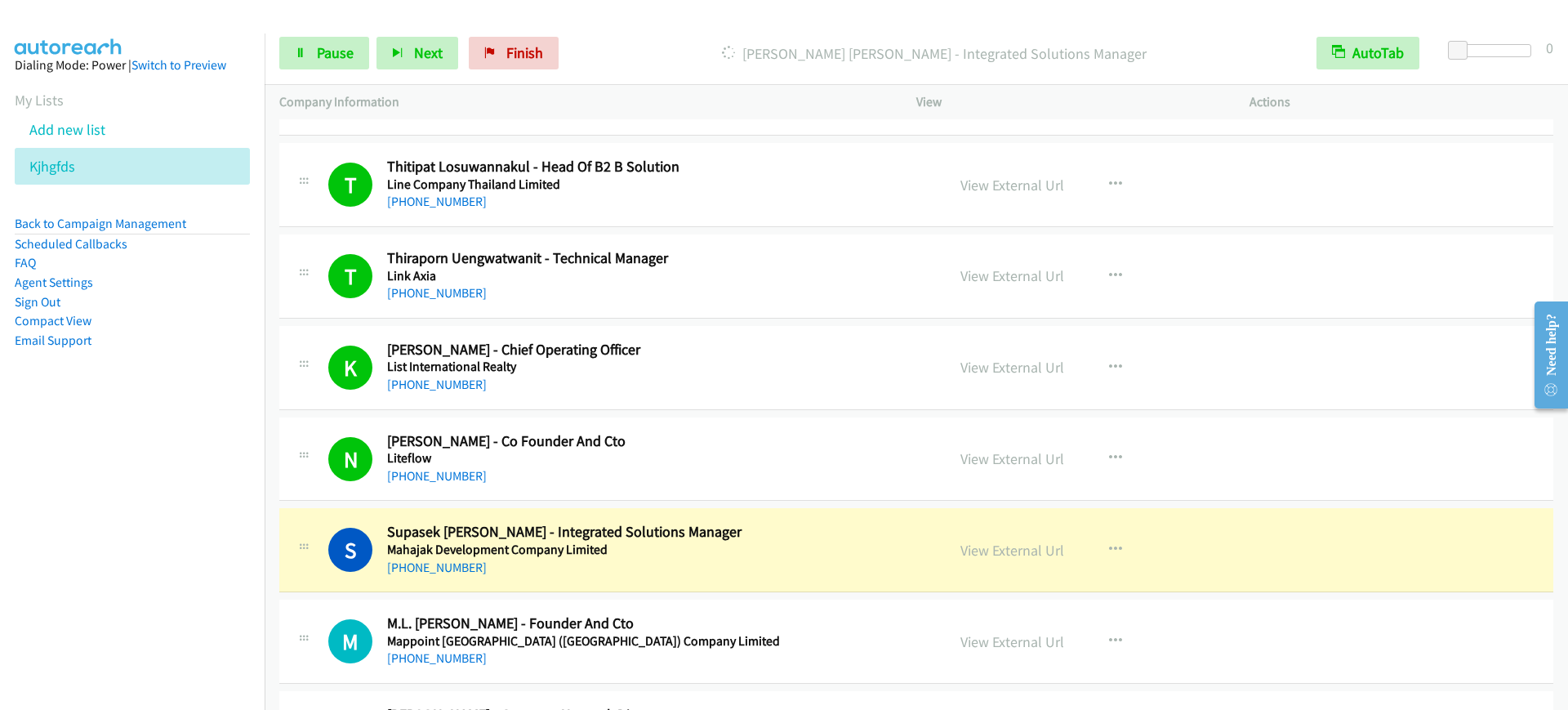
scroll to position [5310, 0]
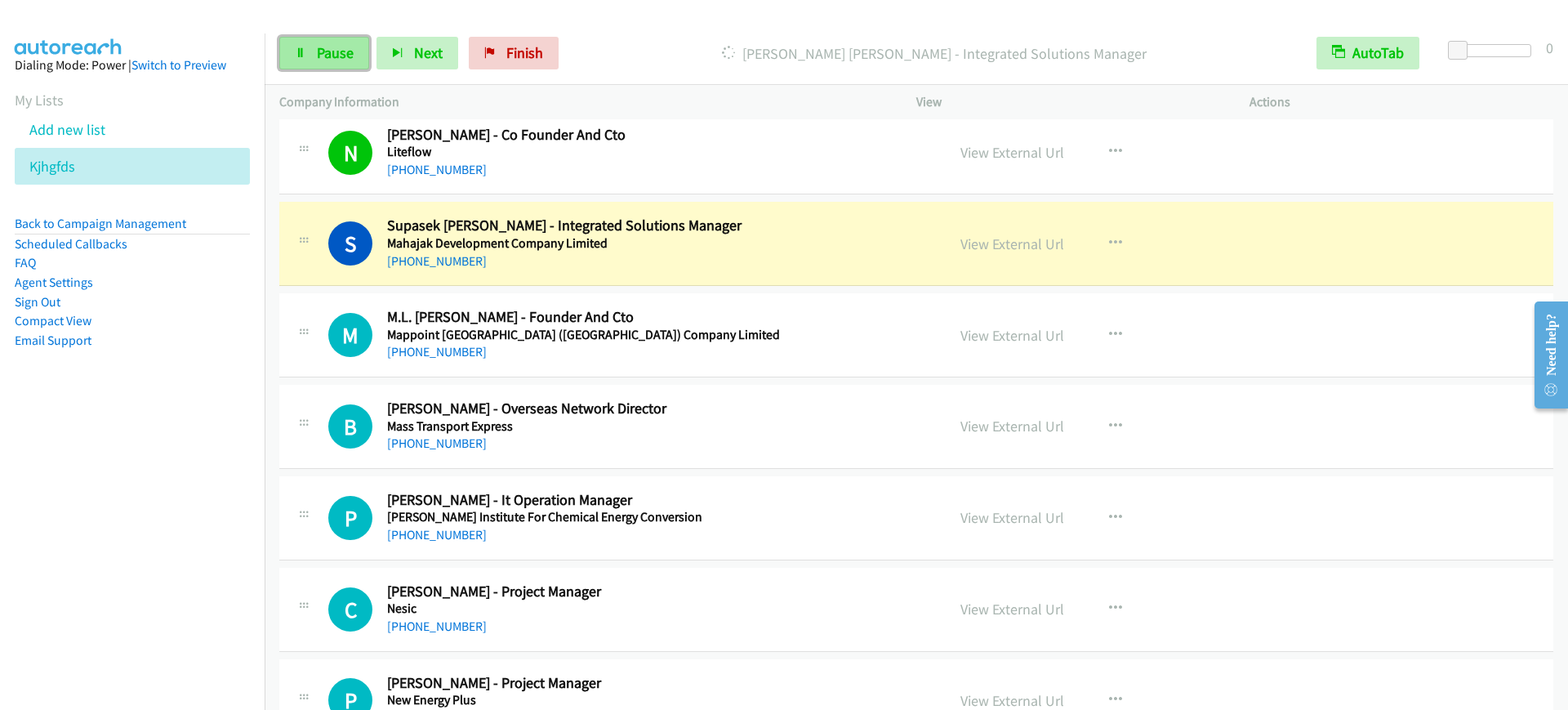
click at [335, 62] on link "Pause" at bounding box center [324, 52] width 89 height 33
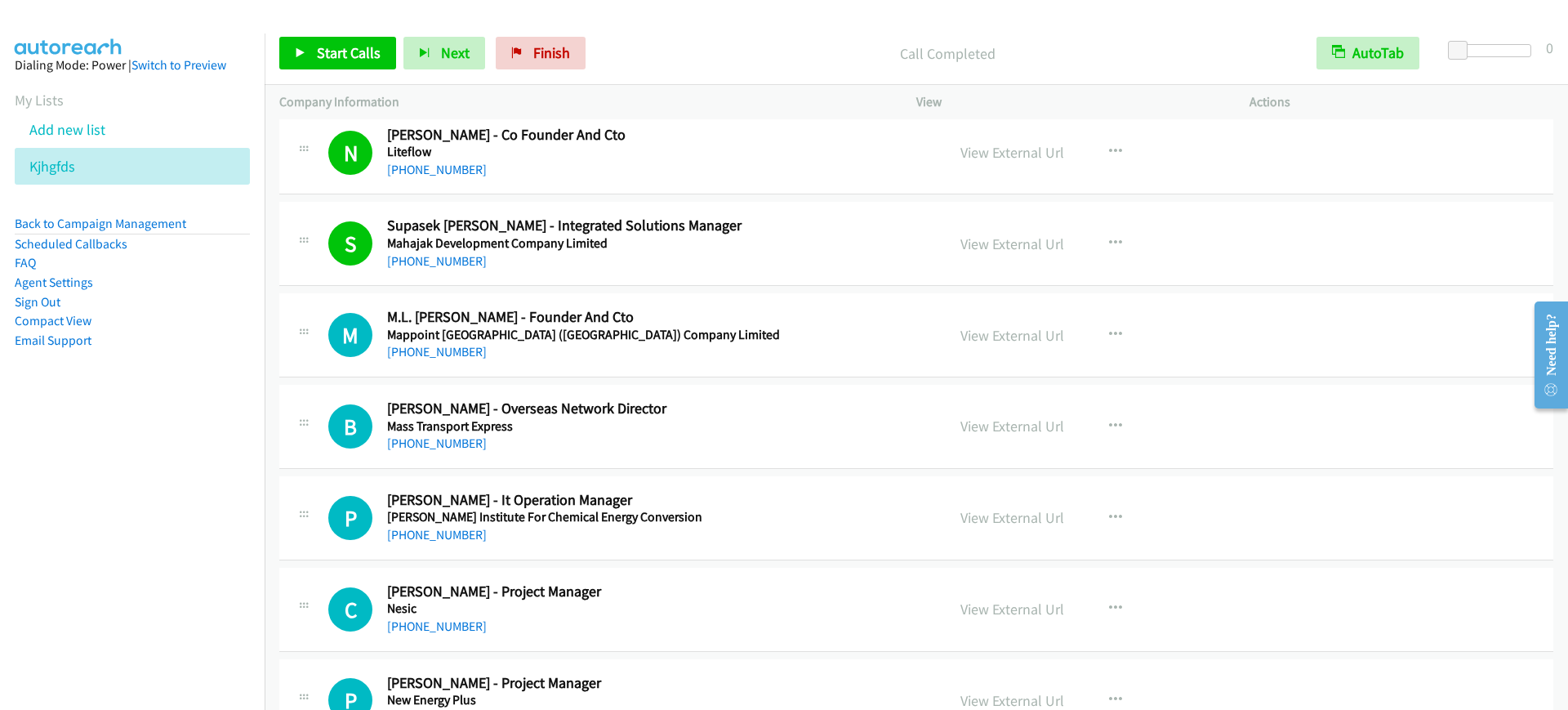
click at [10, 486] on nav "Dialing Mode: Power | Switch to Preview My Lists Add new list Kjhgfds Back to C…" at bounding box center [132, 389] width 266 height 710
click at [162, 530] on nav "Dialing Mode: Power | Switch to Preview My Lists Add new list Kjhgfds Back to C…" at bounding box center [132, 389] width 266 height 710
click at [331, 51] on span "Start Calls" at bounding box center [348, 52] width 63 height 19
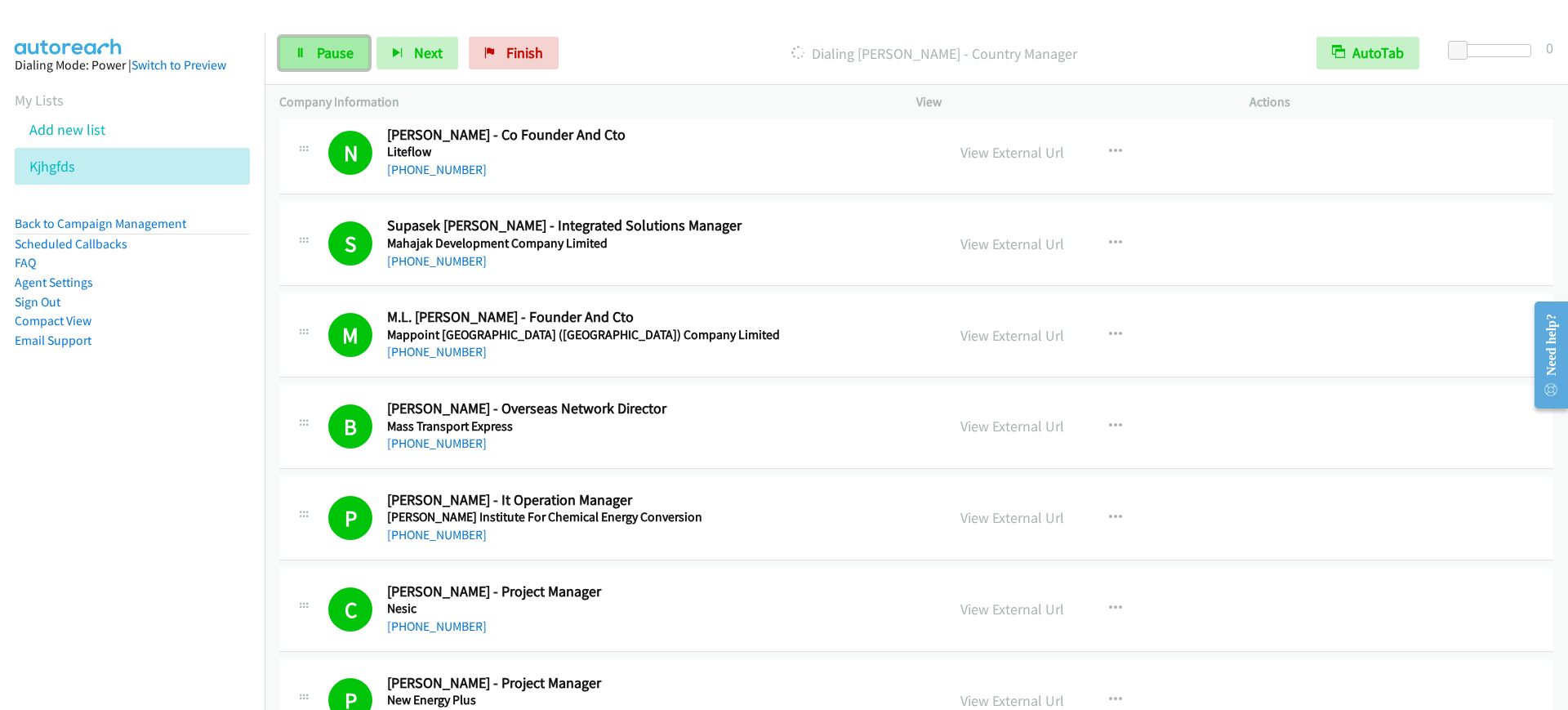
click at [317, 44] on span "Pause" at bounding box center [334, 52] width 36 height 19
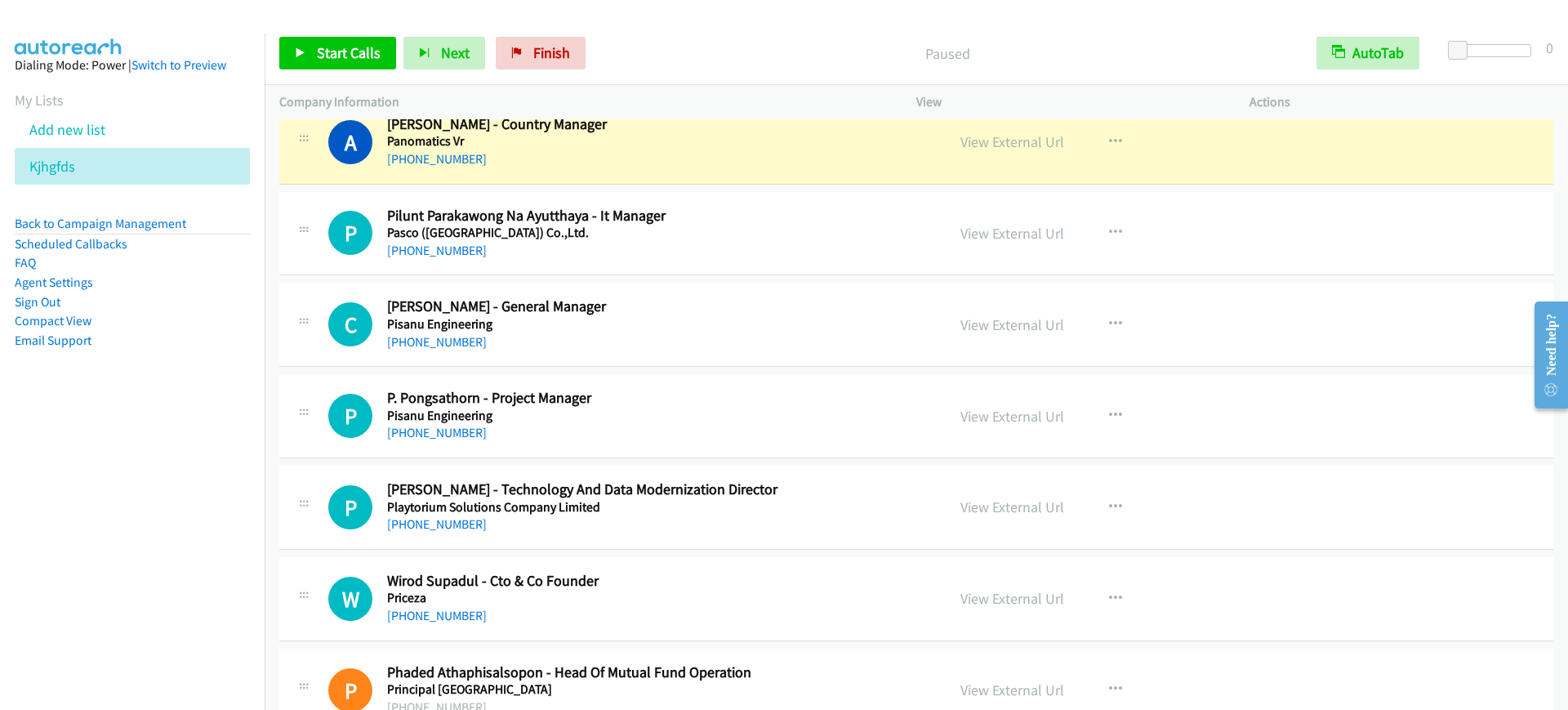
scroll to position [6126, 0]
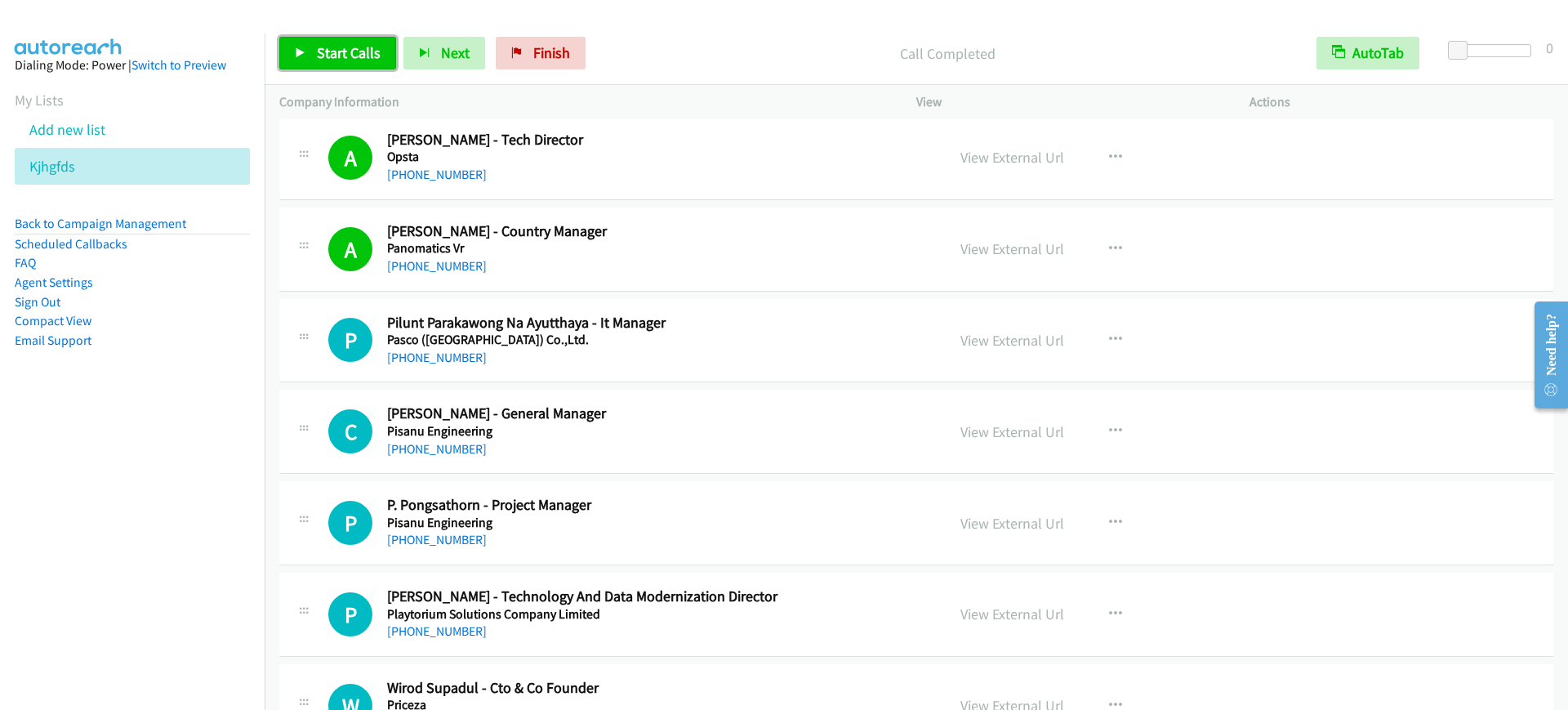
click at [309, 58] on link "Start Calls" at bounding box center [337, 52] width 116 height 33
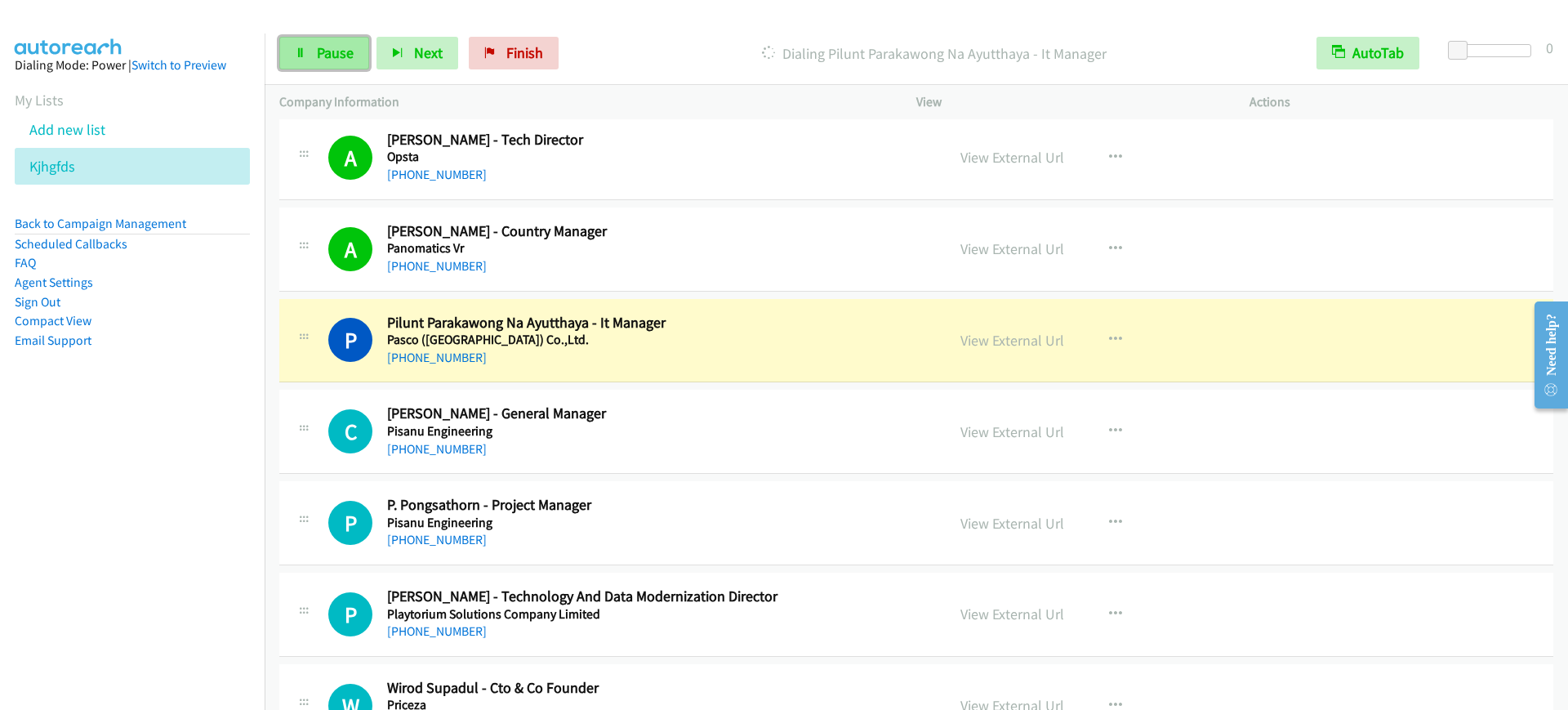
click at [309, 58] on link "Pause" at bounding box center [324, 52] width 89 height 33
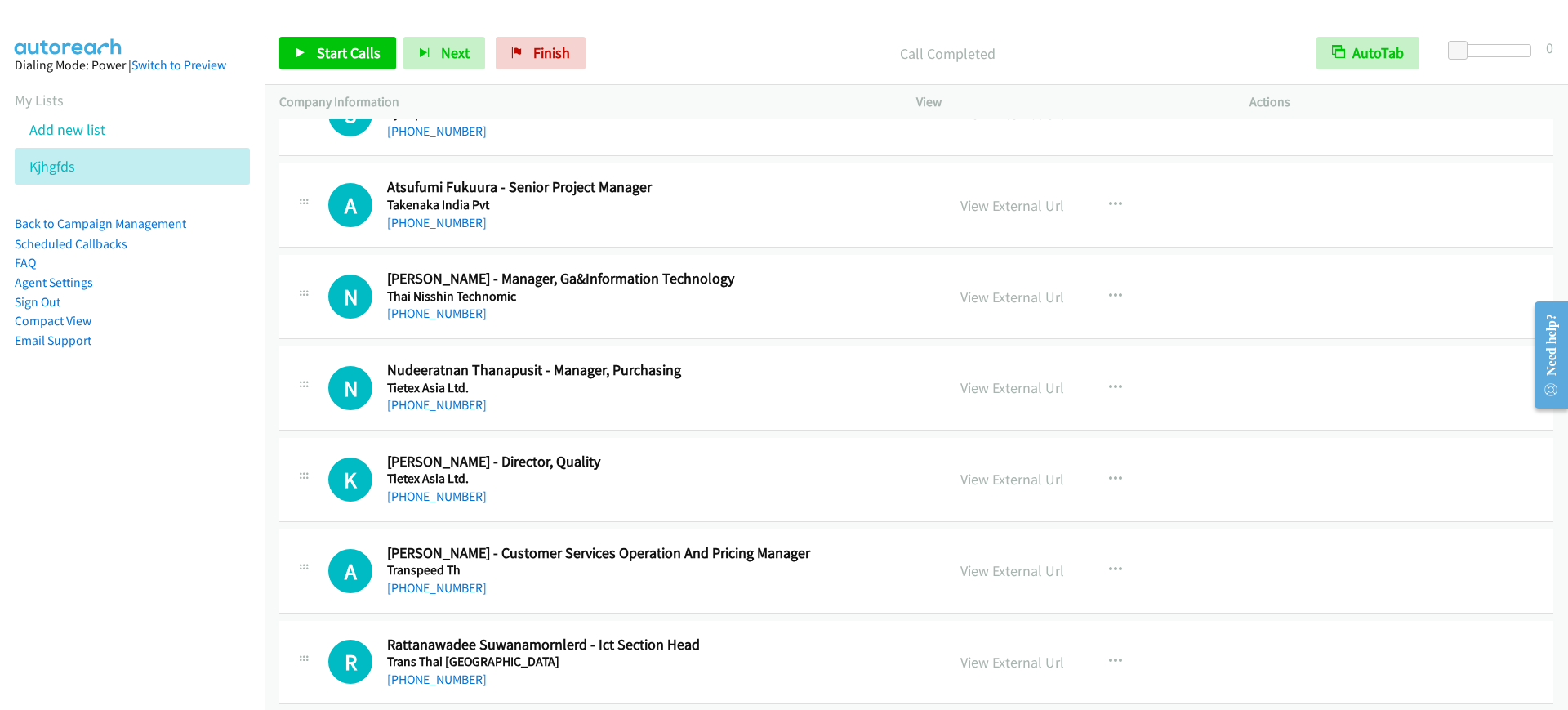
scroll to position [8679, 0]
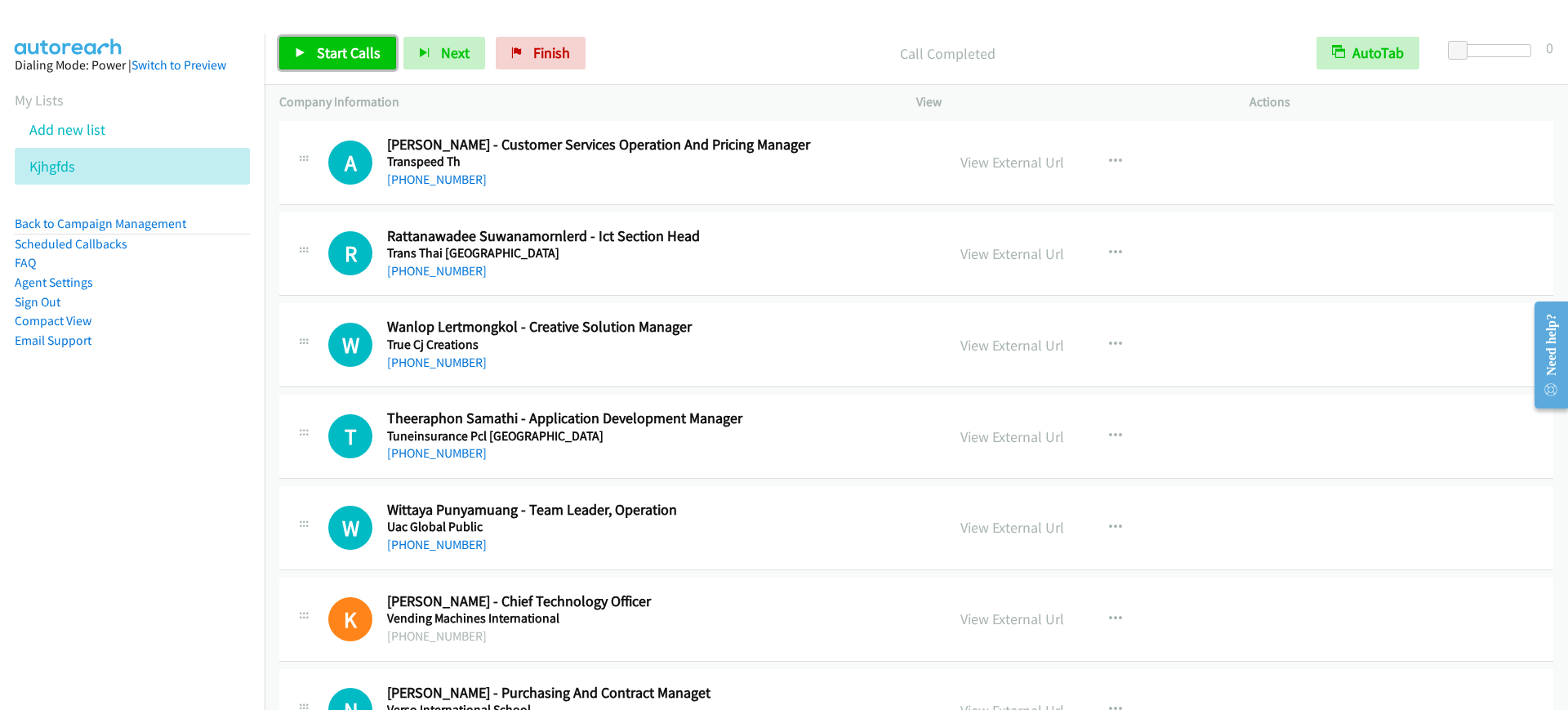
click at [345, 51] on span "Start Calls" at bounding box center [348, 52] width 63 height 19
click at [355, 46] on link "Pause" at bounding box center [324, 52] width 89 height 33
click at [318, 43] on span "Start Calls" at bounding box center [348, 52] width 63 height 19
click at [317, 61] on span "Pause" at bounding box center [334, 52] width 36 height 19
click at [326, 61] on span "Start Calls" at bounding box center [348, 52] width 63 height 19
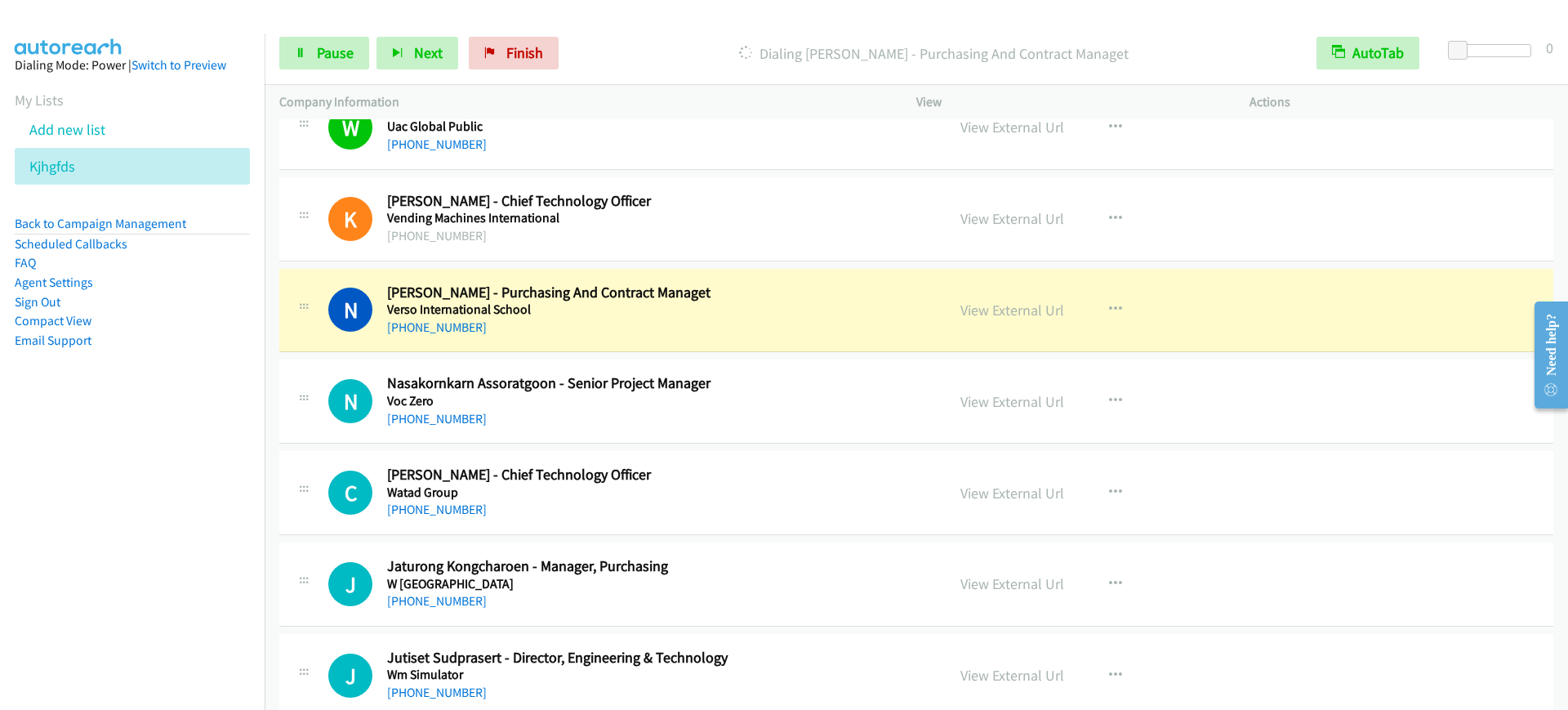
scroll to position [9114, 0]
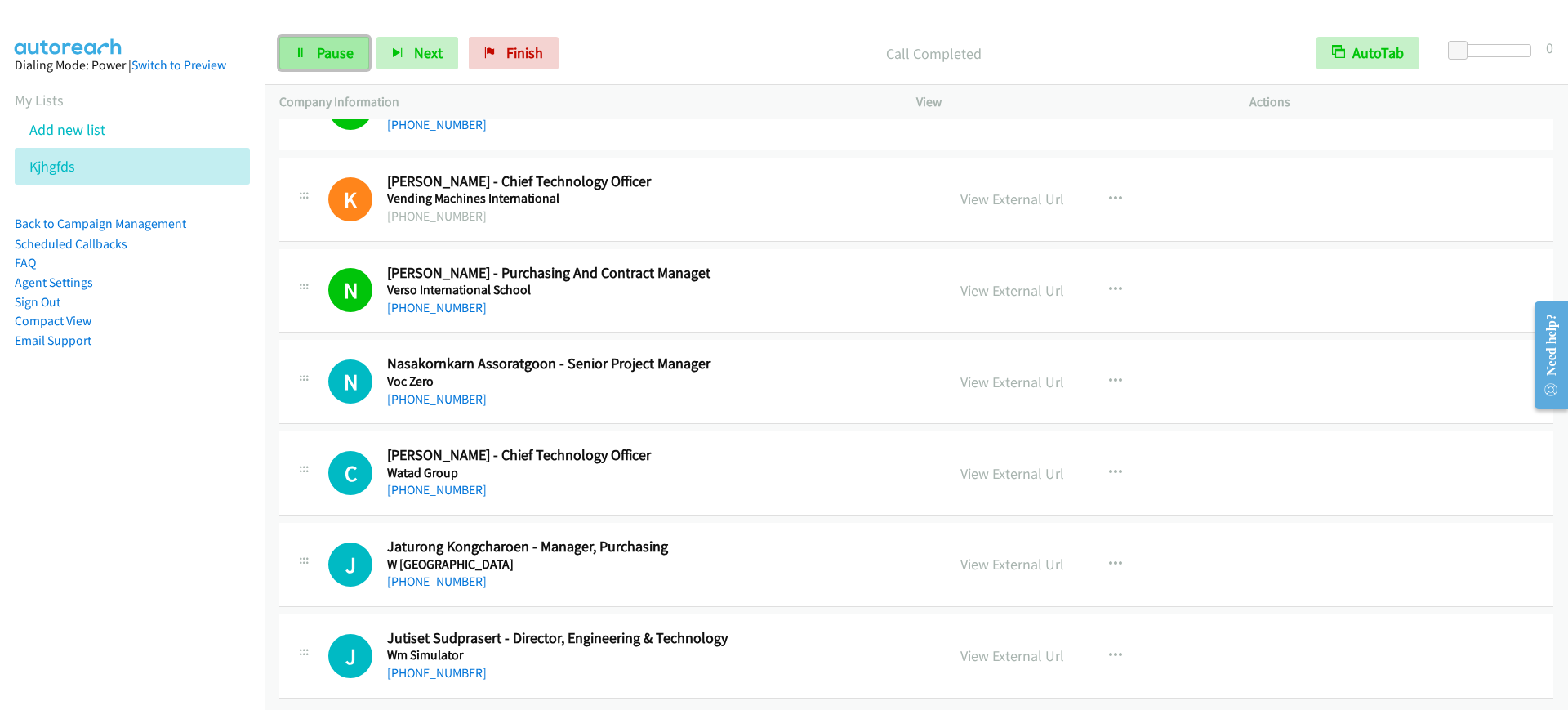
click at [321, 61] on span "Pause" at bounding box center [334, 52] width 36 height 19
click at [879, 523] on div "J Callback Scheduled Jaturong Kongcharoen - Manager, Purchasing W Bangkok Asia/…" at bounding box center [917, 565] width 1275 height 84
click at [352, 61] on span "Start Calls" at bounding box center [348, 52] width 63 height 19
click at [308, 40] on link "Pause" at bounding box center [324, 52] width 89 height 33
